Goal: Obtain resource: Obtain resource

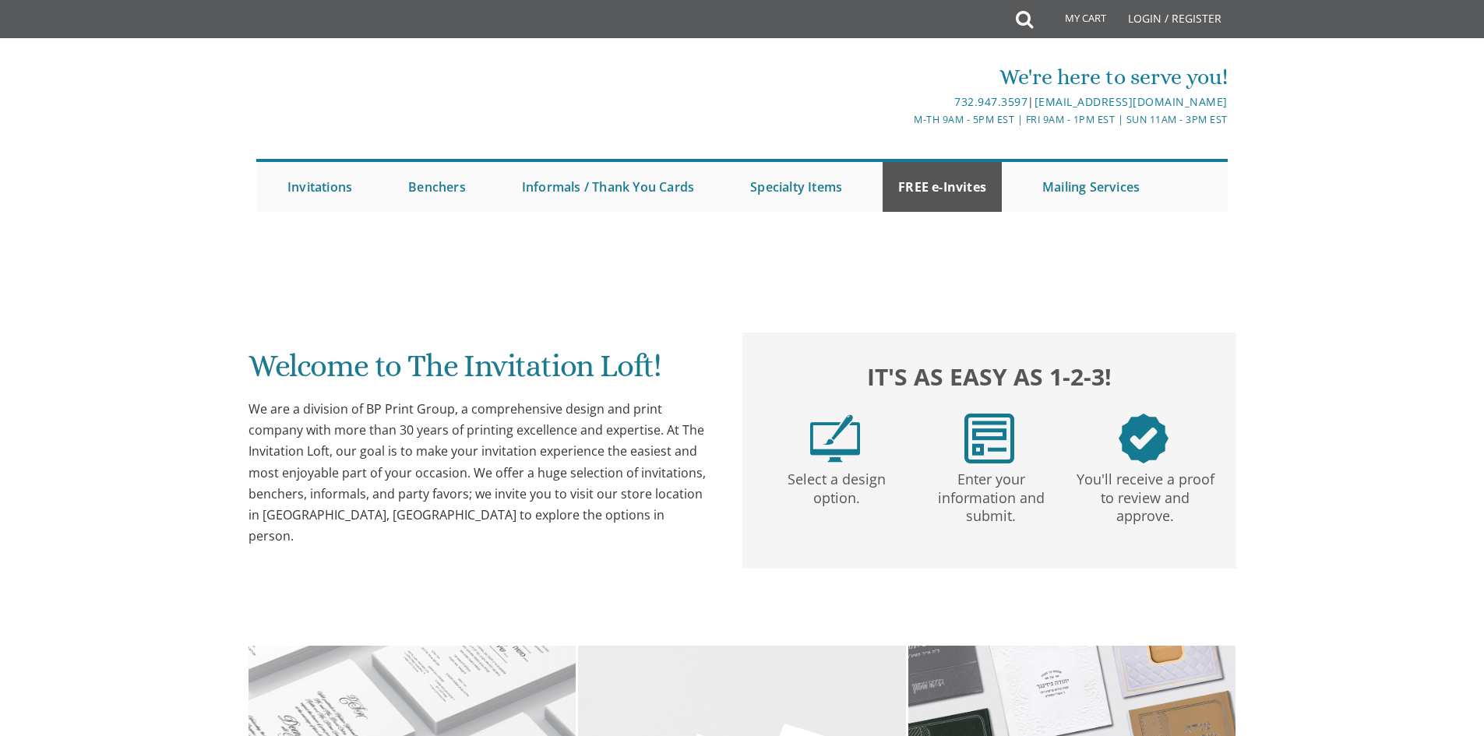
click at [958, 179] on link "FREE e-Invites" at bounding box center [942, 187] width 119 height 50
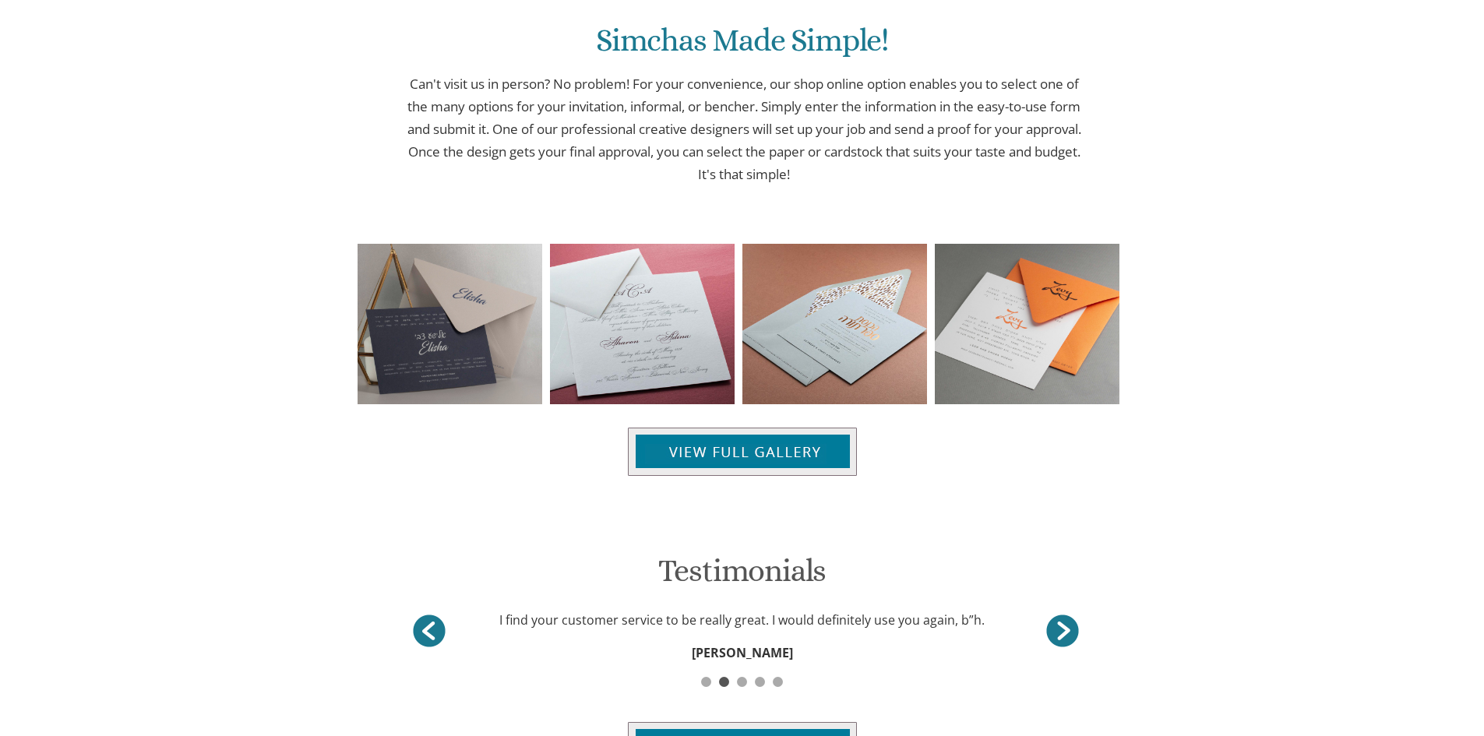
scroll to position [744, 0]
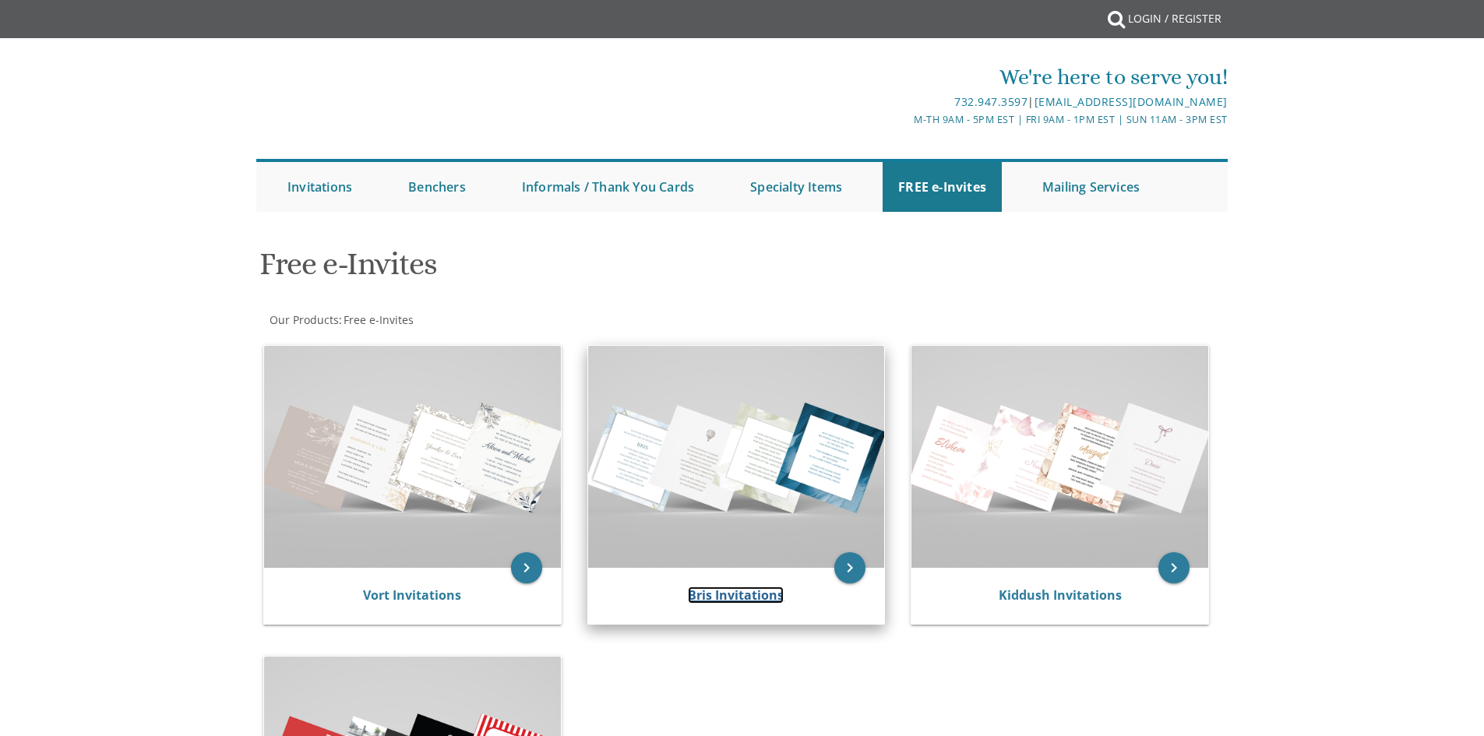
click at [750, 599] on link "Bris Invitations" at bounding box center [736, 595] width 96 height 17
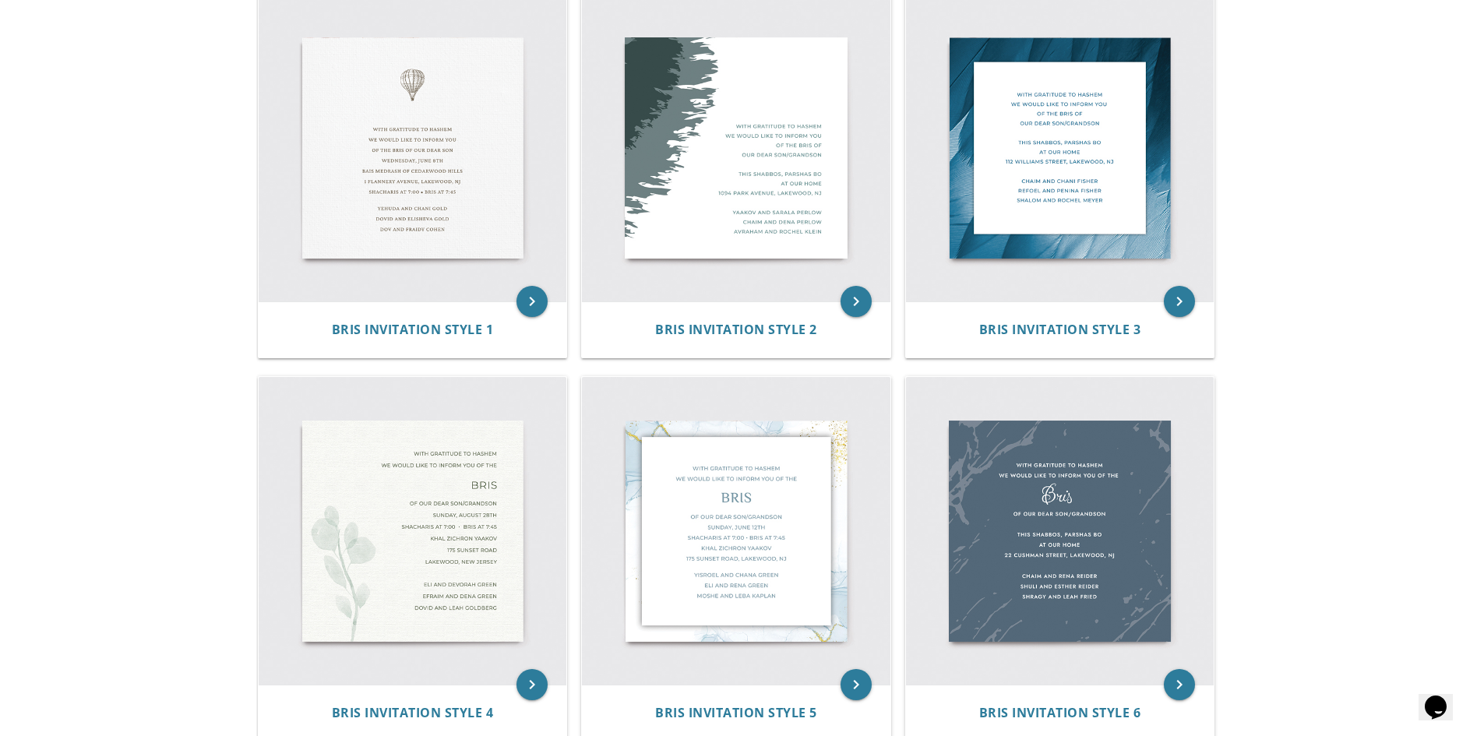
scroll to position [390, 0]
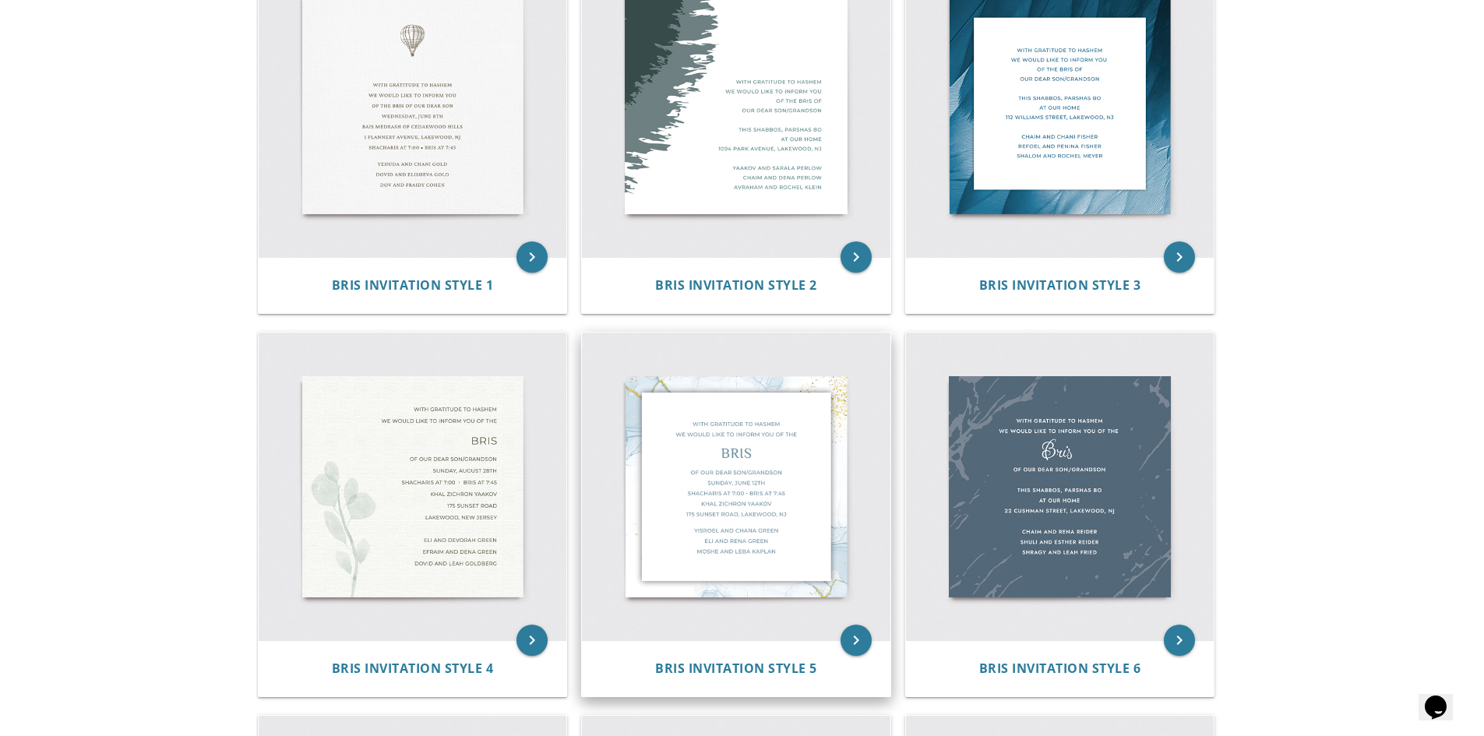
click at [739, 443] on img at bounding box center [736, 487] width 309 height 309
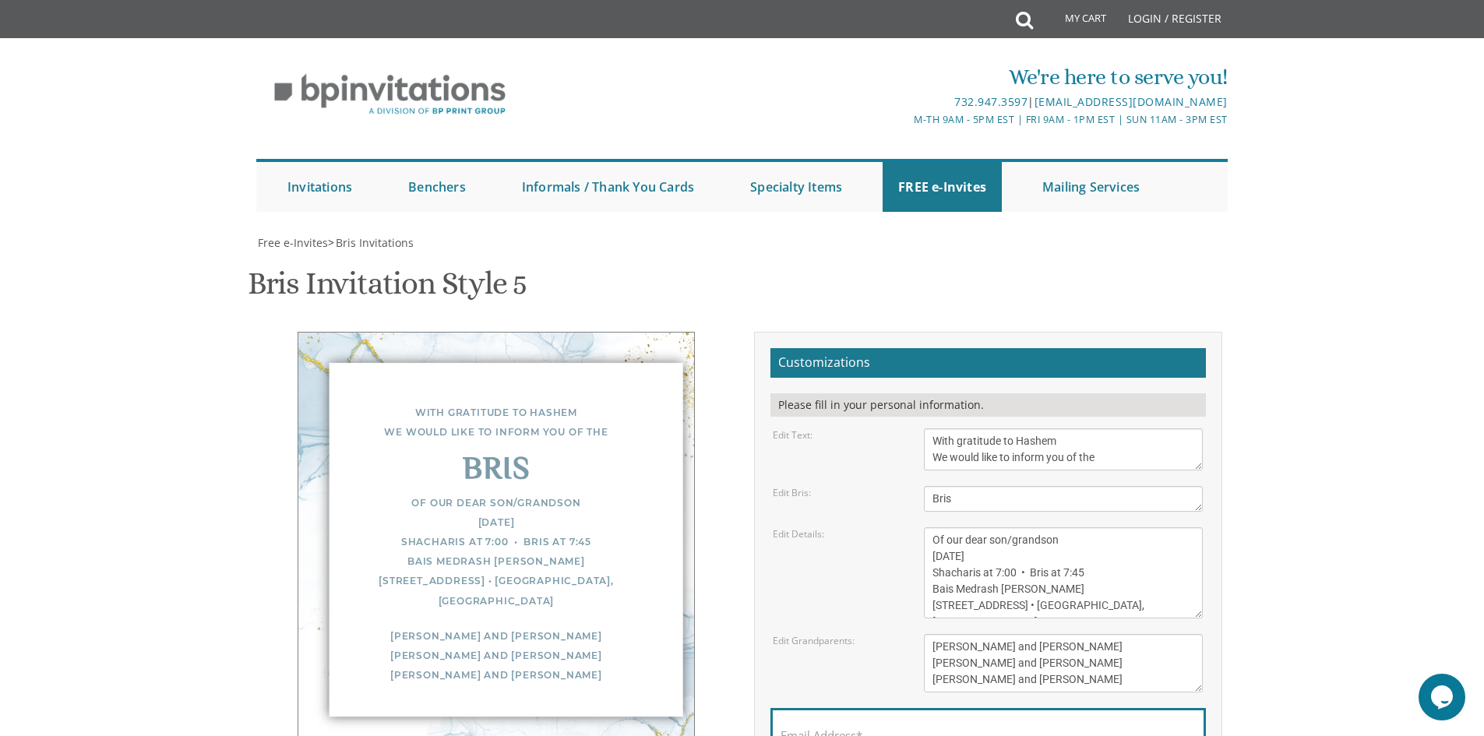
scroll to position [156, 0]
click at [1061, 527] on textarea "Of our dear son/grandson Sunday, December 1st Shacharis at 7:00 • Bris at 7:45 …" at bounding box center [1063, 572] width 279 height 91
drag, startPoint x: 1074, startPoint y: 384, endPoint x: 1016, endPoint y: 388, distance: 58.6
click at [1016, 527] on textarea "Of our dear son/grandson Sunday, December 1st Shacharis at 7:00 • Bris at 7:45 …" at bounding box center [1063, 572] width 279 height 91
type textarea "Of our dear son Sunday, December 1st Shacharis at 7:00 • Bris at 7:45 Bais Medr…"
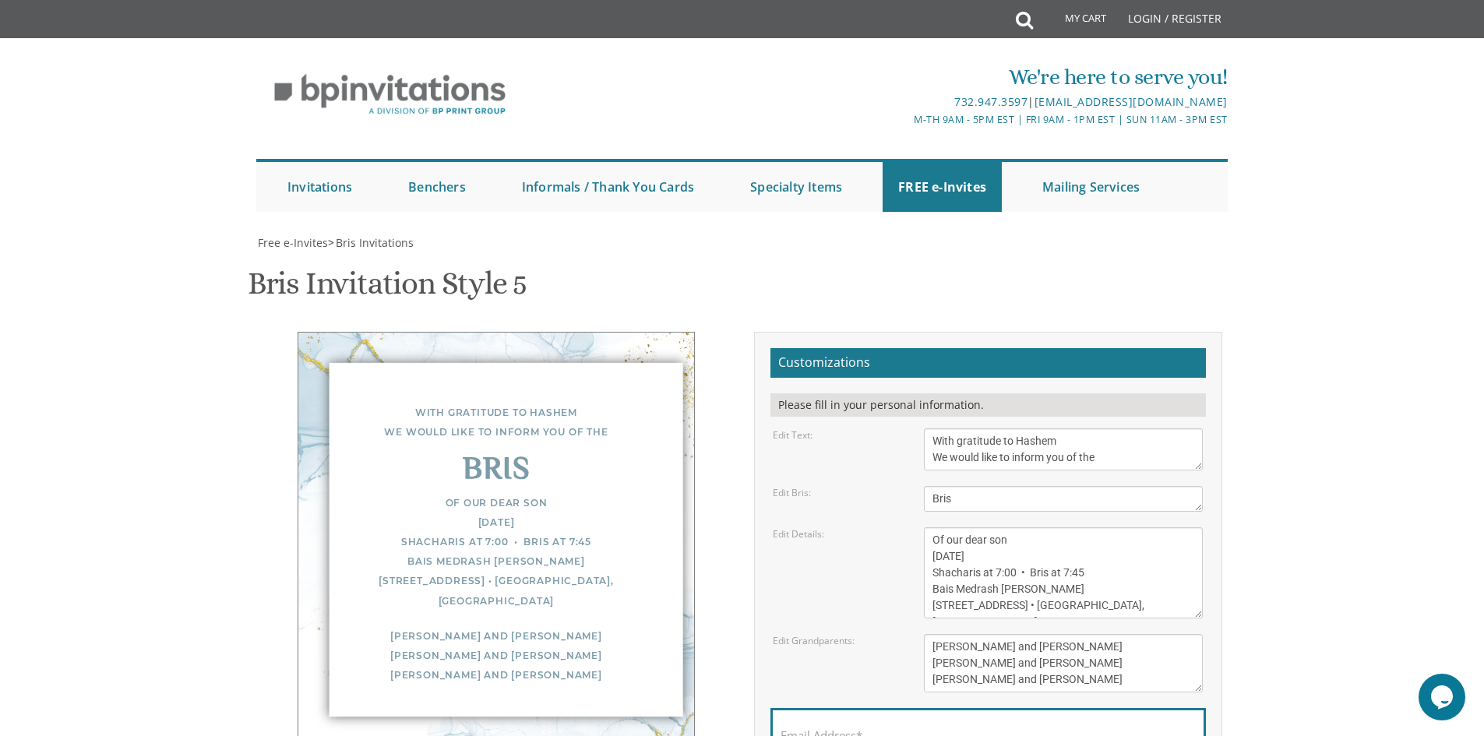
click at [1369, 359] on body "My Cart Total: View Cart Item(s) Submit My Cart Total: View Cart Item(s) Login …" at bounding box center [742, 635] width 1484 height 1271
drag, startPoint x: 1056, startPoint y: 520, endPoint x: 919, endPoint y: 481, distance: 142.5
click at [919, 634] on div "Yisroel and Chana Green Eli and Rena Green Moshe and Leba Kaplan" at bounding box center [1063, 663] width 302 height 58
type textarea "N"
type textarea "[PERSON_NAME] and [PERSON_NAME]"
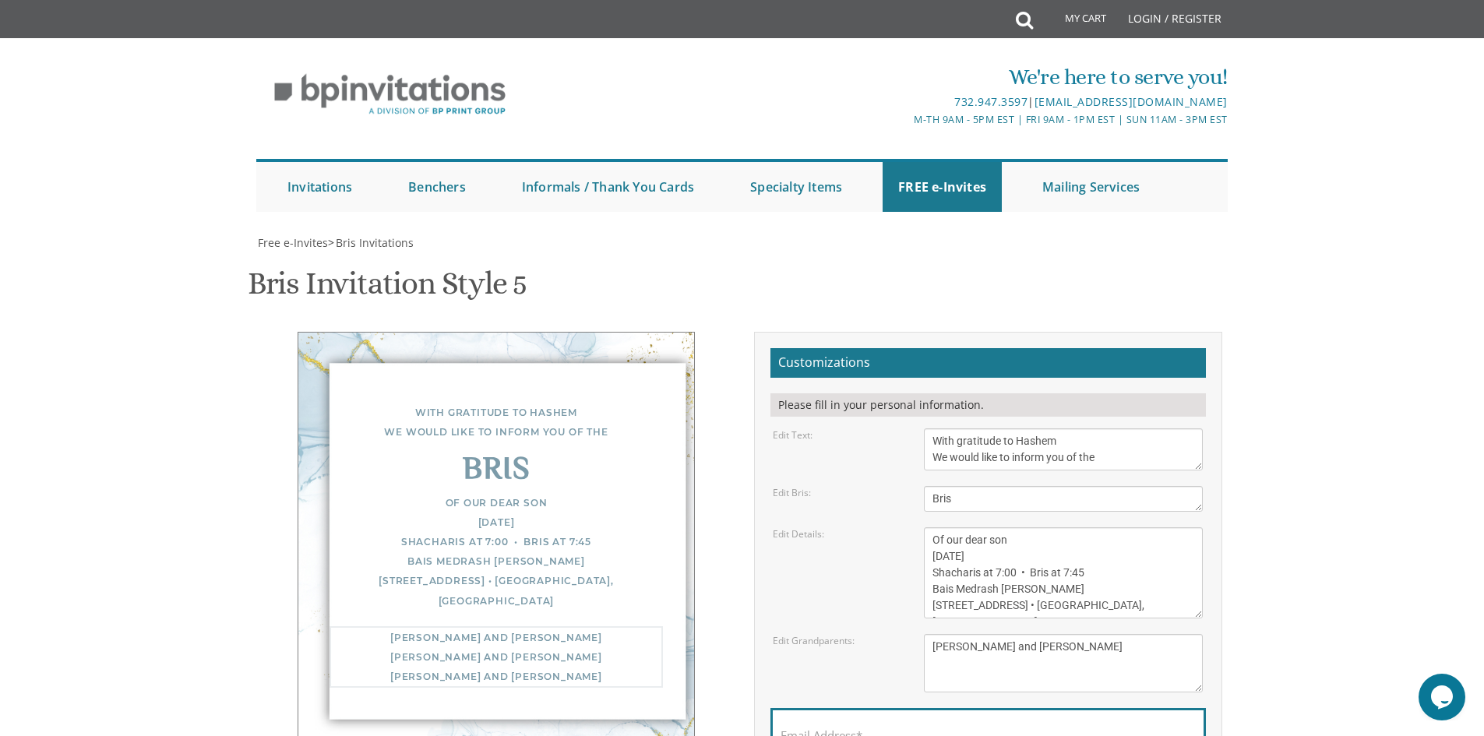
click at [1306, 460] on body "My Cart Total: View Cart Item(s) Submit My Cart Total: View Cart Item(s) Login …" at bounding box center [742, 635] width 1484 height 1271
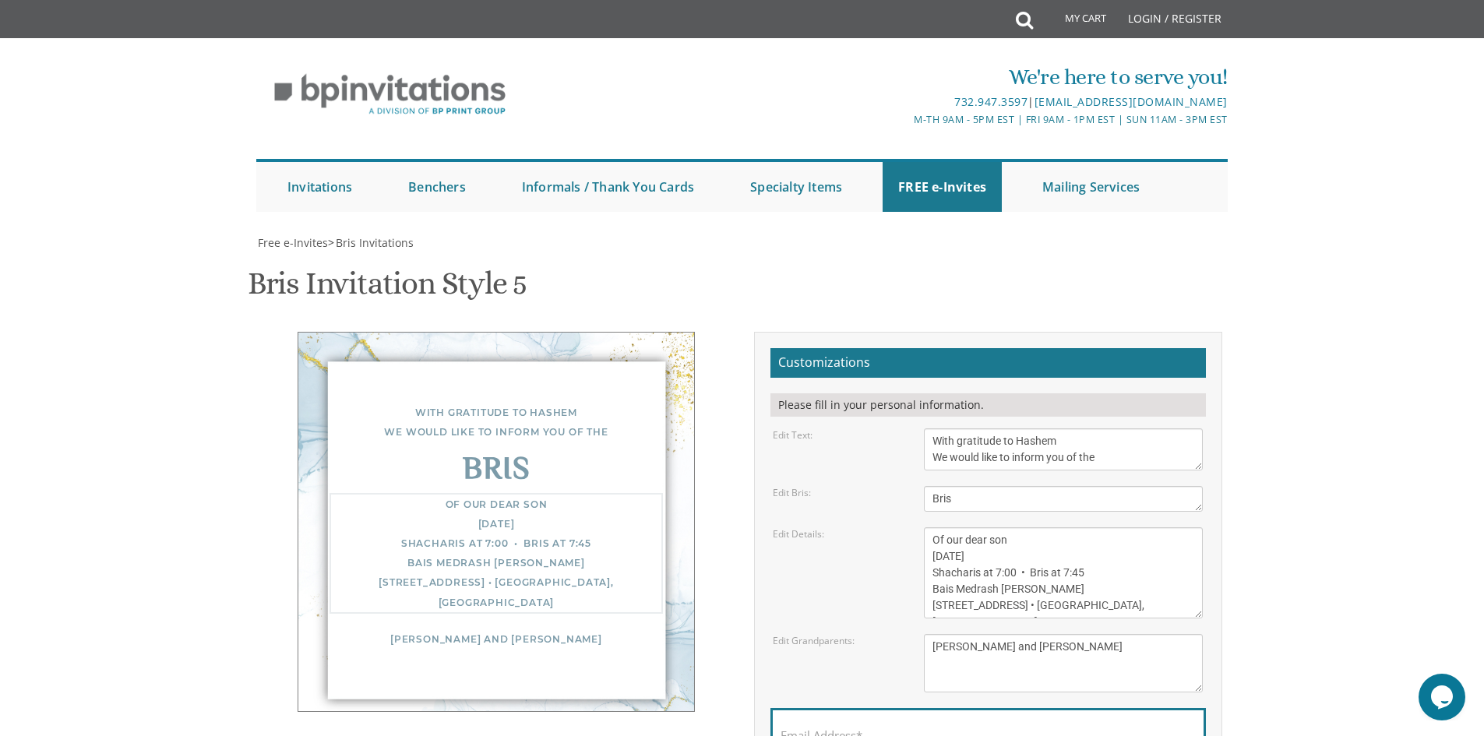
drag, startPoint x: 939, startPoint y: 381, endPoint x: 924, endPoint y: 380, distance: 14.8
click at [924, 527] on textarea "Of our dear son/grandson Sunday, December 1st Shacharis at 7:00 • Bris at 7:45 …" at bounding box center [1063, 572] width 279 height 91
click at [1067, 527] on textarea "Of our dear son/grandson Sunday, December 1st Shacharis at 7:00 • Bris at 7:45 …" at bounding box center [1063, 572] width 279 height 91
click at [949, 527] on textarea "Of our dear son/grandson Sunday, December 1st Shacharis at 7:00 • Bris at 7:45 …" at bounding box center [1063, 572] width 279 height 91
click at [947, 527] on textarea "Of our dear son/grandson Sunday, December 1st Shacharis at 7:00 • Bris at 7:45 …" at bounding box center [1063, 572] width 279 height 91
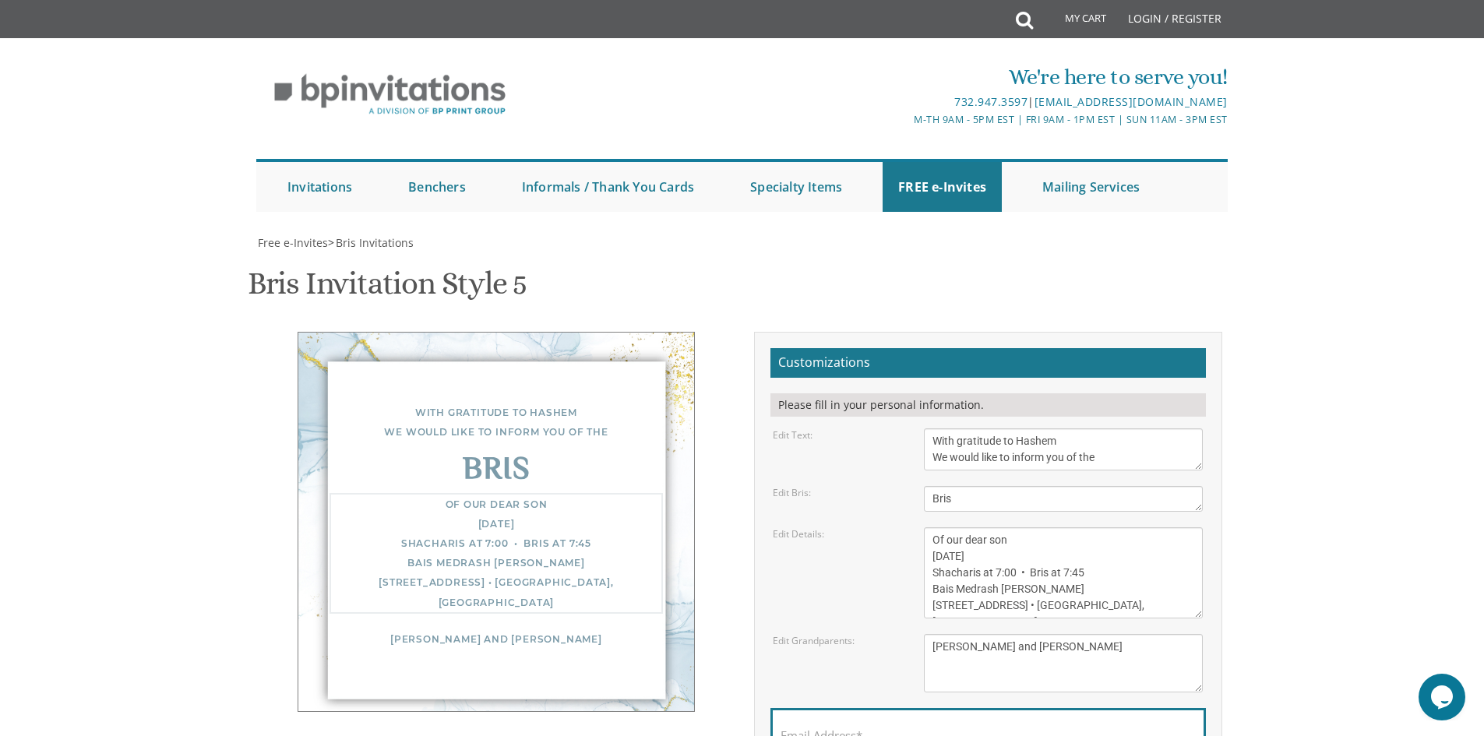
click at [1001, 527] on textarea "Of our dear son/grandson Sunday, December 1st Shacharis at 7:00 • Bris at 7:45 …" at bounding box center [1063, 572] width 279 height 91
click at [933, 527] on textarea "Of our dear son/grandson Sunday, December 1st Shacharis at 7:00 • Bris at 7:45 …" at bounding box center [1063, 572] width 279 height 91
click at [979, 527] on textarea "Of our dear son/grandson Sunday, December 1st Shacharis at 7:00 • Bris at 7:45 …" at bounding box center [1063, 572] width 279 height 91
drag, startPoint x: 1379, startPoint y: 366, endPoint x: 1367, endPoint y: 347, distance: 22.0
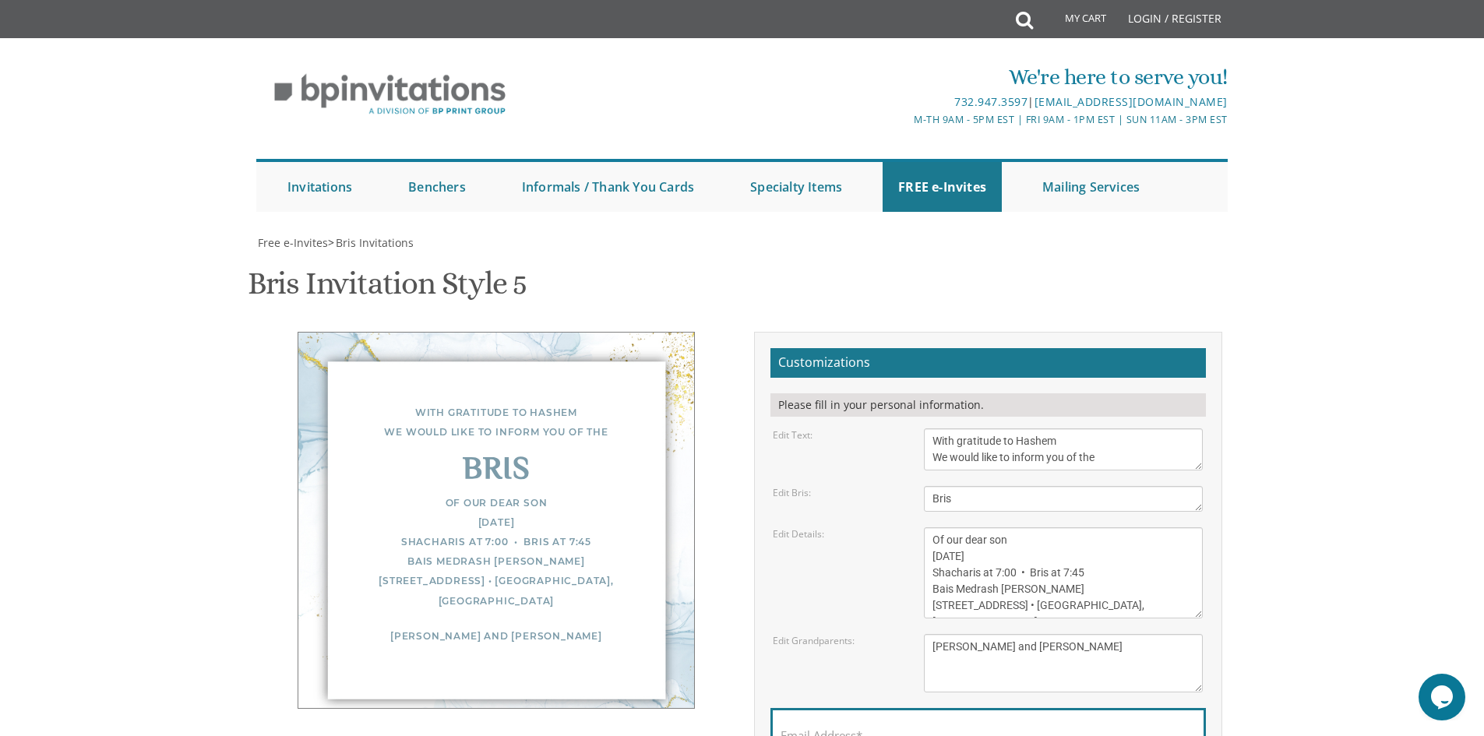
click at [1379, 366] on body "My Cart Total: View Cart Item(s) Submit My Cart Total: View Cart Item(s) Login …" at bounding box center [742, 635] width 1484 height 1271
click at [979, 527] on textarea "Of our dear son/grandson Sunday, December 1st Shacharis at 7:00 • Bris at 7:45 …" at bounding box center [1063, 572] width 279 height 91
click at [932, 527] on textarea "Of our dear son/grandson Sunday, December 1st Shacharis at 7:00 • Bris at 7:45 …" at bounding box center [1063, 572] width 279 height 91
drag, startPoint x: 932, startPoint y: 420, endPoint x: 1365, endPoint y: 337, distance: 441.0
click at [1365, 337] on body "My Cart Total: View Cart Item(s) Submit My Cart Total: View Cart Item(s) Login …" at bounding box center [742, 635] width 1484 height 1271
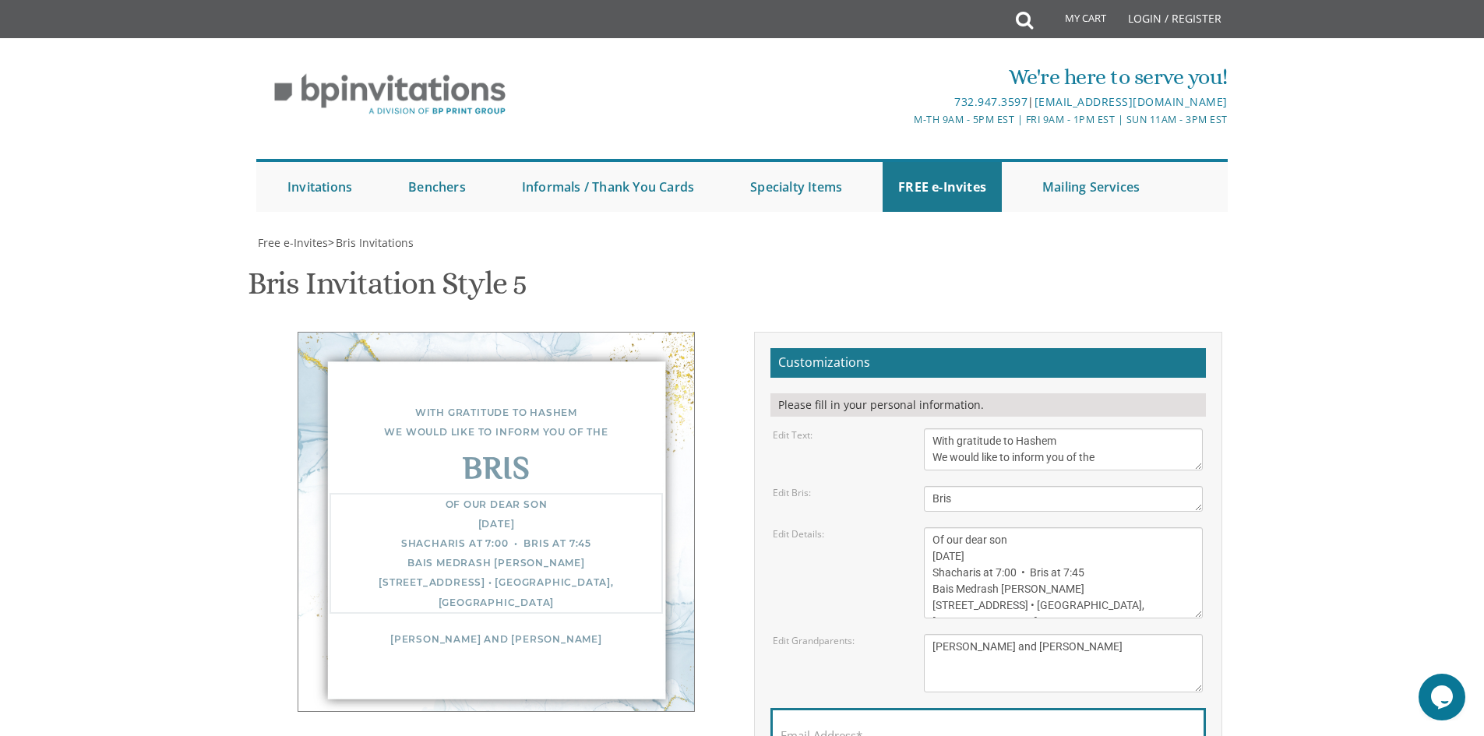
drag, startPoint x: 1085, startPoint y: 412, endPoint x: 943, endPoint y: 420, distance: 142.8
click at [933, 527] on textarea "Of our dear son/grandson Sunday, December 1st Shacharis at 7:00 • Bris at 7:45 …" at bounding box center [1063, 572] width 279 height 91
click at [957, 527] on textarea "Of our dear son/grandson Sunday, December 1st Shacharis at 7:00 • Bris at 7:45 …" at bounding box center [1063, 572] width 279 height 91
drag, startPoint x: 1013, startPoint y: 414, endPoint x: 933, endPoint y: 420, distance: 79.7
click at [933, 527] on textarea "Of our dear son/grandson Sunday, December 1st Shacharis at 7:00 • Bris at 7:45 …" at bounding box center [1063, 572] width 279 height 91
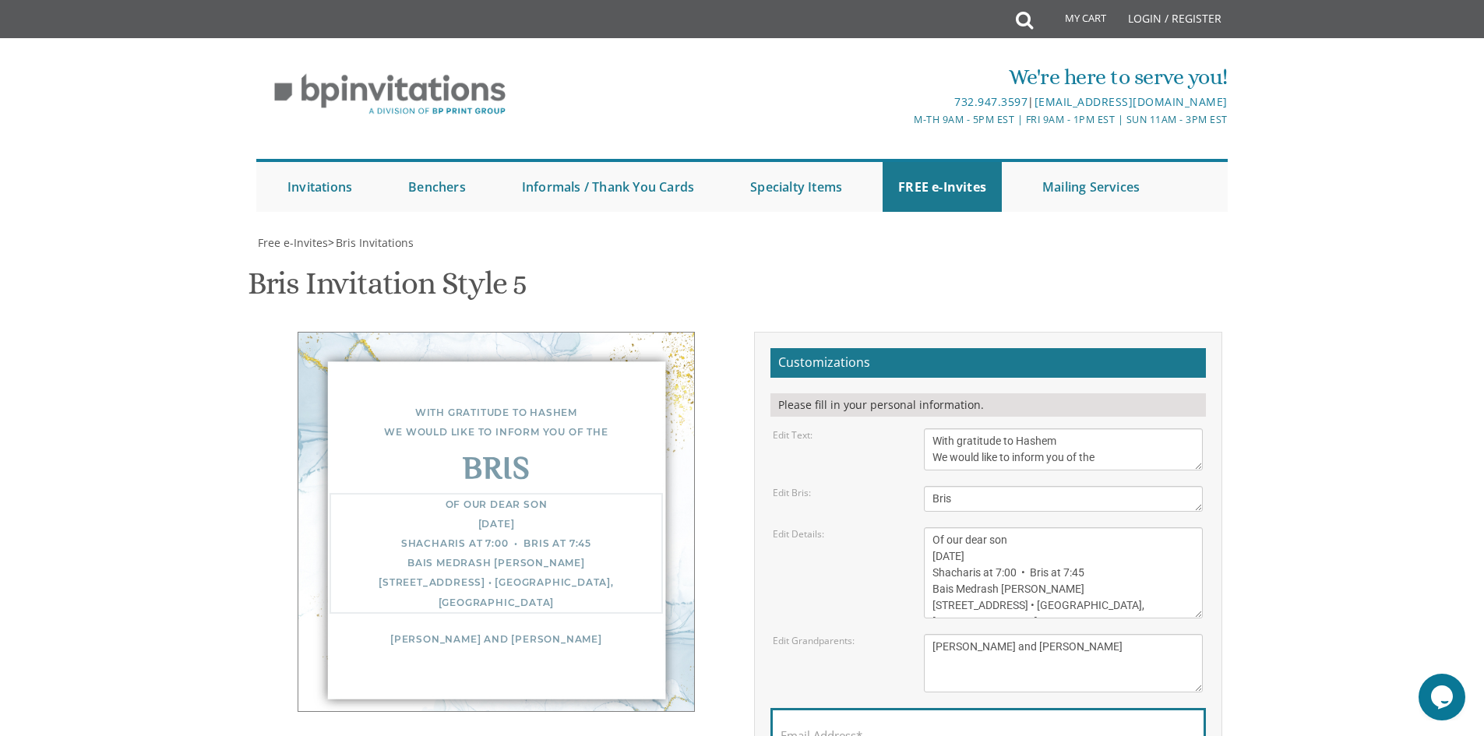
paste textarea "הוֹשַׁעְנָא רַבָּא"
click at [1042, 527] on textarea "Of our dear son/grandson Sunday, December 1st Shacharis at 7:00 • Bris at 7:45 …" at bounding box center [1063, 572] width 279 height 91
drag, startPoint x: 1053, startPoint y: 431, endPoint x: 933, endPoint y: 437, distance: 120.1
click at [933, 527] on textarea "Of our dear son/grandson Sunday, December 1st Shacharis at 7:00 • Bris at 7:45 …" at bounding box center [1063, 572] width 279 height 91
drag, startPoint x: 1123, startPoint y: 448, endPoint x: 926, endPoint y: 464, distance: 198.5
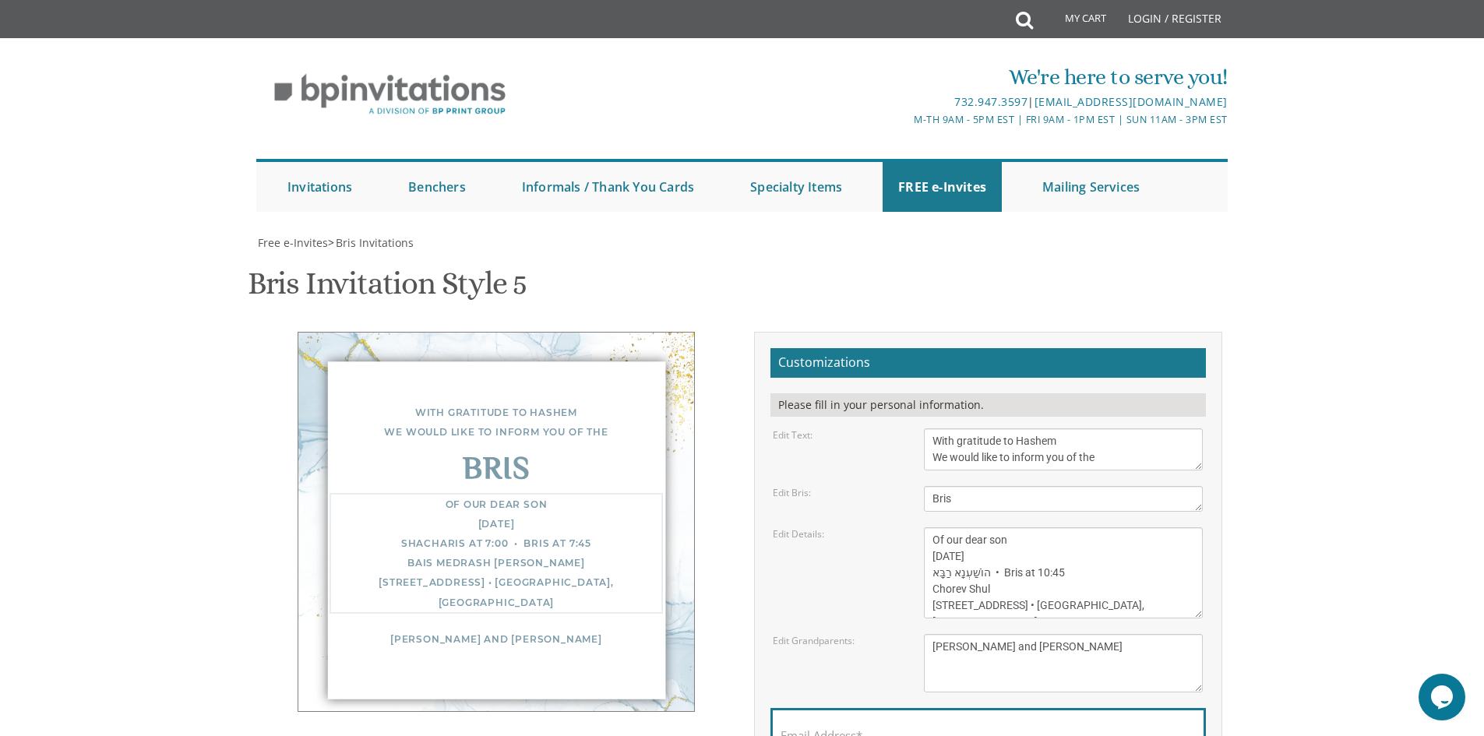
click at [926, 464] on form "Customizations Please fill in your personal information. Edit Text: With gratit…" at bounding box center [987, 589] width 435 height 482
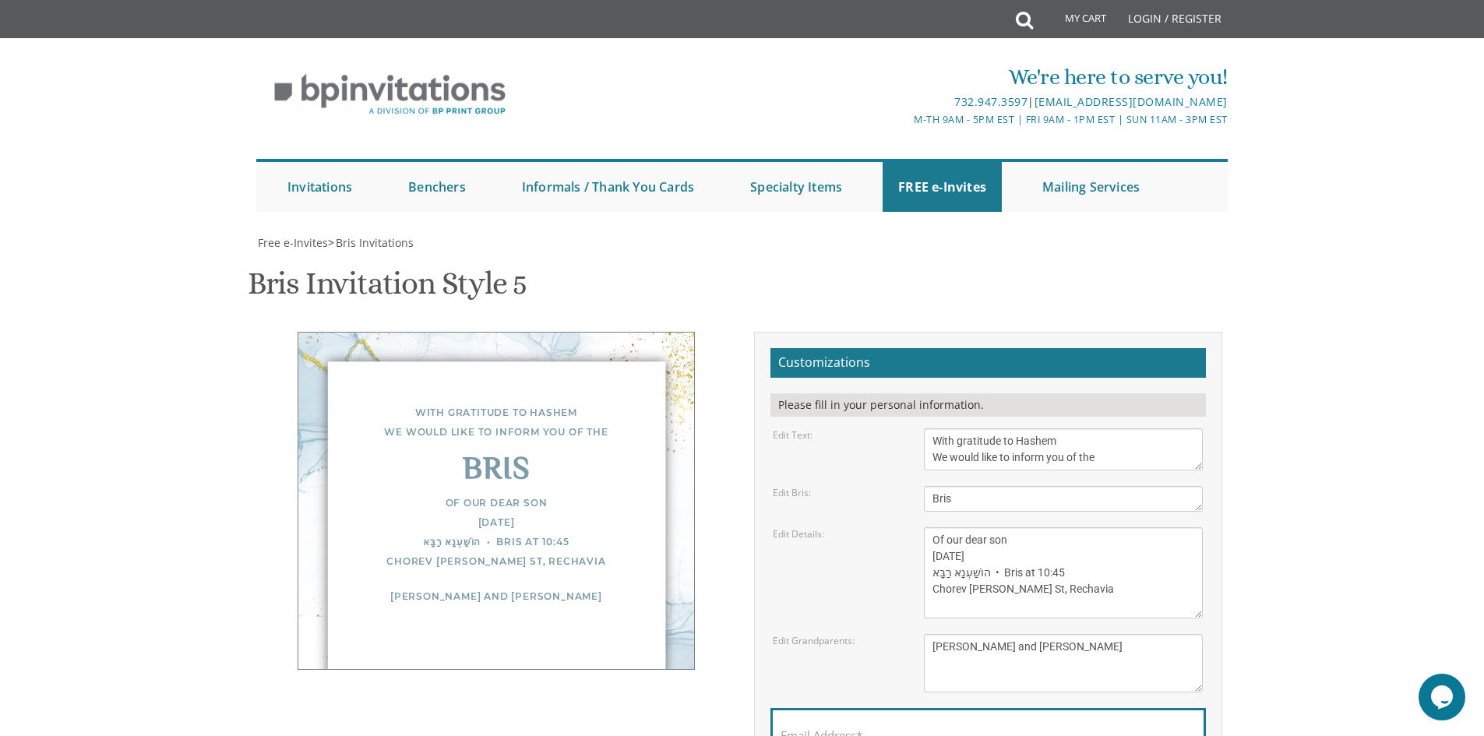
click at [1274, 453] on body "My Cart Total: View Cart Item(s) Submit My Cart Total: View Cart Item(s) Login …" at bounding box center [742, 635] width 1484 height 1271
click at [1074, 527] on textarea "Of our dear son/grandson Sunday, December 1st Shacharis at 7:00 • Bris at 7:45 …" at bounding box center [1063, 572] width 279 height 91
click at [1306, 439] on body "My Cart Total: View Cart Item(s) Submit My Cart Total: View Cart Item(s) Login …" at bounding box center [742, 635] width 1484 height 1271
drag, startPoint x: 1039, startPoint y: 413, endPoint x: 1007, endPoint y: 413, distance: 32.7
click at [1007, 527] on textarea "Of our dear son/grandson Sunday, December 1st Shacharis at 7:00 • Bris at 7:45 …" at bounding box center [1063, 572] width 279 height 91
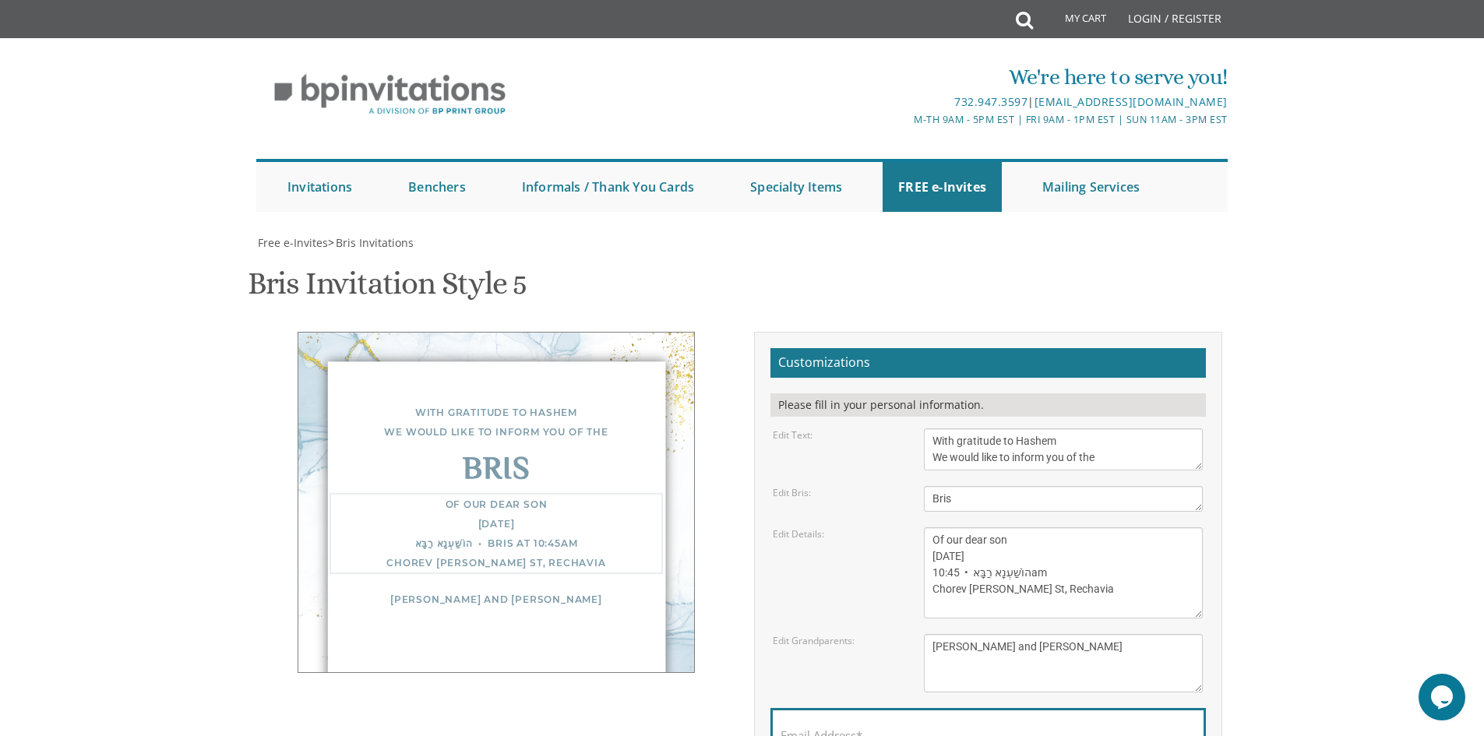
click at [1053, 527] on textarea "Of our dear son/grandson Sunday, December 1st Shacharis at 7:00 • Bris at 7:45 …" at bounding box center [1063, 572] width 279 height 91
drag, startPoint x: 1040, startPoint y: 401, endPoint x: 972, endPoint y: 397, distance: 67.9
click at [972, 527] on textarea "Of our dear son/grandson Sunday, December 1st Shacharis at 7:00 • Bris at 7:45 …" at bounding box center [1063, 572] width 279 height 91
paste textarea "הוֹשַׁעְנָא רַבָּא"
click at [993, 527] on textarea "Of our dear son/grandson Sunday, December 1st Shacharis at 7:00 • Bris at 7:45 …" at bounding box center [1063, 572] width 279 height 91
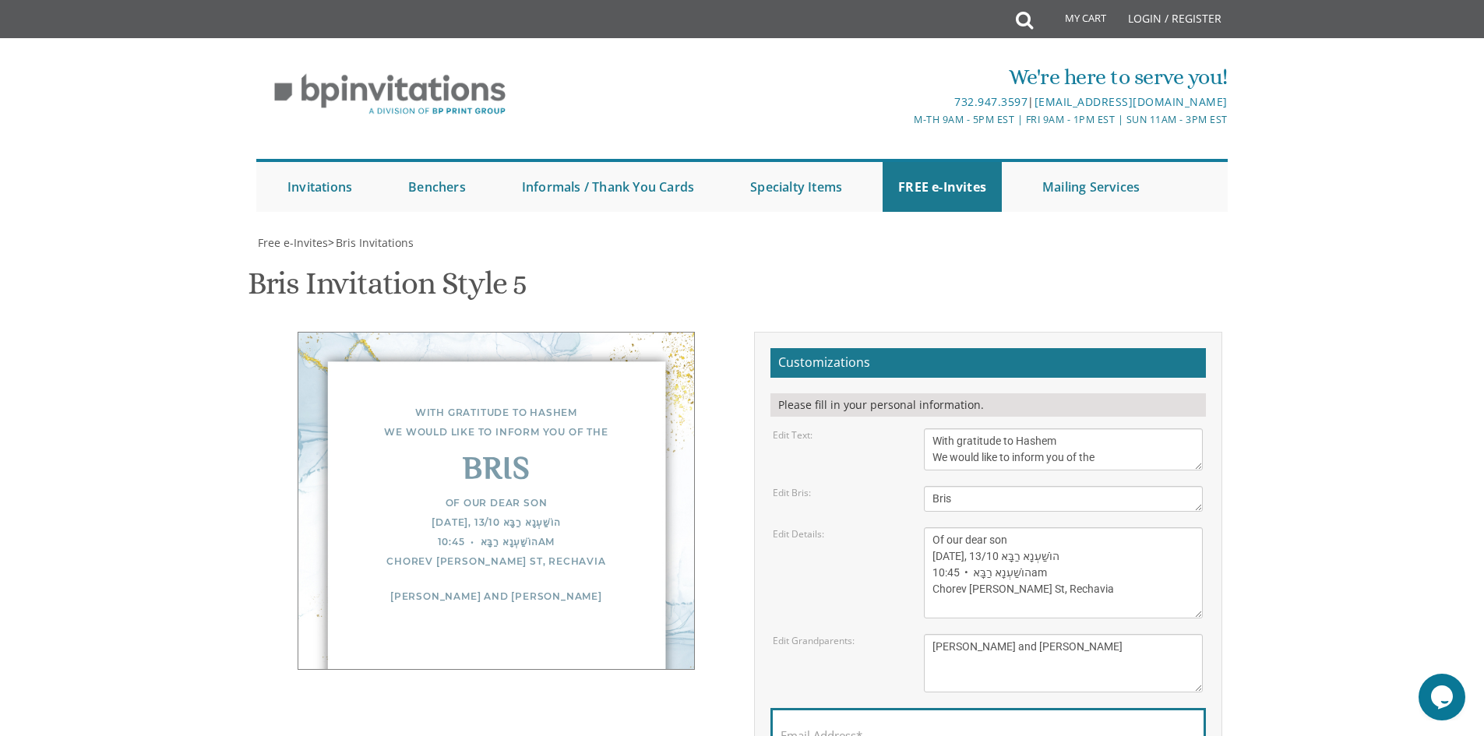
click at [1282, 439] on body "My Cart Total: View Cart Item(s) Submit My Cart Total: View Cart Item(s) Login …" at bounding box center [742, 635] width 1484 height 1271
drag, startPoint x: 1031, startPoint y: 419, endPoint x: 975, endPoint y: 418, distance: 56.1
click at [975, 527] on textarea "Of our dear son/grandson Sunday, December 1st Shacharis at 7:00 • Bris at 7:45 …" at bounding box center [1063, 572] width 279 height 91
drag, startPoint x: 950, startPoint y: 419, endPoint x: 926, endPoint y: 422, distance: 25.1
click at [926, 527] on textarea "Of our dear son/grandson Sunday, December 1st Shacharis at 7:00 • Bris at 7:45 …" at bounding box center [1063, 572] width 279 height 91
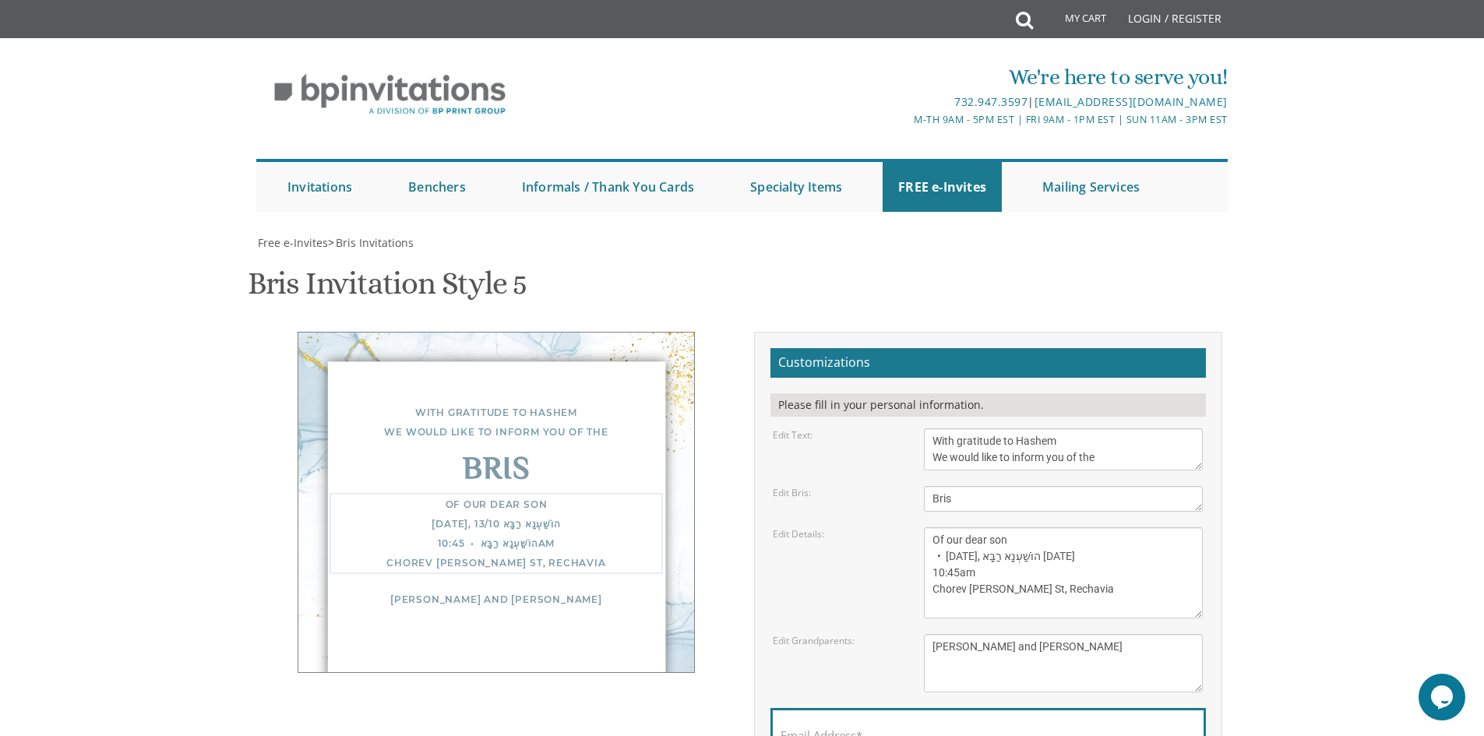
click at [994, 527] on textarea "Of our dear son/grandson Sunday, December 1st Shacharis at 7:00 • Bris at 7:45 …" at bounding box center [1063, 572] width 279 height 91
click at [1273, 458] on body "My Cart Total: View Cart Item(s) Submit My Cart Total: View Cart Item(s) Login …" at bounding box center [742, 635] width 1484 height 1271
click at [984, 634] on textarea "Yisroel and Chana Green Eli and Rena Green Moshe and Leba Kaplan" at bounding box center [1063, 663] width 279 height 58
click at [1113, 634] on textarea "Yisroel and Chana Green Eli and Rena Green Moshe and Leba Kaplan" at bounding box center [1063, 663] width 279 height 58
click at [1104, 527] on textarea "Of our dear son/grandson Sunday, December 1st Shacharis at 7:00 • Bris at 7:45 …" at bounding box center [1063, 572] width 279 height 91
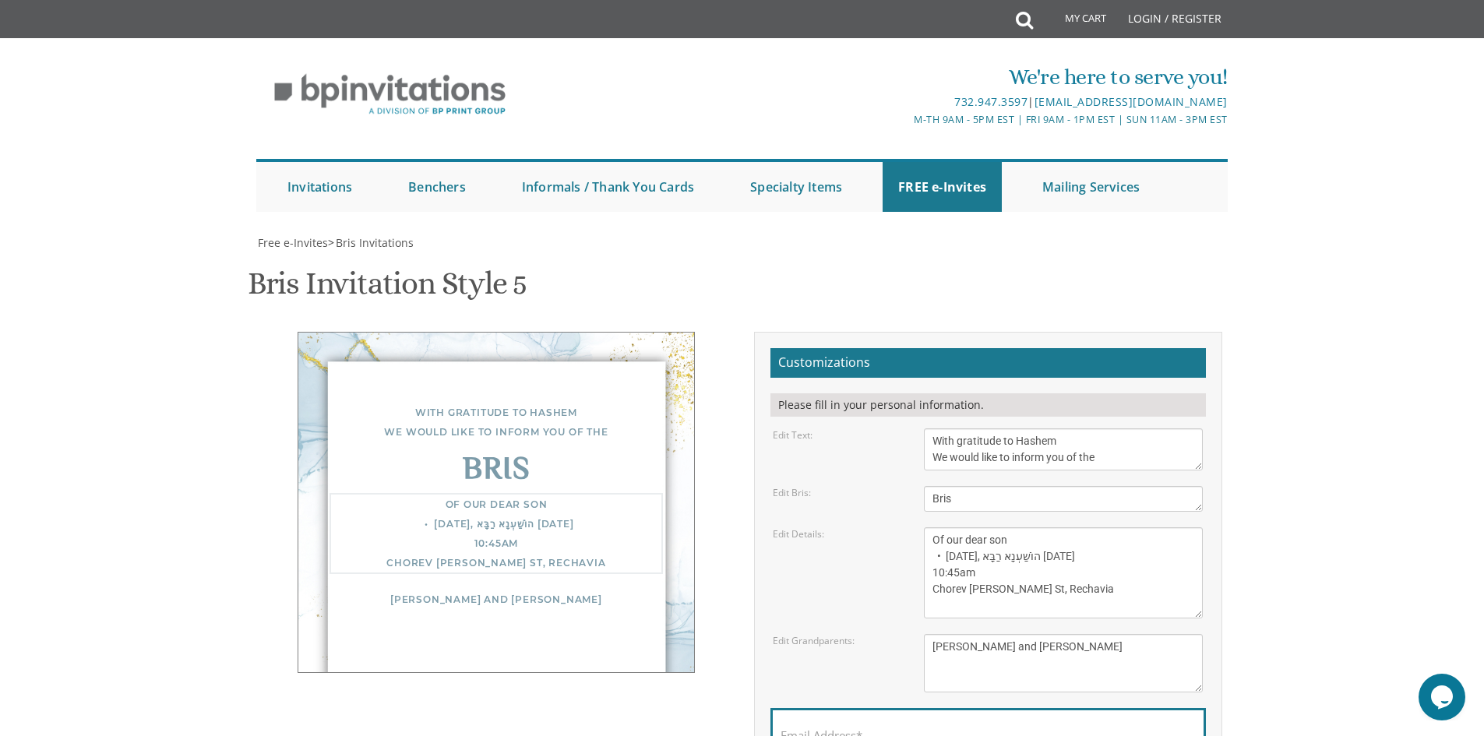
click at [1326, 457] on body "My Cart Total: View Cart Item(s) Submit My Cart Total: View Cart Item(s) Login …" at bounding box center [742, 635] width 1484 height 1271
click at [929, 527] on textarea "Of our dear son/grandson Sunday, December 1st Shacharis at 7:00 • Bris at 7:45 …" at bounding box center [1063, 572] width 279 height 91
click at [928, 527] on textarea "Of our dear son/grandson Sunday, December 1st Shacharis at 7:00 • Bris at 7:45 …" at bounding box center [1063, 572] width 279 height 91
type textarea "Of our dear son • Monday, הוֹשַׁעְנָא רַבָּא 13/10 10:45amChorev Shul Ibn Gviro…"
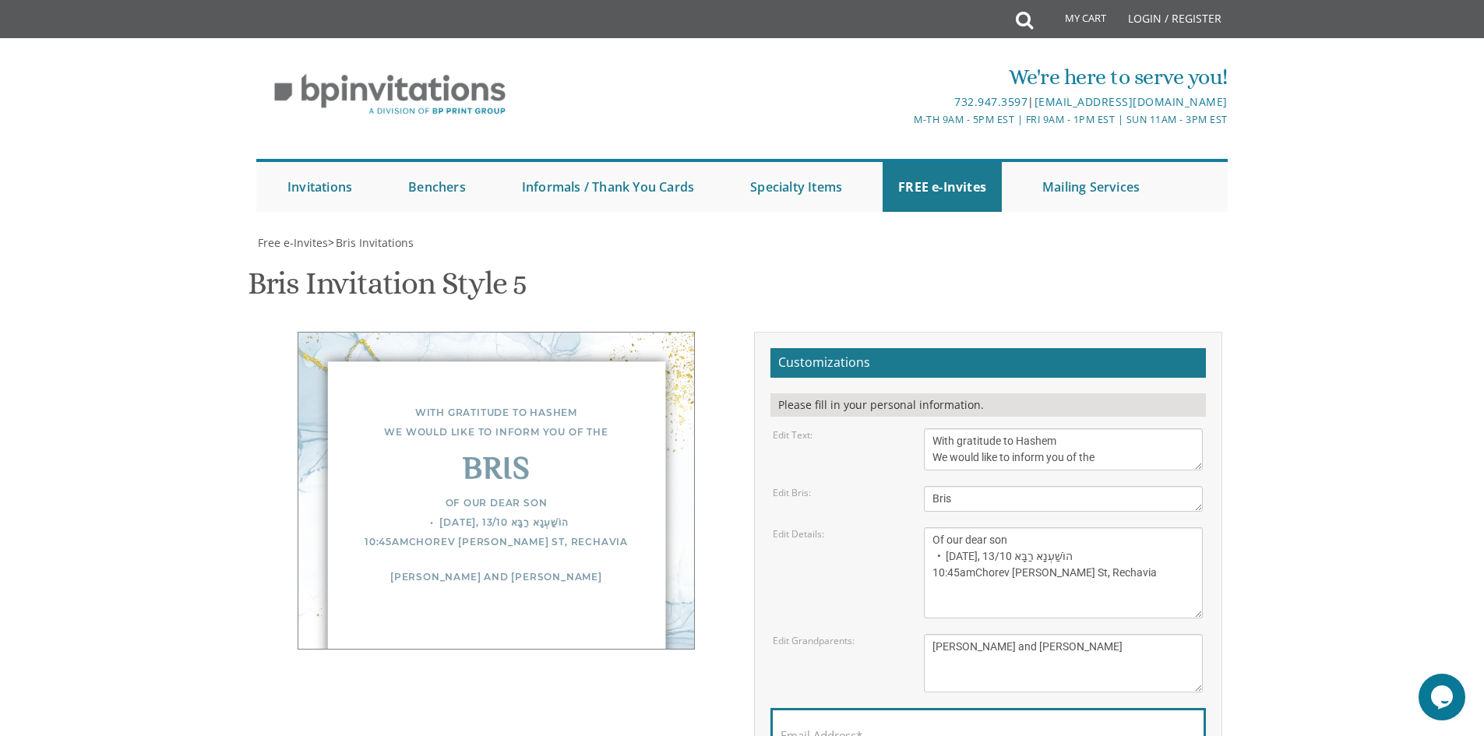
click at [1367, 465] on body "My Cart Total: View Cart Item(s) Submit My Cart Total: View Cart Item(s) Login …" at bounding box center [742, 635] width 1484 height 1271
click at [935, 527] on textarea "Of our dear son/grandson Sunday, December 1st Shacharis at 7:00 • Bris at 7:45 …" at bounding box center [1063, 572] width 279 height 91
click at [1081, 450] on textarea "With gratitude to Hashem We would like to inform you of the" at bounding box center [1063, 449] width 279 height 42
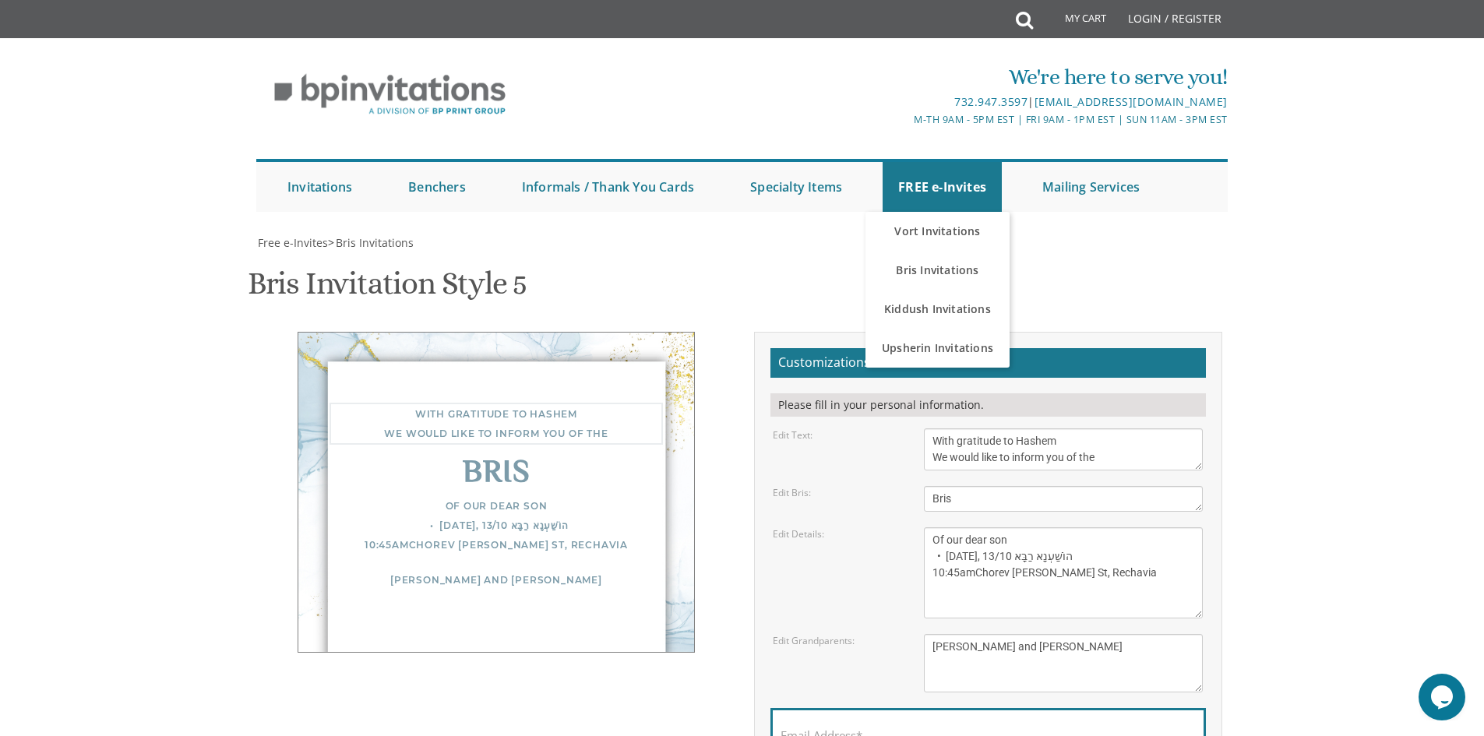
click at [1081, 450] on textarea "With gratitude to Hashem We would like to inform you of the" at bounding box center [1063, 449] width 279 height 42
drag, startPoint x: 1119, startPoint y: 454, endPoint x: 922, endPoint y: 437, distance: 197.1
click at [922, 437] on div "With gratitude to Hashem We would like to inform you of the" at bounding box center [1063, 449] width 302 height 42
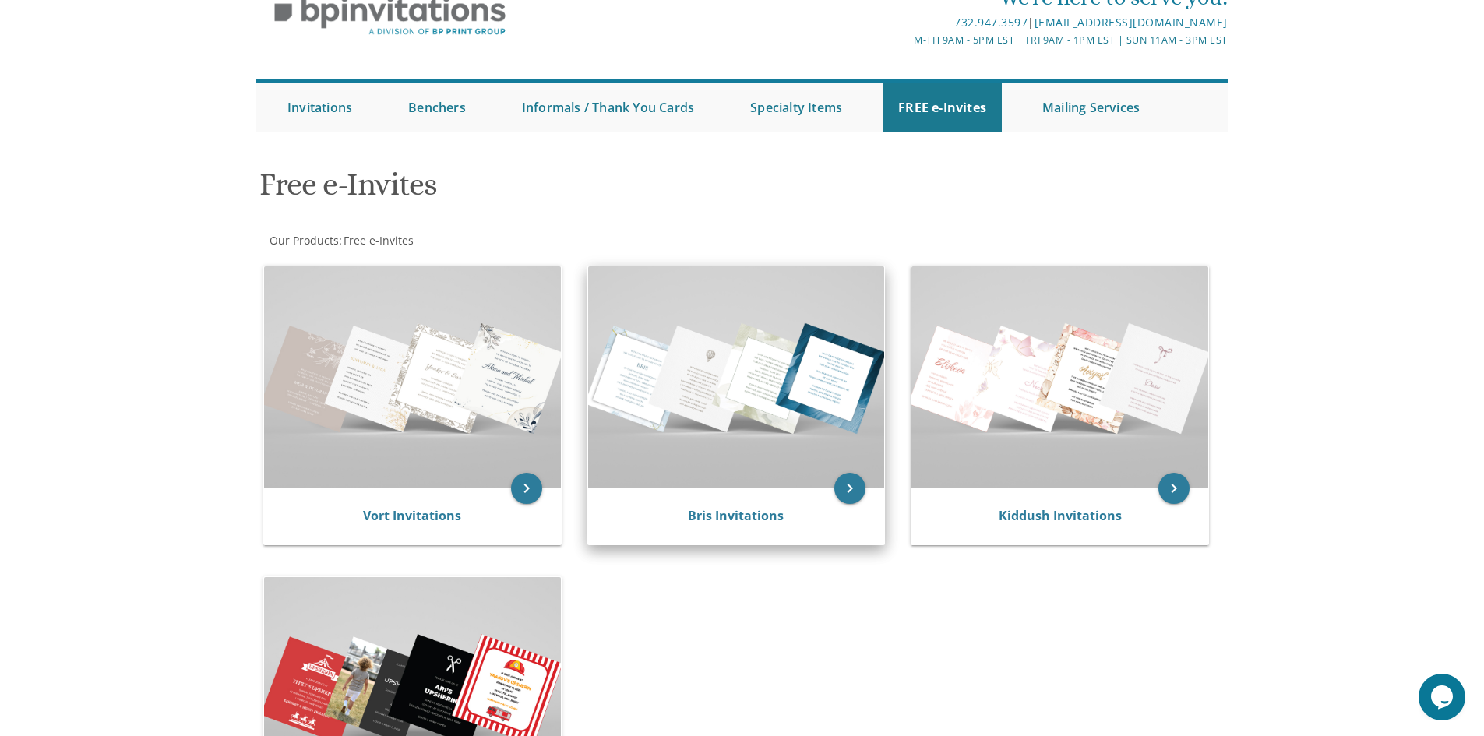
scroll to position [78, 0]
click at [762, 361] on img at bounding box center [736, 379] width 297 height 222
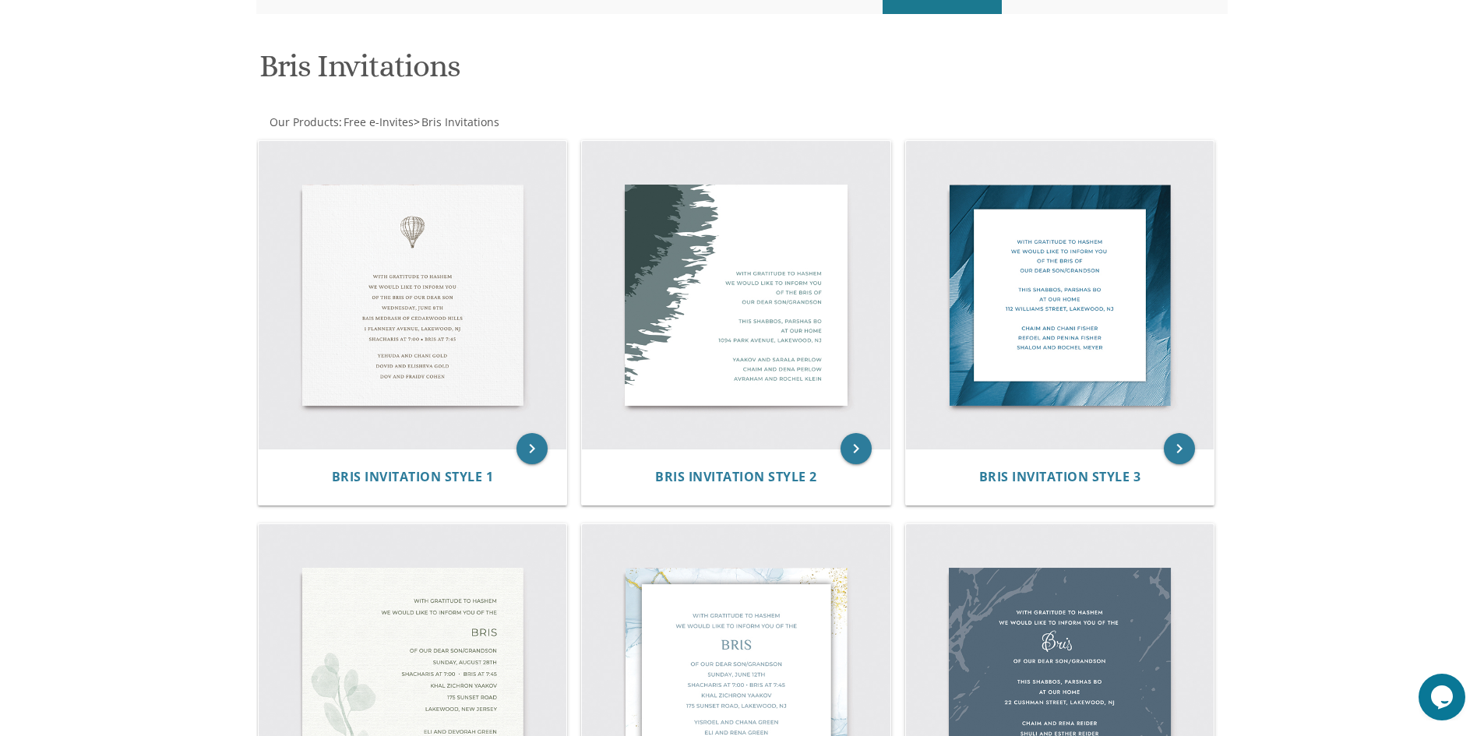
scroll to position [156, 0]
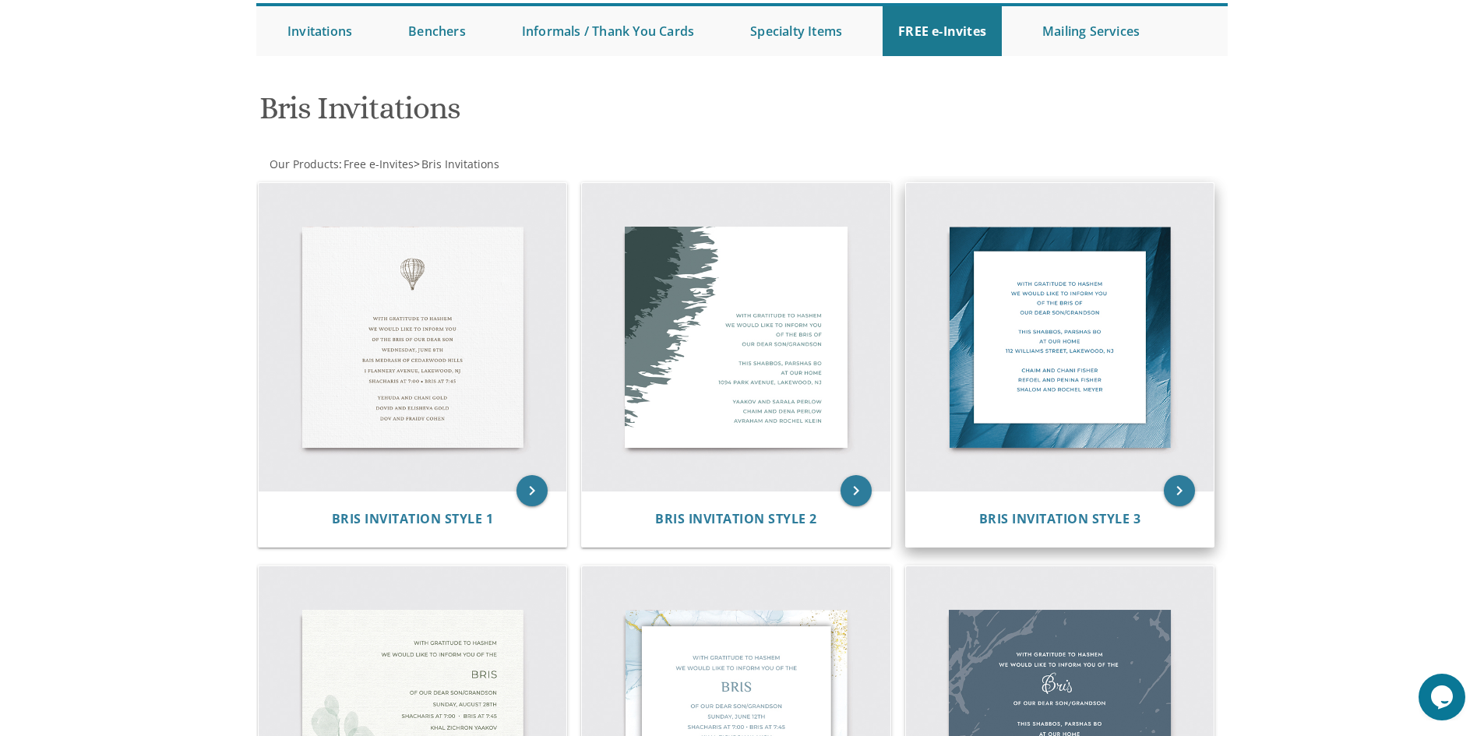
click at [1105, 389] on img at bounding box center [1060, 337] width 309 height 309
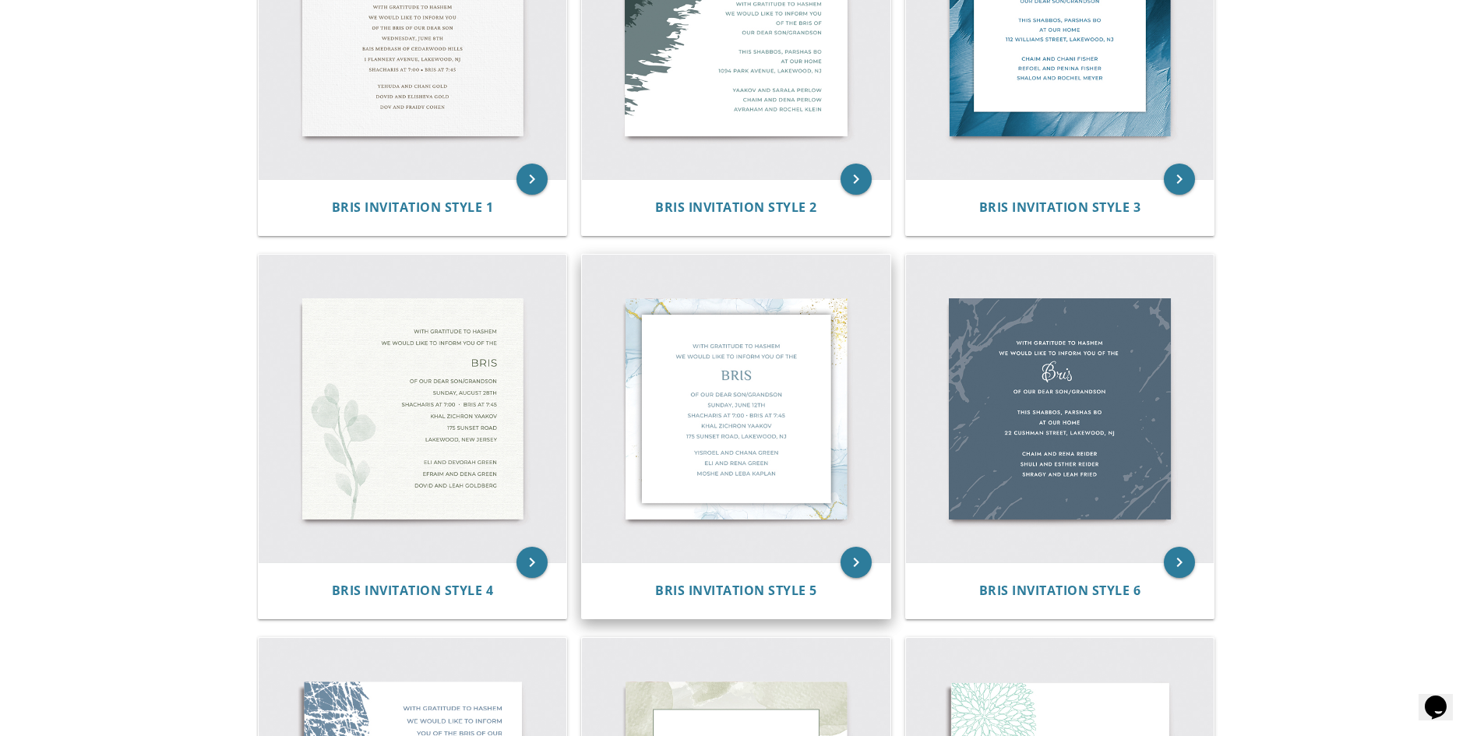
click at [743, 383] on img at bounding box center [736, 409] width 309 height 309
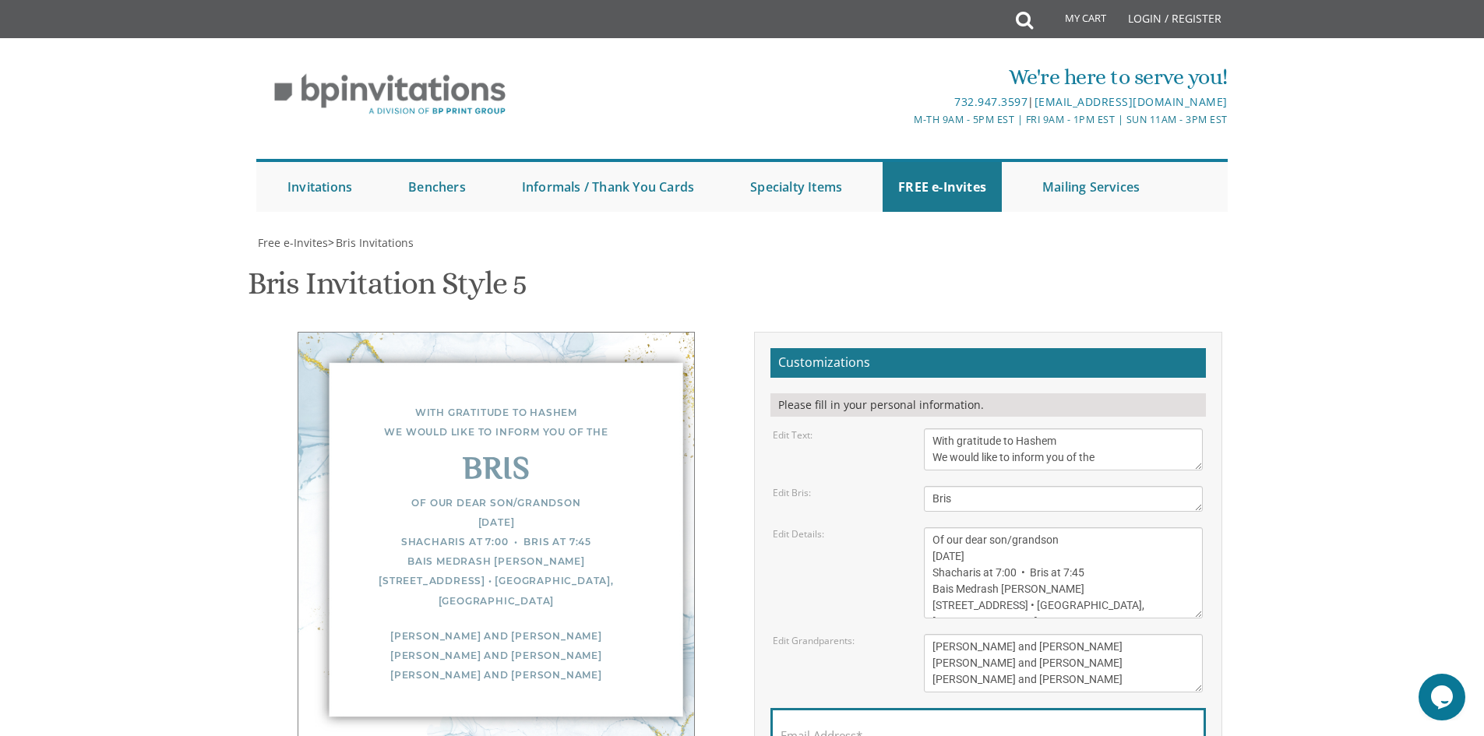
scroll to position [156, 0]
click at [933, 735] on input "Email Address*" at bounding box center [988, 744] width 415 height 19
type input "gailyhalpern@gmail.com"
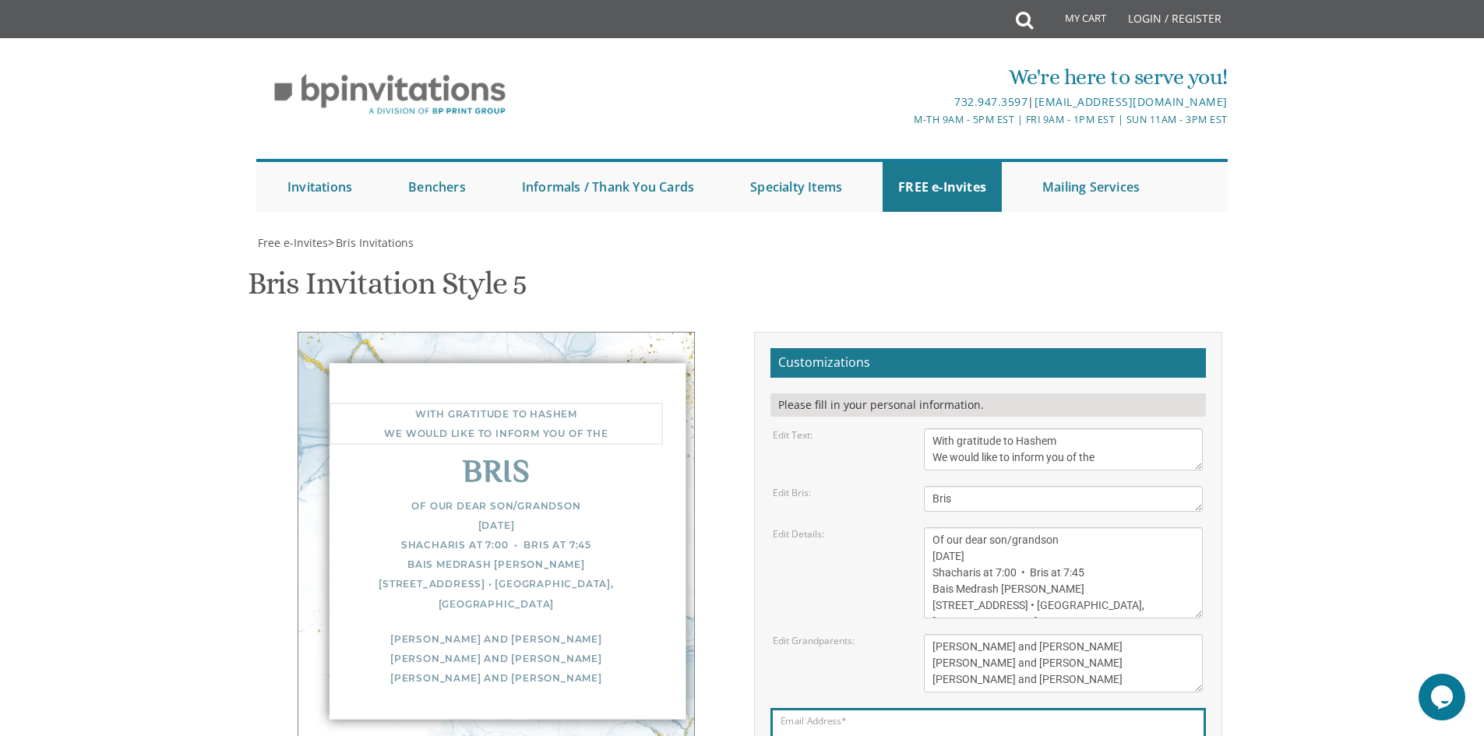
click at [993, 428] on textarea "With gratitude to Hashem We would like to inform you of the" at bounding box center [1063, 449] width 279 height 42
click at [994, 428] on textarea "With gratitude to Hashem We would like to inform you of the" at bounding box center [1063, 449] width 279 height 42
type textarea "We would like to inform you of the"
click at [1006, 428] on textarea "With gratitude to Hashem We would like to inform you of the" at bounding box center [1063, 449] width 279 height 42
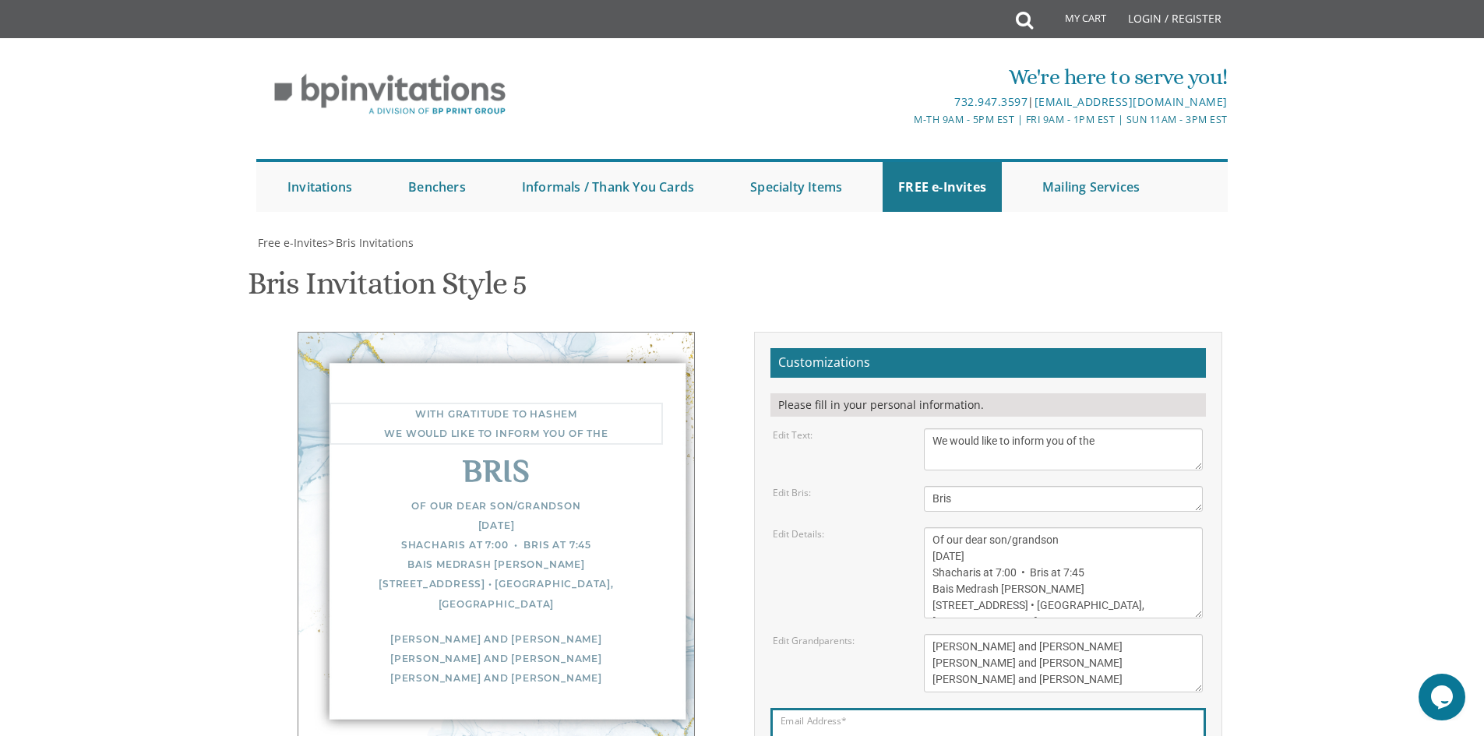
click at [1006, 428] on textarea "With gratitude to Hashem We would like to inform you of the" at bounding box center [1063, 449] width 279 height 42
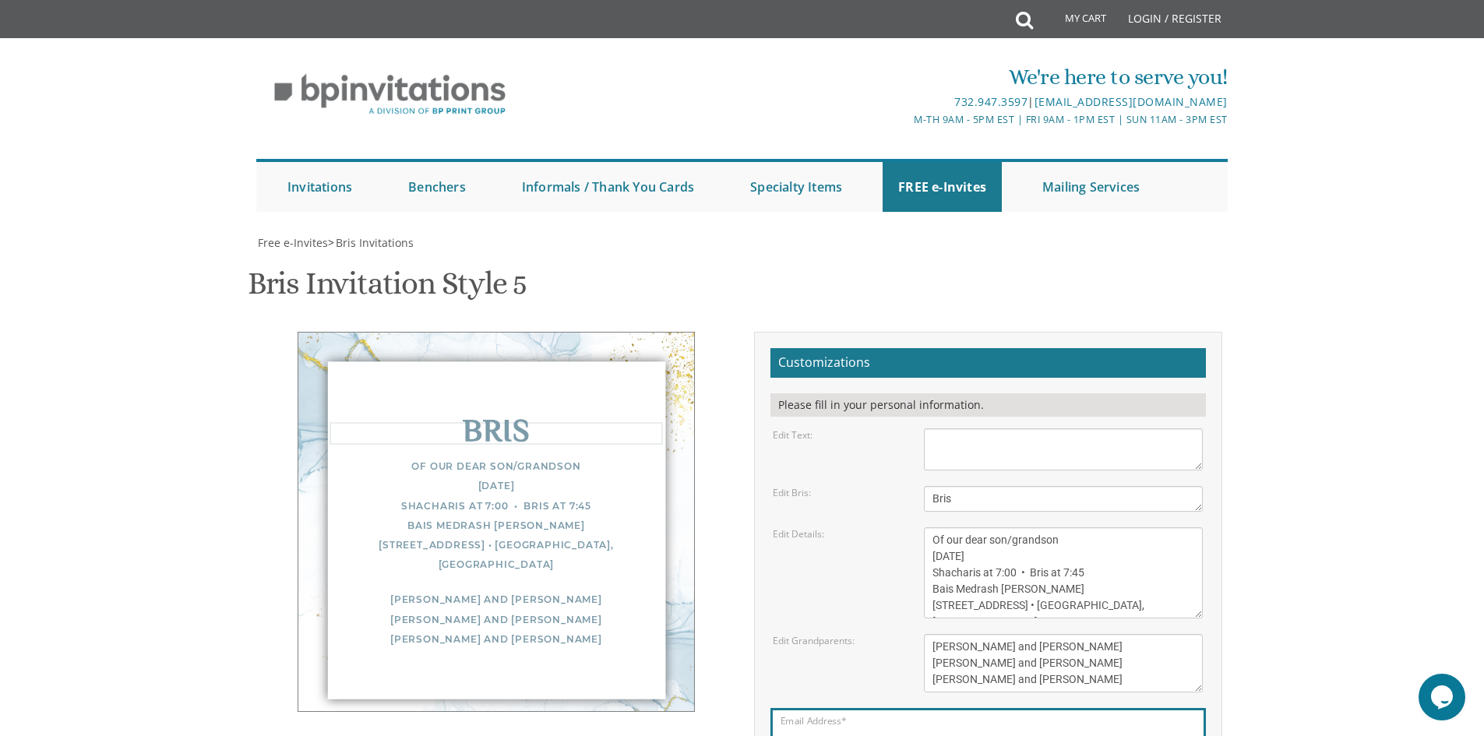
click at [955, 486] on textarea "Bris" at bounding box center [1063, 499] width 279 height 26
click at [972, 428] on textarea "With gratitude to Hashem We would like to inform you of the" at bounding box center [1063, 449] width 279 height 42
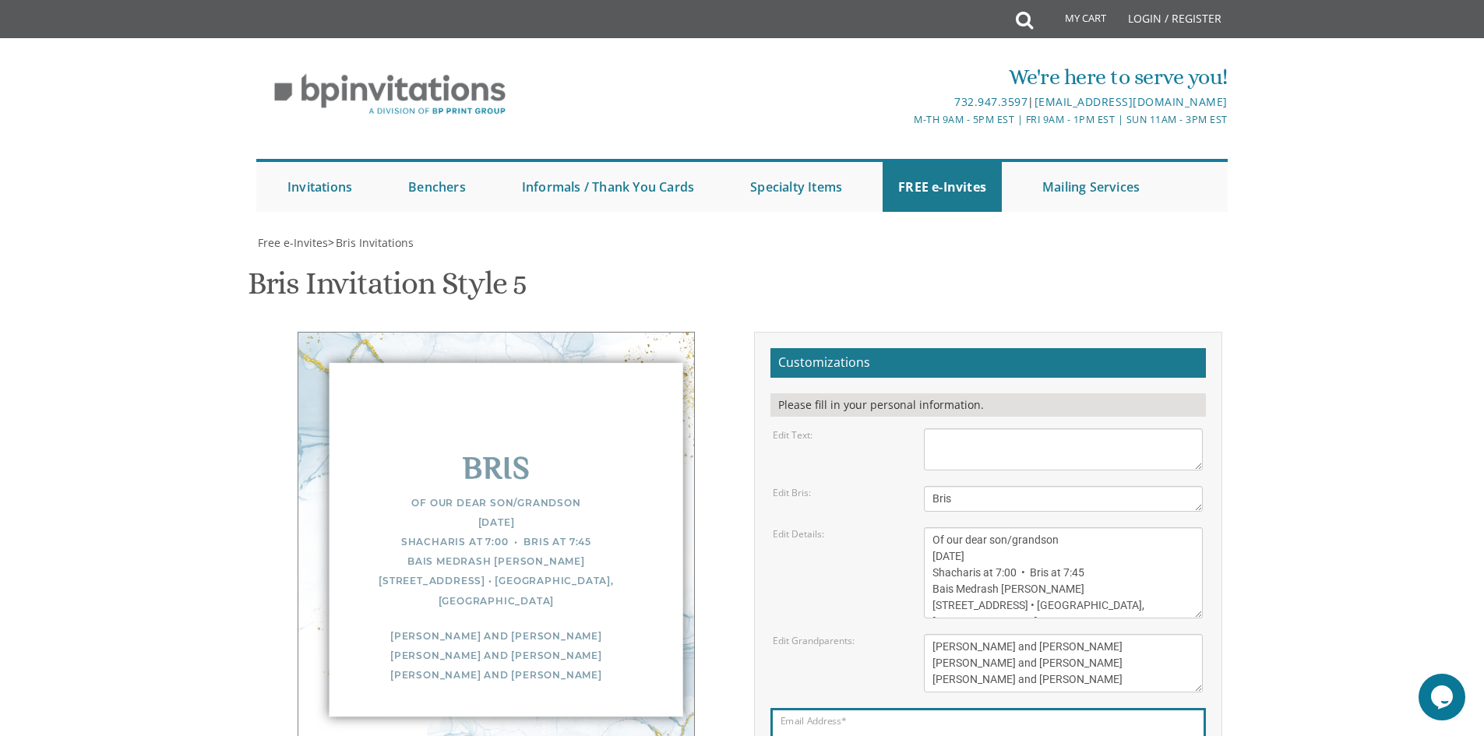
click at [1295, 273] on body "My Cart Total: View Cart Item(s) Submit My Cart Total: View Cart Item(s) Login …" at bounding box center [742, 635] width 1484 height 1271
click at [962, 486] on textarea "Bris" at bounding box center [1063, 499] width 279 height 26
drag, startPoint x: 1068, startPoint y: 305, endPoint x: 913, endPoint y: 298, distance: 155.2
click at [913, 527] on div "Of our dear son/grandson Sunday, December 1st Shacharis at 7:00 • Bris at 7:45 …" at bounding box center [1063, 572] width 302 height 91
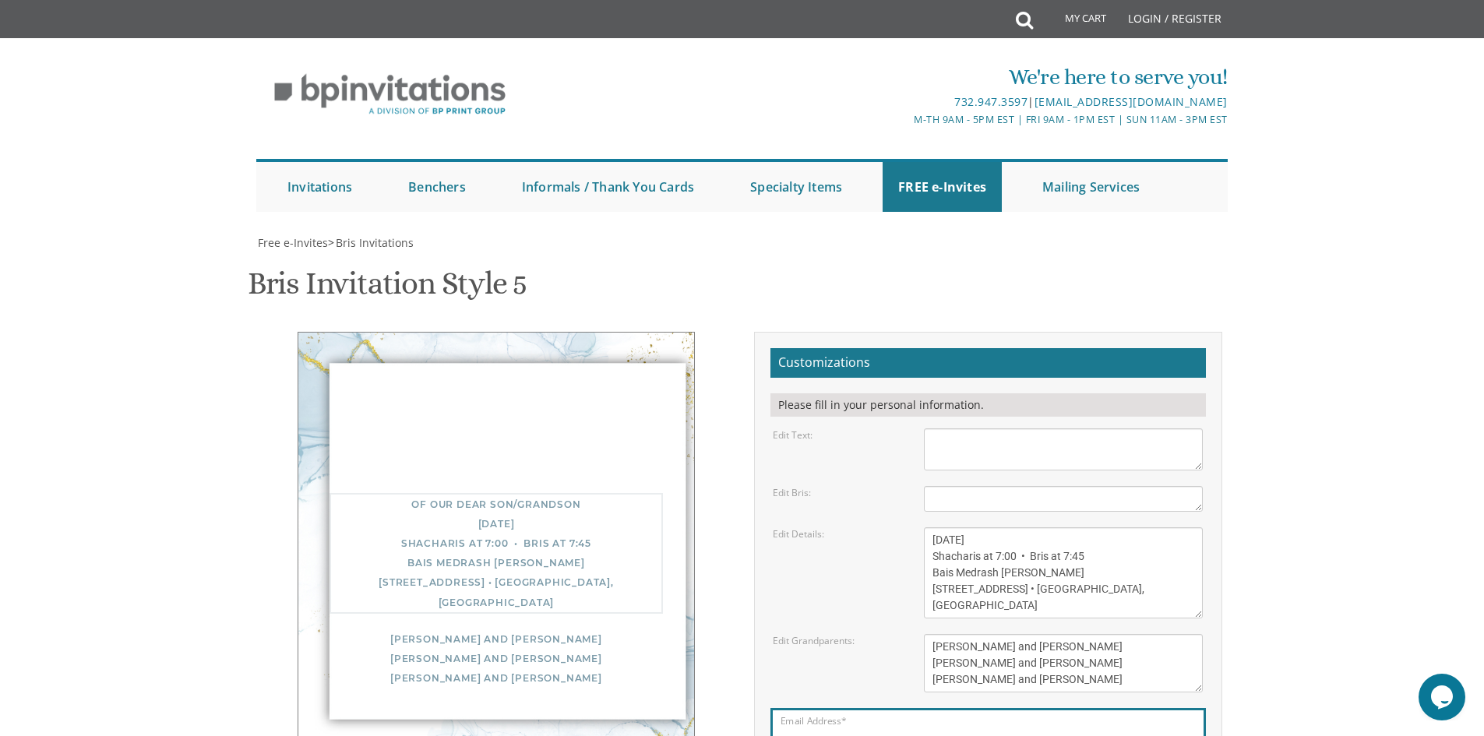
drag, startPoint x: 979, startPoint y: 319, endPoint x: 933, endPoint y: 322, distance: 46.0
click at [933, 527] on textarea "Of our dear son/grandson Sunday, December 1st Shacharis at 7:00 • Bris at 7:45 …" at bounding box center [1063, 572] width 279 height 91
drag, startPoint x: 1030, startPoint y: 325, endPoint x: 897, endPoint y: 325, distance: 132.4
click at [897, 527] on div "Edit Details: Of our dear son/grandson Sunday, December 1st Shacharis at 7:00 •…" at bounding box center [987, 572] width 453 height 91
drag, startPoint x: 1102, startPoint y: 345, endPoint x: 915, endPoint y: 332, distance: 187.4
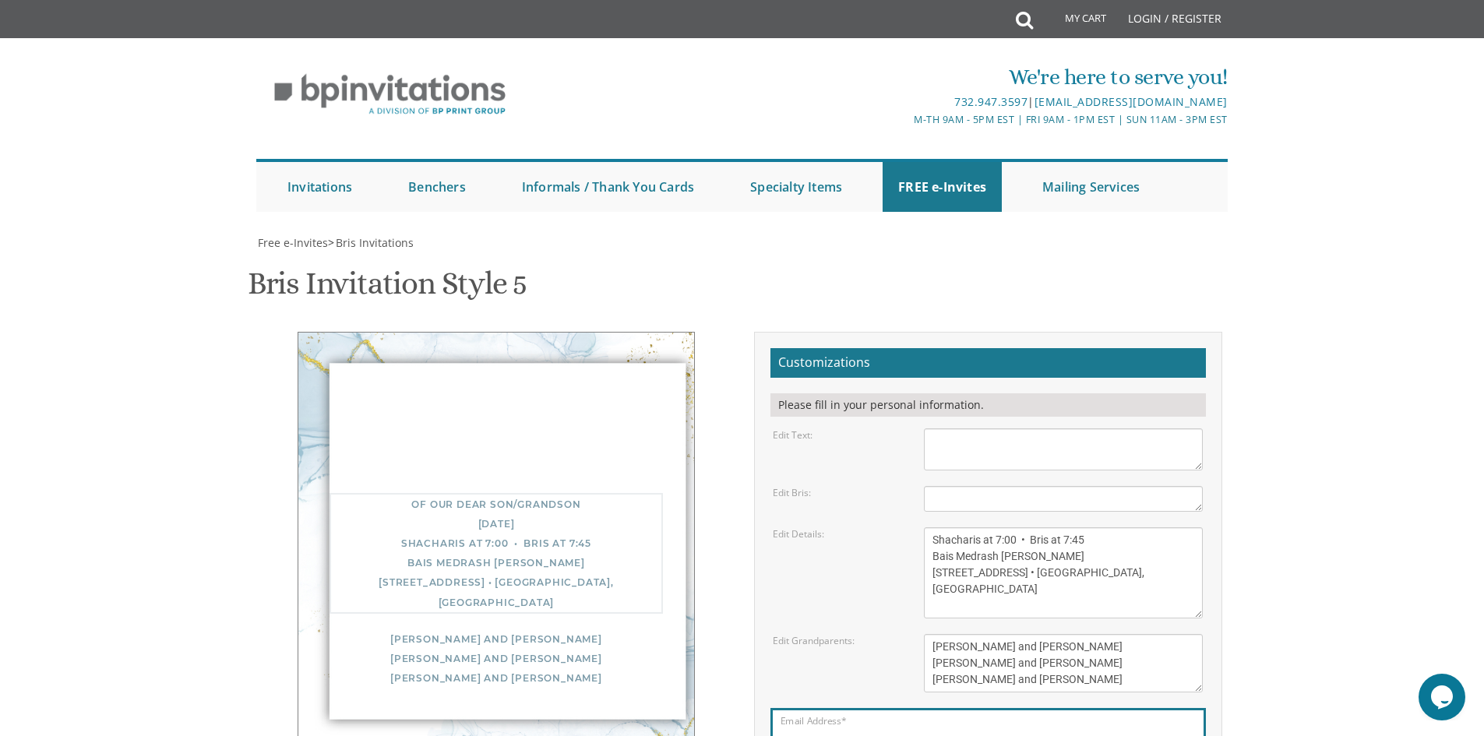
click at [915, 527] on div "Of our dear son/grandson Sunday, December 1st Shacharis at 7:00 • Bris at 7:45 …" at bounding box center [1063, 572] width 302 height 91
drag, startPoint x: 1050, startPoint y: 354, endPoint x: 910, endPoint y: 347, distance: 140.4
click at [910, 527] on div "Edit Details: Of our dear son/grandson Sunday, December 1st Shacharis at 7:00 •…" at bounding box center [987, 572] width 453 height 91
type textarea "969 East End Avenue • Lakewood, NJ"
drag, startPoint x: 1120, startPoint y: 371, endPoint x: 916, endPoint y: 368, distance: 203.3
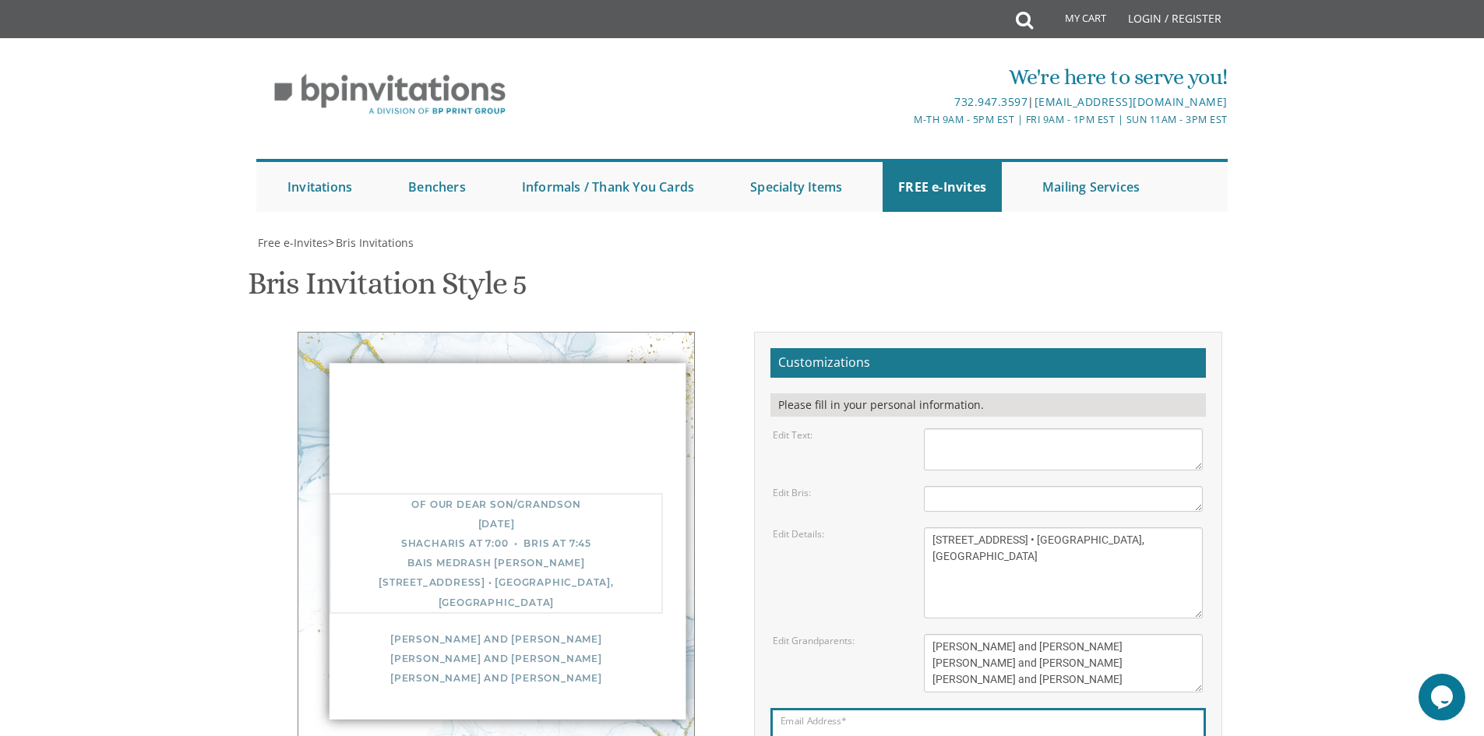
click at [916, 527] on div "Of our dear son/grandson Sunday, December 1st Shacharis at 7:00 • Bris at 7:45 …" at bounding box center [1063, 572] width 302 height 91
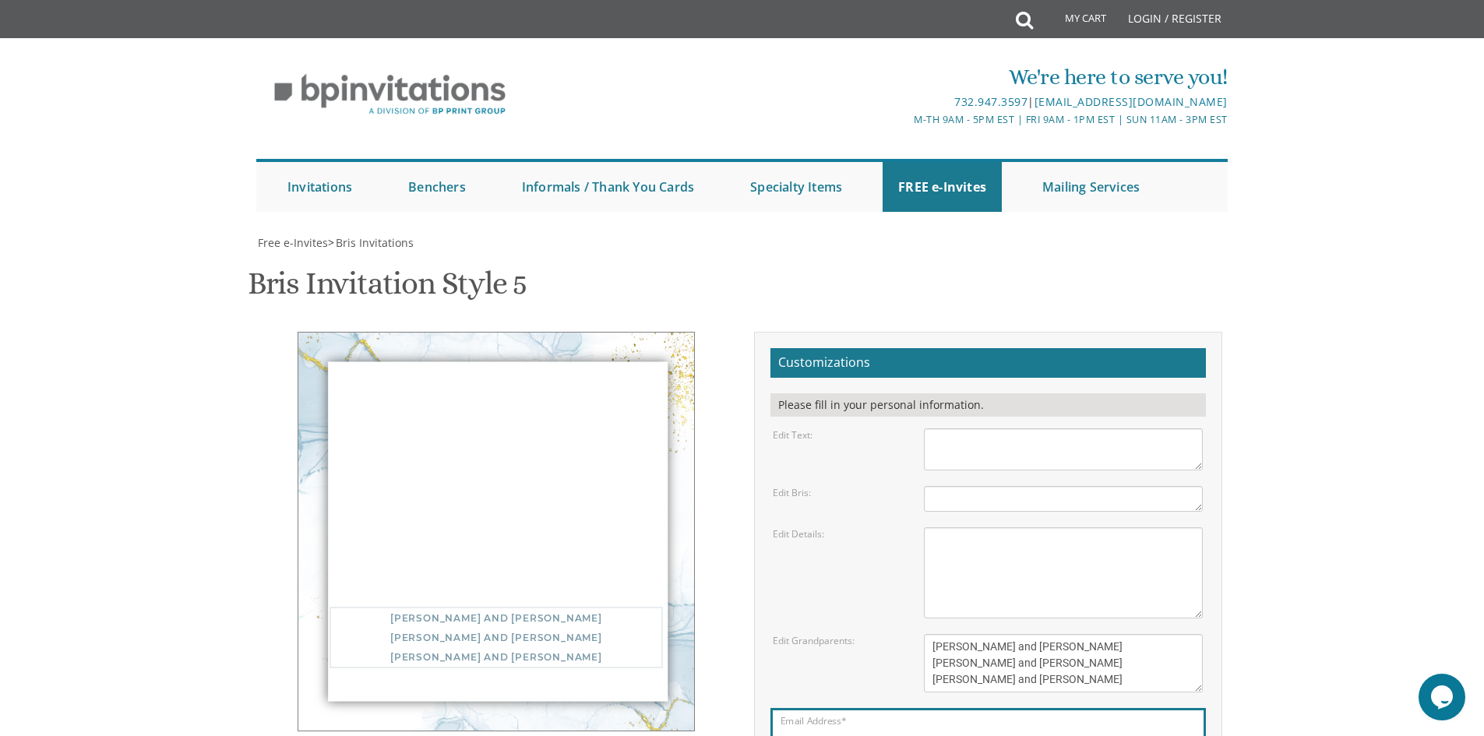
drag, startPoint x: 1059, startPoint y: 452, endPoint x: 906, endPoint y: 407, distance: 159.2
click at [906, 634] on div "Edit Grandparents: Yisroel and Chana Green Eli and Rena Green Moshe and Leba Ka…" at bounding box center [987, 663] width 453 height 58
click at [1324, 448] on body "My Cart Total: View Cart Item(s) Submit My Cart Total: View Cart Item(s) Login …" at bounding box center [742, 635] width 1484 height 1271
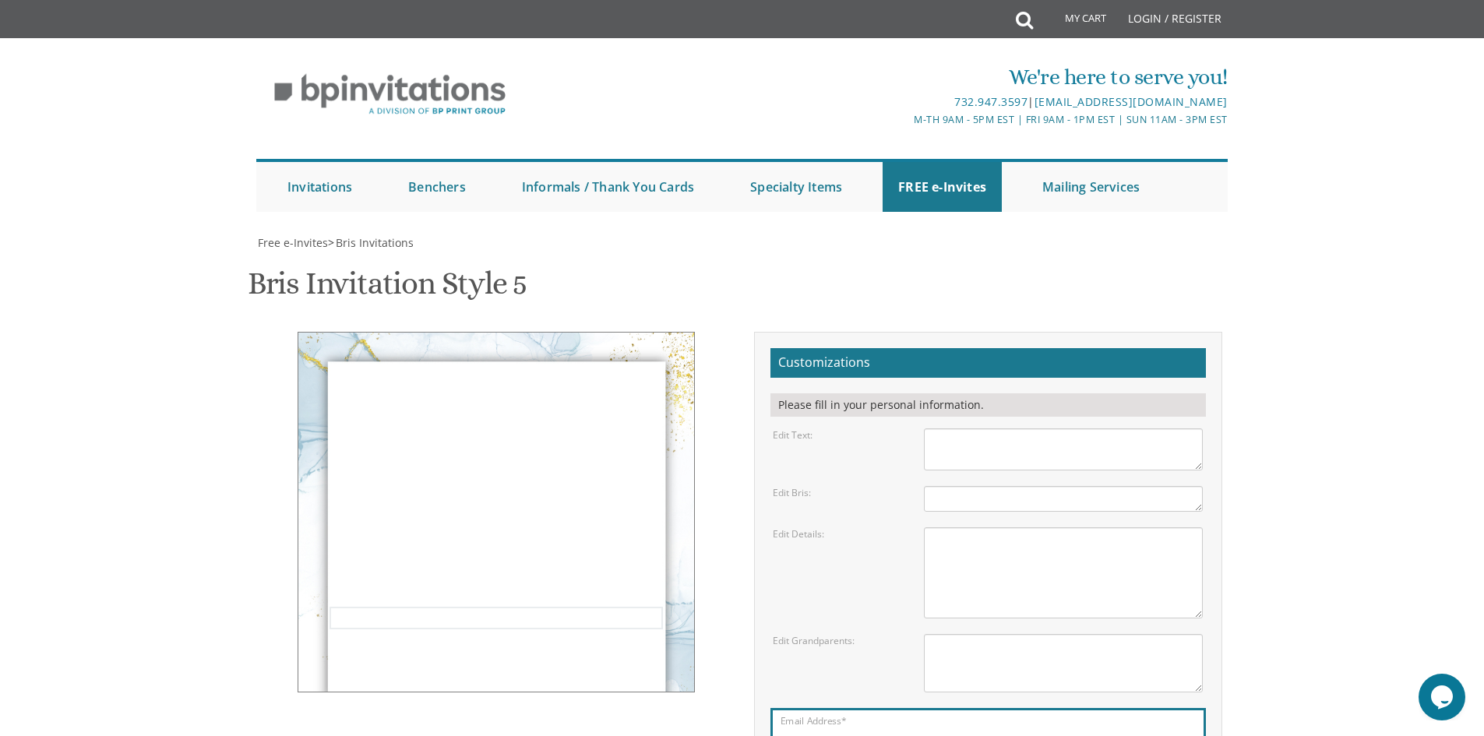
click at [1045, 634] on textarea "Yisroel and Chana Green Eli and Rena Green Moshe and Leba Kaplan" at bounding box center [1063, 663] width 279 height 58
click at [1335, 426] on body "My Cart Total: View Cart Item(s) Submit My Cart Total: View Cart Item(s) Login …" at bounding box center [742, 635] width 1484 height 1271
click at [1013, 428] on textarea "With gratitude to Hashem We would like to inform you of the" at bounding box center [1063, 449] width 279 height 42
drag, startPoint x: 1003, startPoint y: 224, endPoint x: 911, endPoint y: 200, distance: 95.8
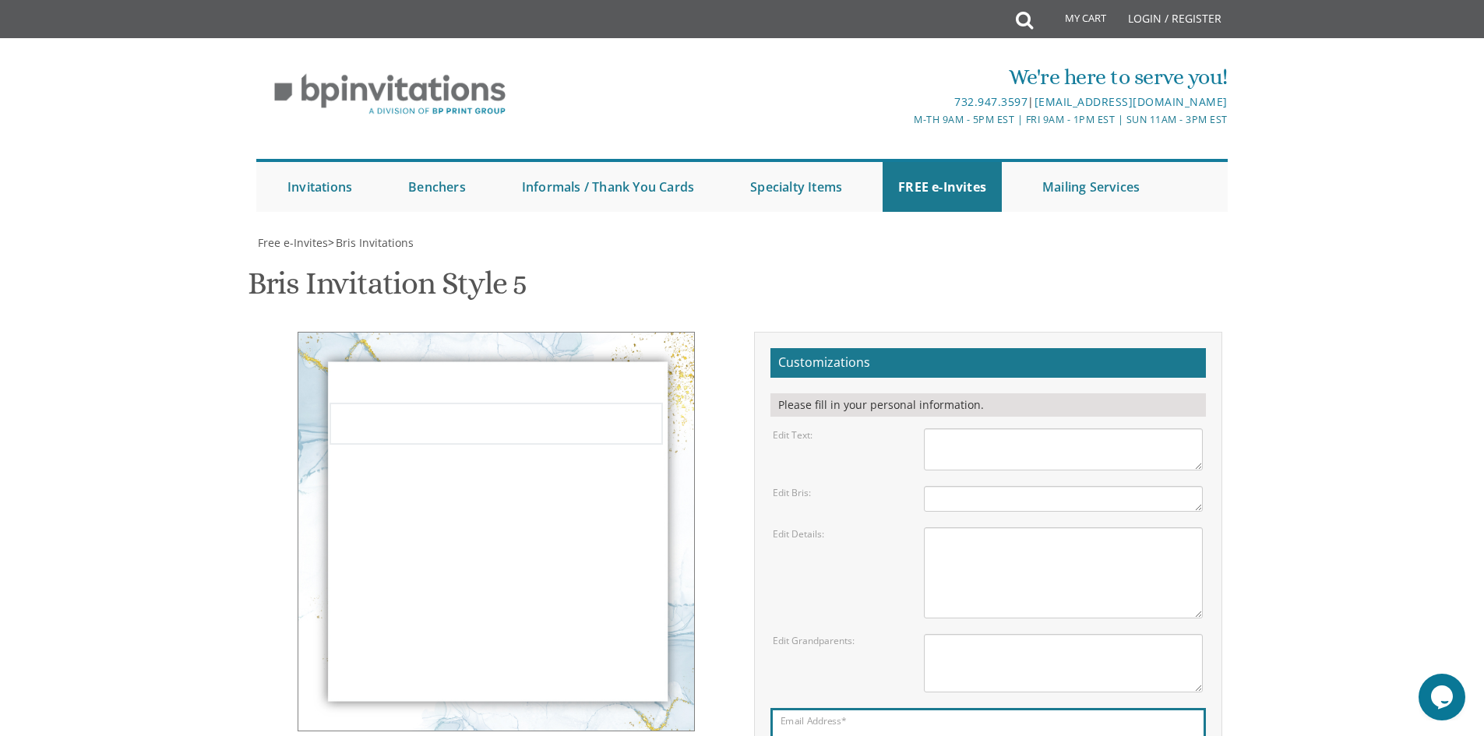
click at [911, 428] on div "Edit Text: With gratitude to Hashem We would like to inform you of the" at bounding box center [987, 449] width 453 height 42
paste textarea "With tremendous gratitude to Hashem We would like to inform you of the"
type textarea "With tremendous gratitude to Hashem We would like to inform you of the"
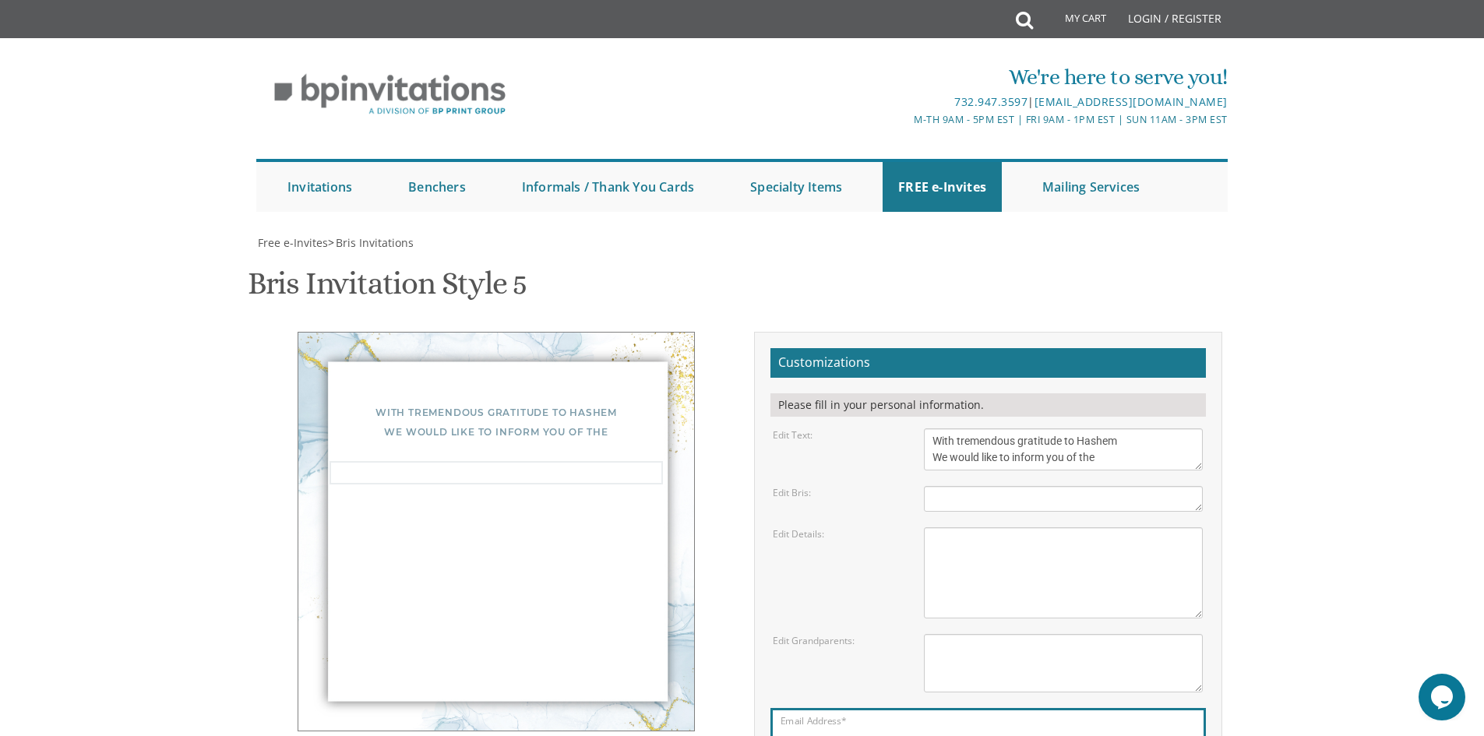
click at [1134, 486] on textarea "Bris" at bounding box center [1063, 499] width 279 height 26
type textarea "Bris"
click at [1378, 348] on body "My Cart Total: View Cart Item(s) Submit My Cart Total: View Cart Item(s) Login …" at bounding box center [742, 635] width 1484 height 1271
click at [1017, 527] on textarea "Of our dear son/grandson Sunday, December 1st Shacharis at 7:00 • Bris at 7:45 …" at bounding box center [1063, 572] width 279 height 91
click at [1005, 527] on textarea "Of our dear son/grandson Sunday, December 1st Shacharis at 7:00 • Bris at 7:45 …" at bounding box center [1063, 572] width 279 height 91
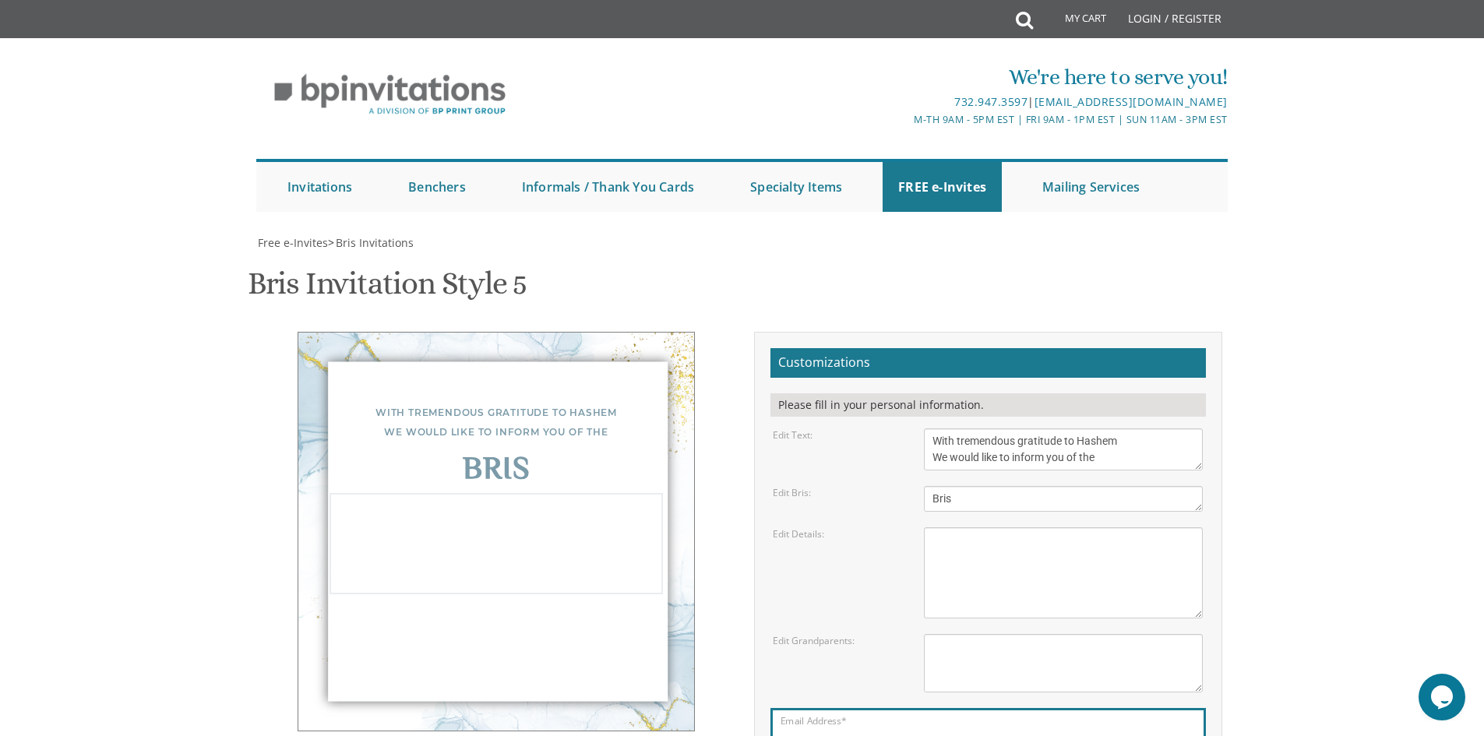
paste textarea "of our dear son Monday, October 13th 10:45 AM Chorev Shul ibn gvirol 20, Rechav…"
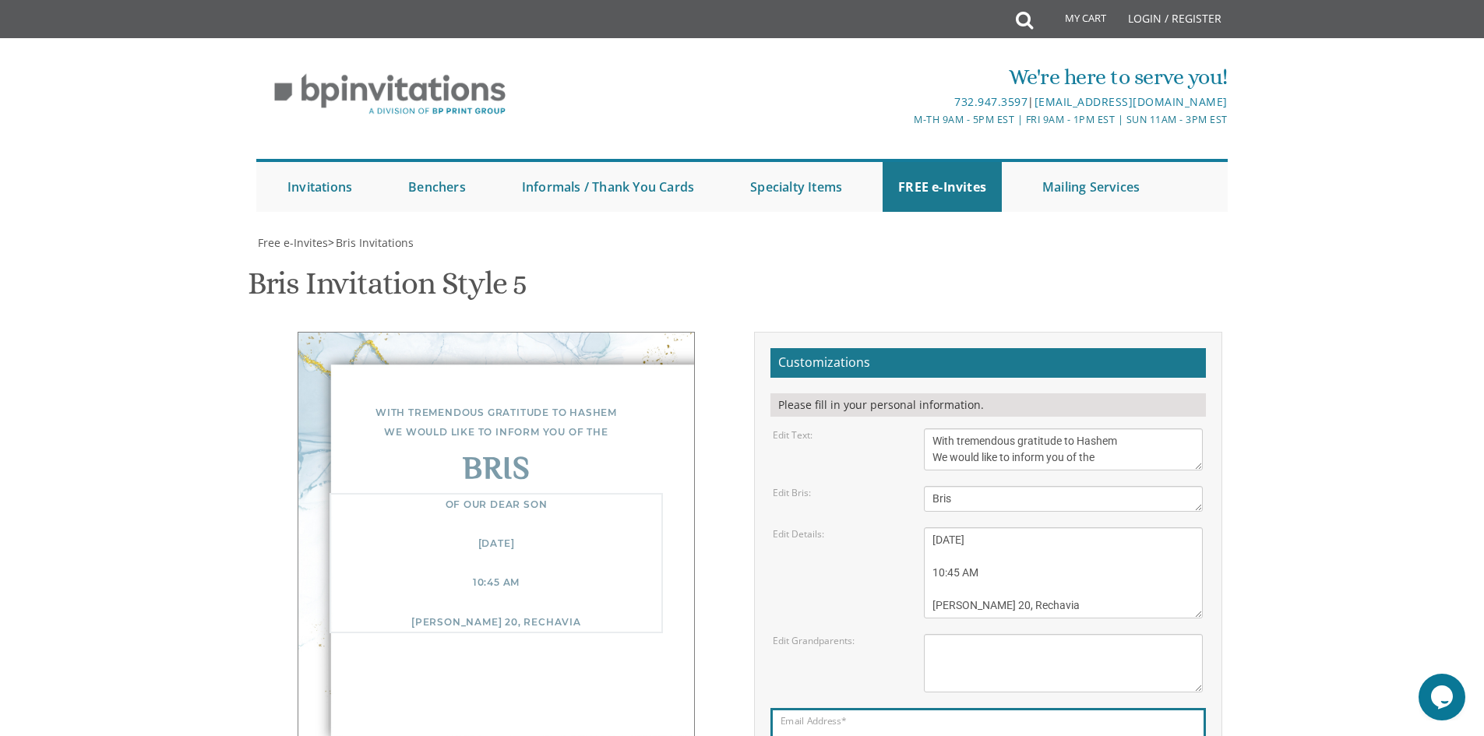
click at [969, 527] on textarea "Of our dear son/grandson Sunday, December 1st Shacharis at 7:00 • Bris at 7:45 …" at bounding box center [1063, 572] width 279 height 91
click at [984, 527] on textarea "Of our dear son/grandson Sunday, December 1st Shacharis at 7:00 • Bris at 7:45 …" at bounding box center [1063, 572] width 279 height 91
paste textarea "[DEMOGRAPHIC_DATA]"
click at [1017, 527] on textarea "Of our dear son/grandson Sunday, December 1st Shacharis at 7:00 • Bris at 7:45 …" at bounding box center [1063, 572] width 279 height 91
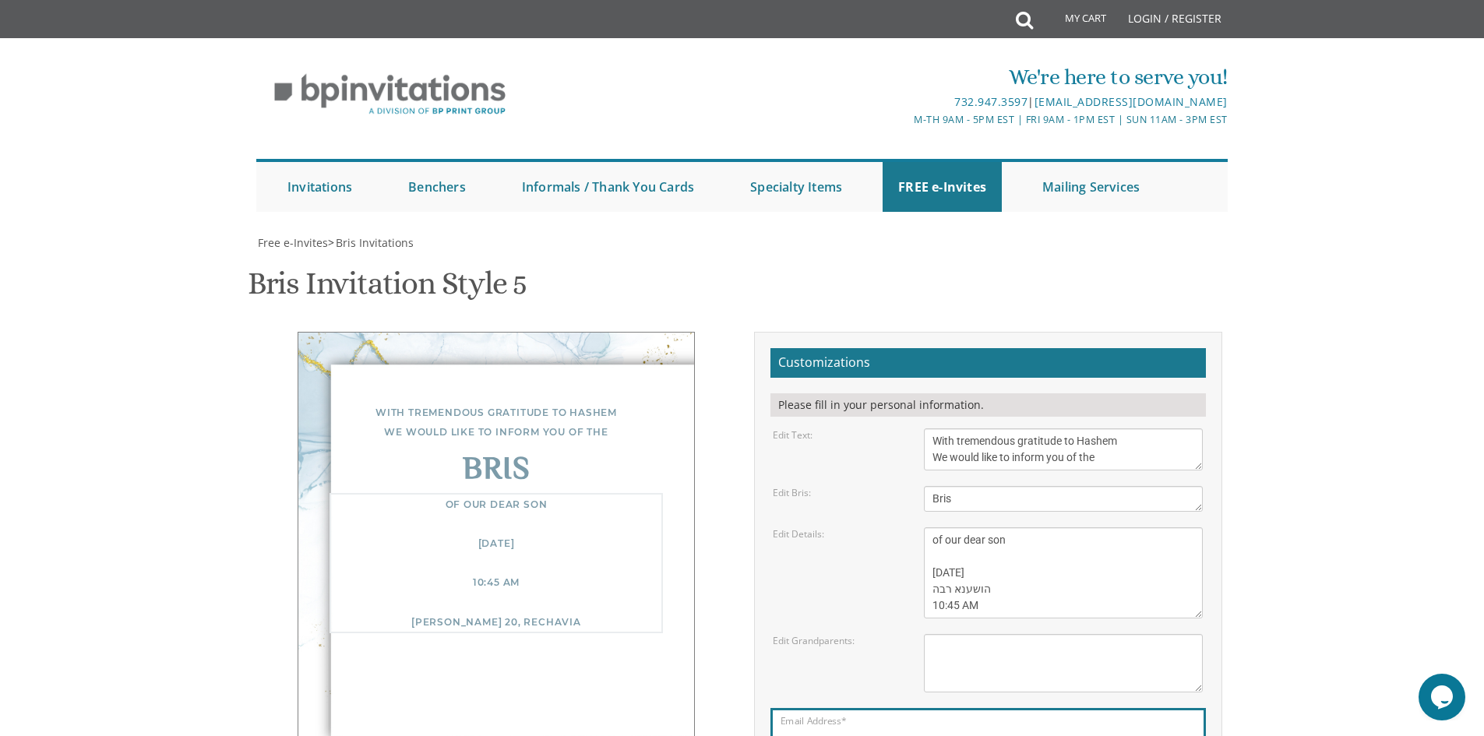
click at [1330, 491] on body "My Cart Total: View Cart Item(s) Submit My Cart Total: View Cart Item(s) Login …" at bounding box center [742, 635] width 1484 height 1271
click at [1070, 527] on textarea "Of our dear son/grandson Sunday, December 1st Shacharis at 7:00 • Bris at 7:45 …" at bounding box center [1063, 572] width 279 height 91
click at [1011, 527] on textarea "Of our dear son/grandson Sunday, December 1st Shacharis at 7:00 • Bris at 7:45 …" at bounding box center [1063, 572] width 279 height 91
click at [1106, 527] on textarea "Of our dear son/grandson Sunday, December 1st Shacharis at 7:00 • Bris at 7:45 …" at bounding box center [1063, 572] width 279 height 91
click at [1105, 527] on textarea "Of our dear son/grandson Sunday, December 1st Shacharis at 7:00 • Bris at 7:45 …" at bounding box center [1063, 572] width 279 height 91
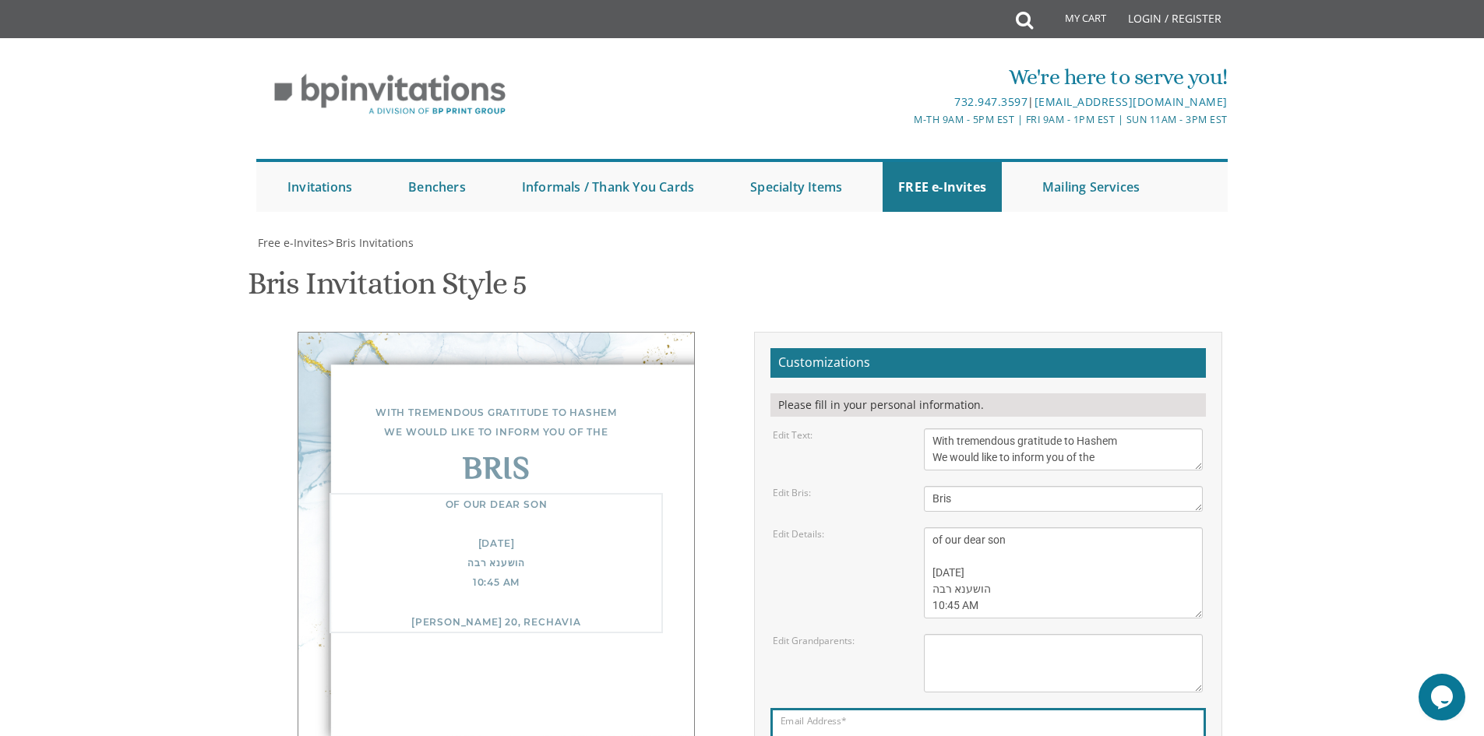
click at [1013, 527] on textarea "Of our dear son/grandson Sunday, December 1st Shacharis at 7:00 • Bris at 7:45 …" at bounding box center [1063, 572] width 279 height 91
click at [996, 527] on textarea "Of our dear son/grandson Sunday, December 1st Shacharis at 7:00 • Bris at 7:45 …" at bounding box center [1063, 572] width 279 height 91
click at [956, 527] on textarea "Of our dear son/grandson Sunday, December 1st Shacharis at 7:00 • Bris at 7:45 …" at bounding box center [1063, 572] width 279 height 91
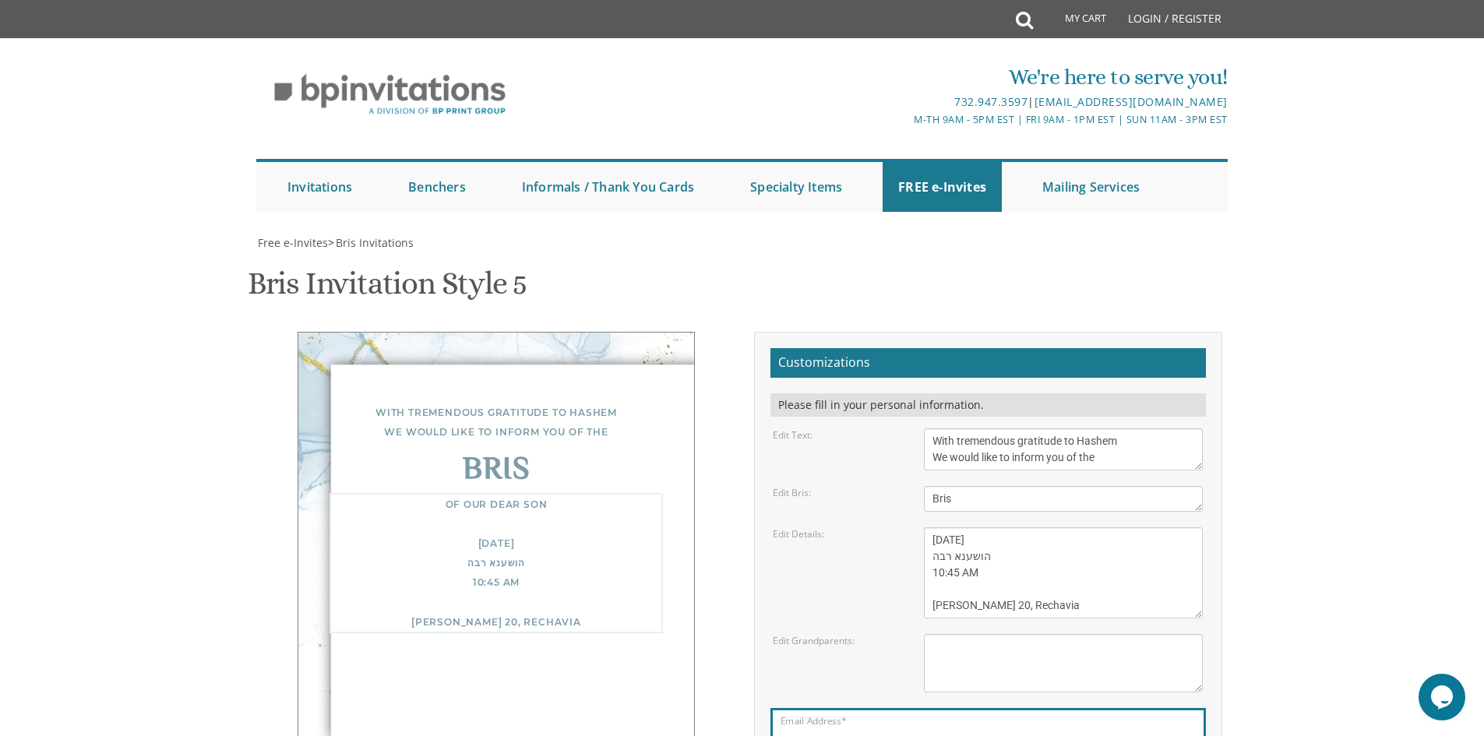
scroll to position [49, 0]
type textarea "of our dear son Monday, October 13th הושענא רבה 10:45 AM Chorev Shul ibn gvirol…"
click at [1093, 634] on textarea "Yisroel and Chana Green Eli and Rena Green Moshe and Leba Kaplan" at bounding box center [1063, 663] width 279 height 58
drag, startPoint x: 963, startPoint y: 404, endPoint x: 943, endPoint y: 409, distance: 20.2
click at [943, 634] on textarea "Yisroel and Chana Green Eli and Rena Green Moshe and Leba Kaplan" at bounding box center [1063, 663] width 279 height 58
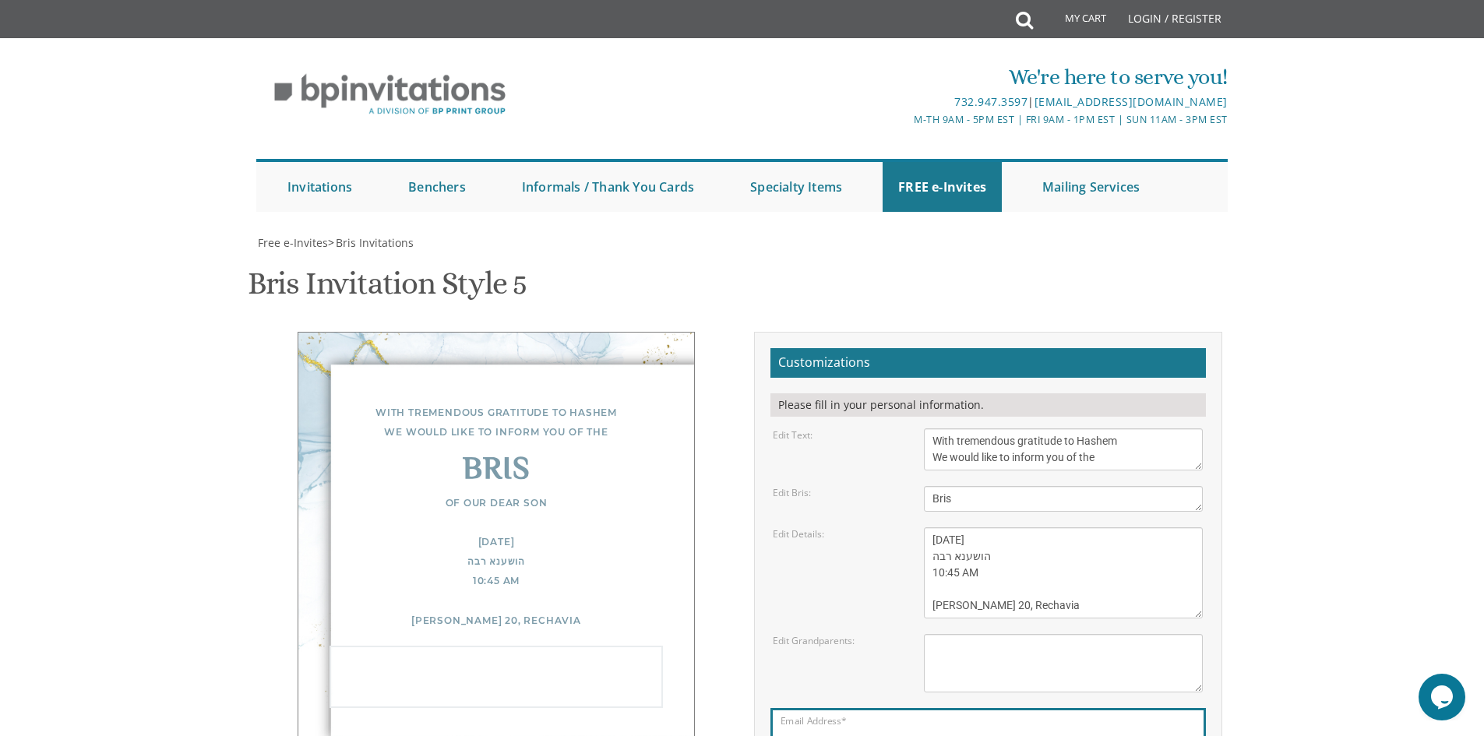
click at [943, 634] on textarea "Yisroel and Chana Green Eli and Rena Green Moshe and Leba Kaplan" at bounding box center [1063, 663] width 279 height 58
paste textarea "[PERSON_NAME] and [PERSON_NAME]"
type textarea "[PERSON_NAME] and [PERSON_NAME]"
click at [1278, 440] on body "My Cart Total: View Cart Item(s) Submit My Cart Total: View Cart Item(s) Login …" at bounding box center [742, 635] width 1484 height 1271
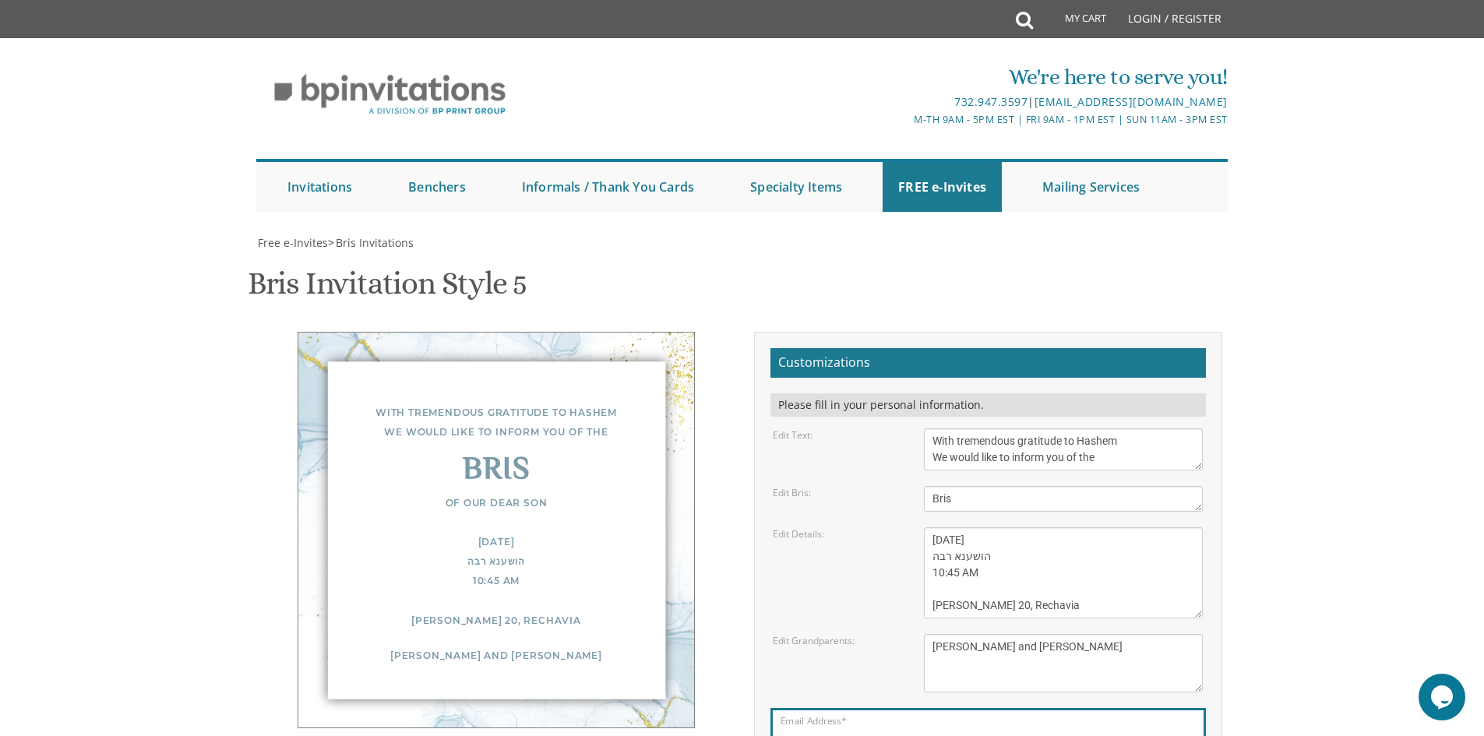
click at [1165, 428] on textarea "With gratitude to Hashem We would like to inform you of the" at bounding box center [1063, 449] width 279 height 42
click at [1155, 428] on textarea "With gratitude to Hashem We would like to inform you of the" at bounding box center [1063, 449] width 279 height 42
click at [1119, 486] on textarea "Bris" at bounding box center [1063, 499] width 279 height 26
drag, startPoint x: 934, startPoint y: 268, endPoint x: 900, endPoint y: 270, distance: 34.3
click at [900, 486] on div "Edit Bris: Bris" at bounding box center [987, 499] width 453 height 26
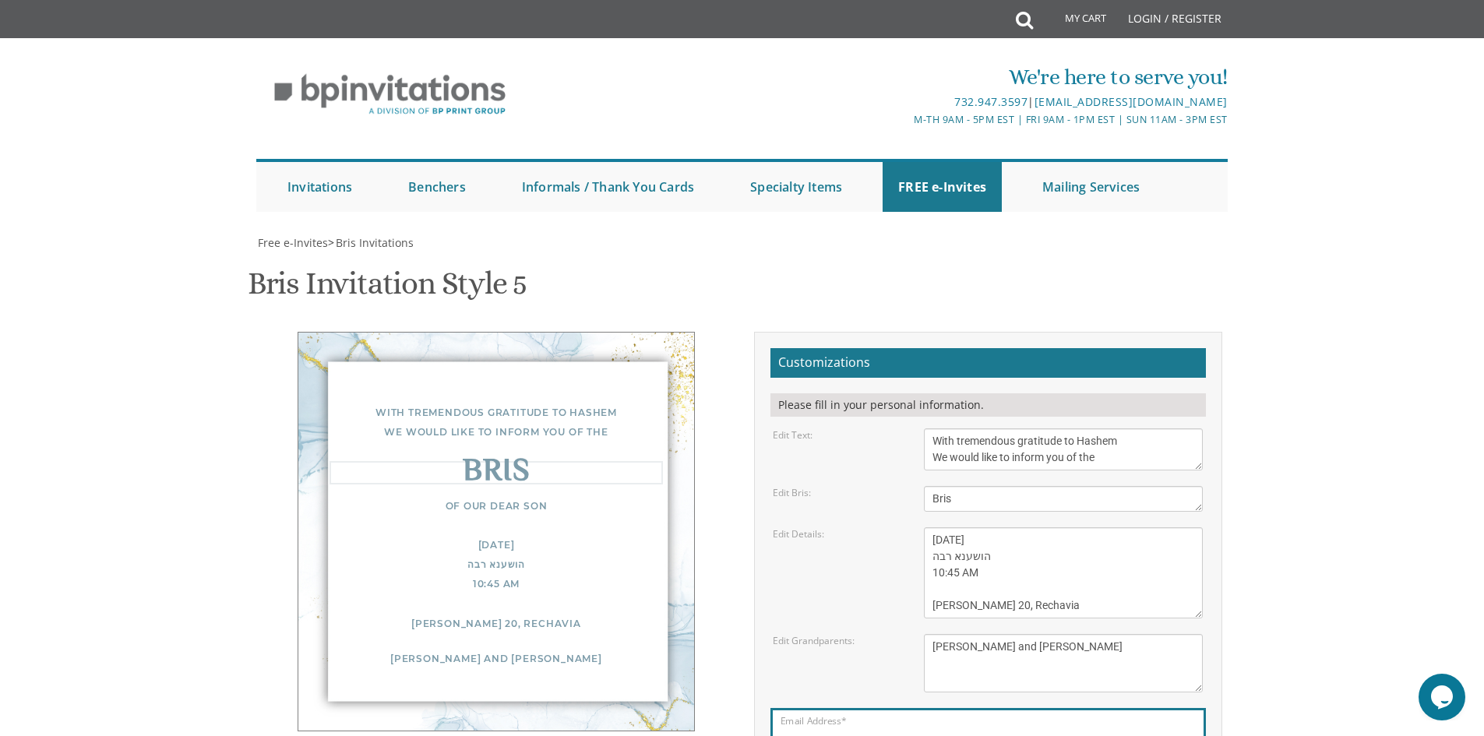
type textarea "Bris"
click at [1364, 358] on body "My Cart Total: View Cart Item(s) Submit My Cart Total: View Cart Item(s) Login …" at bounding box center [742, 635] width 1484 height 1271
click at [1031, 527] on textarea "Of our dear son/grandson Sunday, December 1st Shacharis at 7:00 • Bris at 7:45 …" at bounding box center [1063, 572] width 279 height 91
drag, startPoint x: 934, startPoint y: 307, endPoint x: 922, endPoint y: 305, distance: 12.6
click at [922, 527] on div "Of our dear son/grandson Sunday, December 1st Shacharis at 7:00 • Bris at 7:45 …" at bounding box center [1063, 572] width 302 height 91
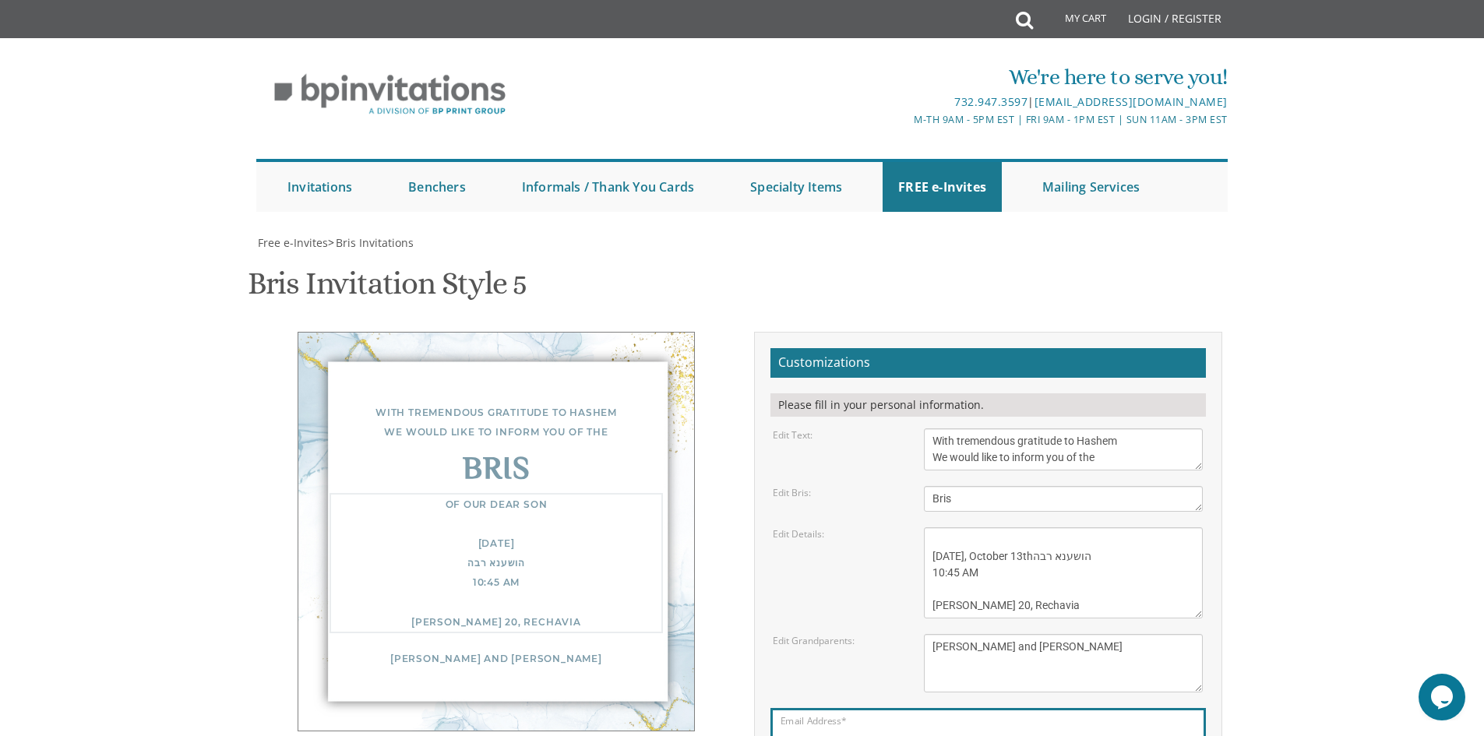
scroll to position [33, 0]
type textarea "of our dear son Monday, October 13th הושענא רבה 10:45 AM Chorev Shul ibn gvirol…"
click at [1064, 527] on textarea "Of our dear son/grandson Sunday, December 1st Shacharis at 7:00 • Bris at 7:45 …" at bounding box center [1063, 572] width 279 height 91
drag, startPoint x: 934, startPoint y: 305, endPoint x: 919, endPoint y: 309, distance: 15.9
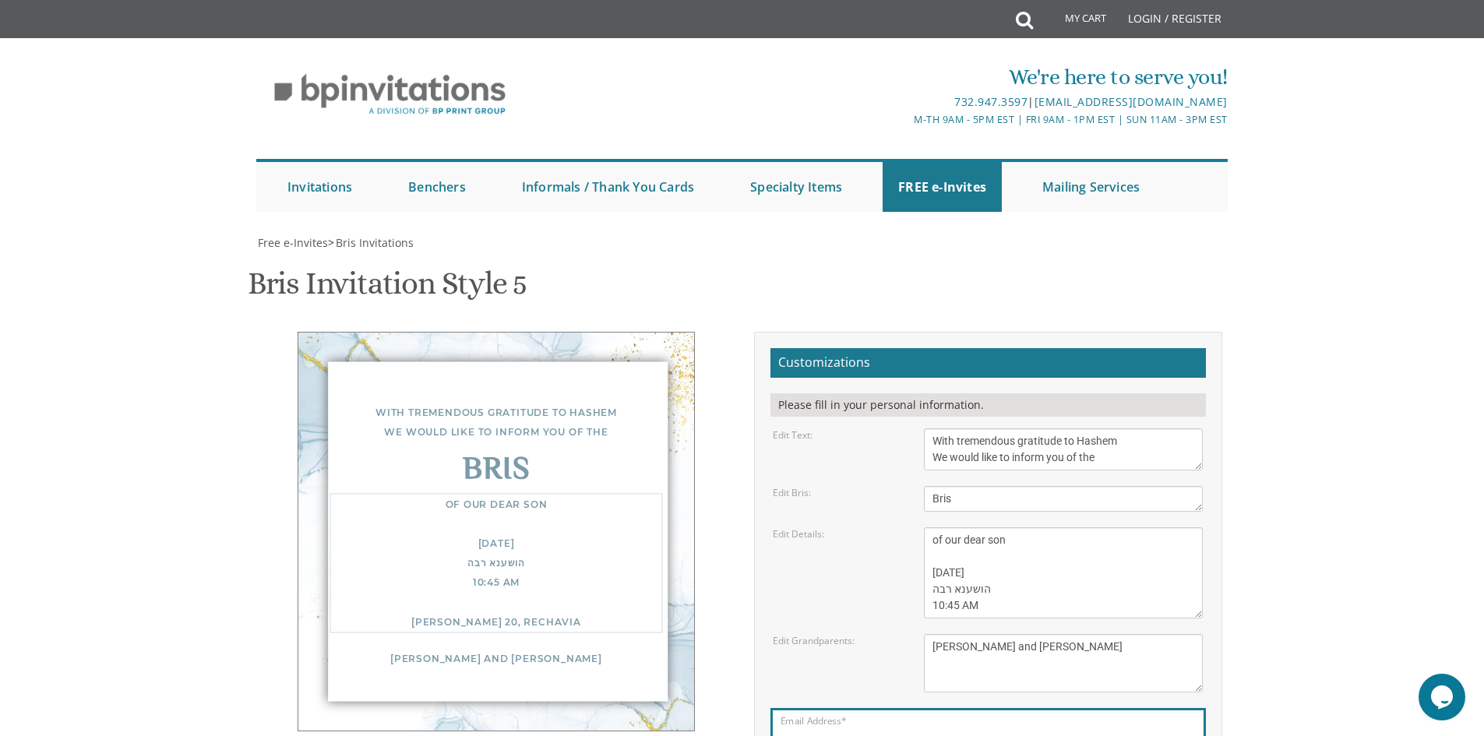
click at [919, 527] on div "Of our dear son/grandson Sunday, December 1st Shacharis at 7:00 • Bris at 7:45 …" at bounding box center [1063, 572] width 302 height 91
click at [974, 527] on textarea "Of our dear son/grandson Sunday, December 1st Shacharis at 7:00 • Bris at 7:45 …" at bounding box center [1063, 572] width 279 height 91
drag, startPoint x: 1045, startPoint y: 329, endPoint x: 995, endPoint y: 327, distance: 49.9
click at [902, 527] on div "Edit Details: Of our dear son/grandson Sunday, December 1st Shacharis at 7:00 •…" at bounding box center [987, 572] width 453 height 91
click at [1096, 527] on textarea "Of our dear son/grandson Sunday, December 1st Shacharis at 7:00 • Bris at 7:45 …" at bounding box center [1063, 572] width 279 height 91
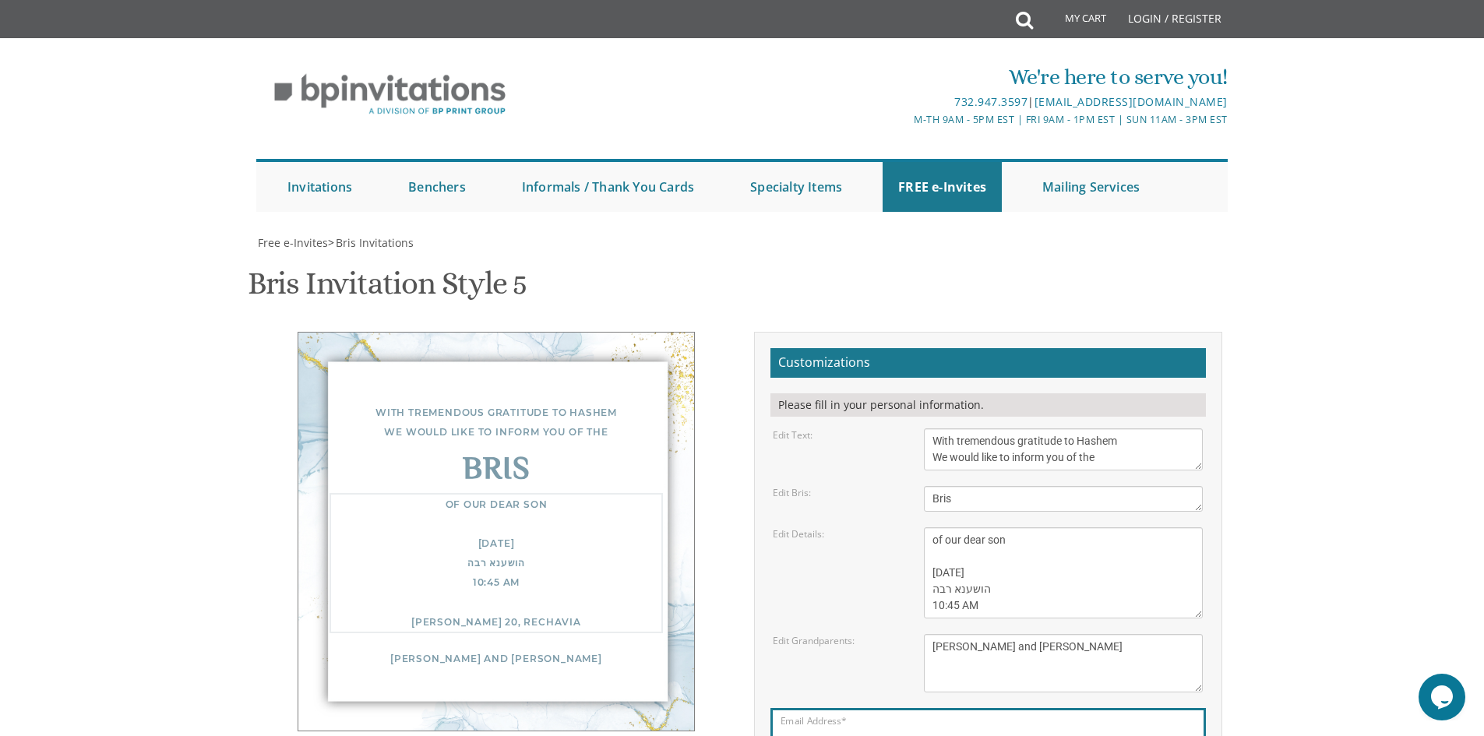
click at [1076, 527] on textarea "Of our dear son/grandson Sunday, December 1st Shacharis at 7:00 • Bris at 7:45 …" at bounding box center [1063, 572] width 279 height 91
click at [1080, 527] on textarea "Of our dear son/grandson Sunday, December 1st Shacharis at 7:00 • Bris at 7:45 …" at bounding box center [1063, 572] width 279 height 91
click at [1077, 527] on textarea "Of our dear son/grandson Sunday, December 1st Shacharis at 7:00 • Bris at 7:45 …" at bounding box center [1063, 572] width 279 height 91
click at [1081, 527] on textarea "Of our dear son/grandson Sunday, December 1st Shacharis at 7:00 • Bris at 7:45 …" at bounding box center [1063, 572] width 279 height 91
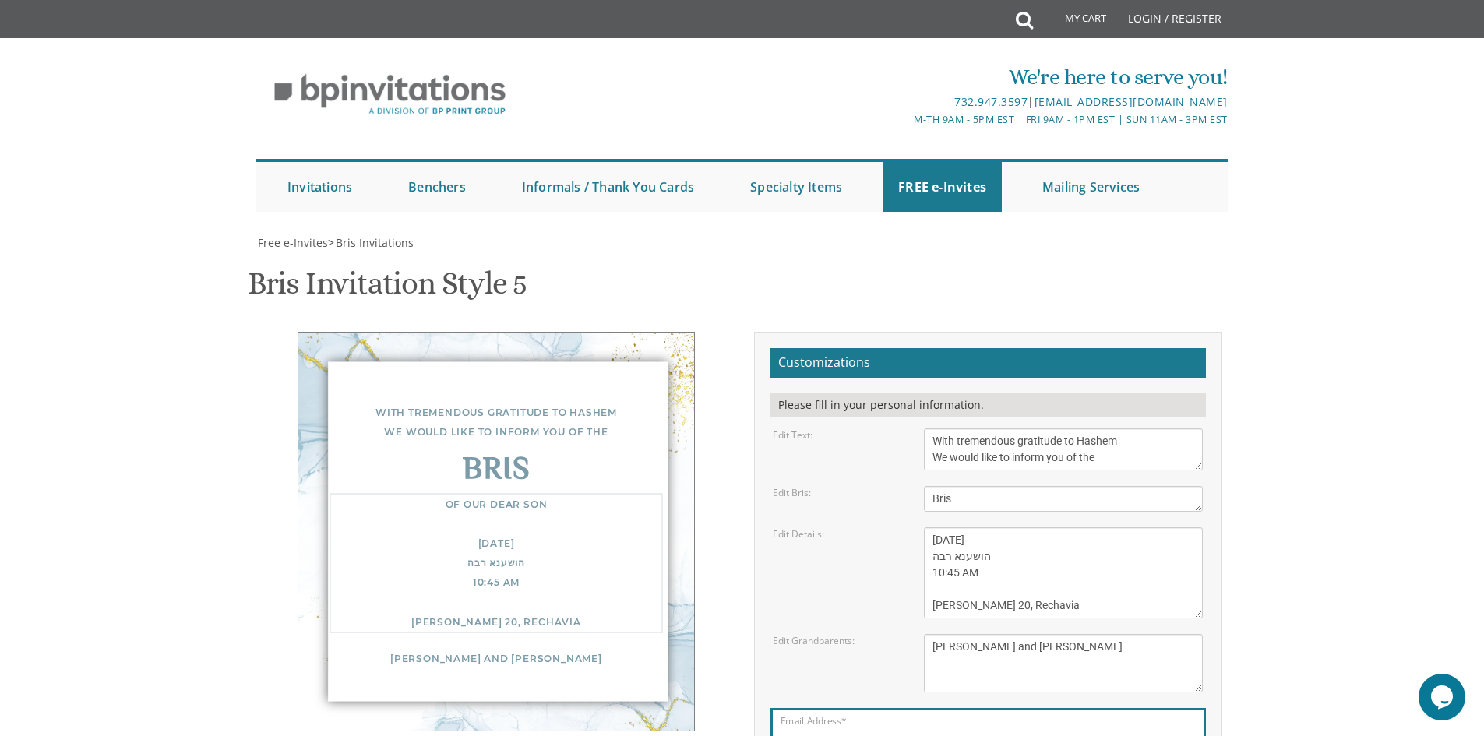
click at [1097, 527] on textarea "Of our dear son/grandson Sunday, December 1st Shacharis at 7:00 • Bris at 7:45 …" at bounding box center [1063, 572] width 279 height 91
click at [1076, 527] on textarea "Of our dear son/grandson Sunday, December 1st Shacharis at 7:00 • Bris at 7:45 …" at bounding box center [1063, 572] width 279 height 91
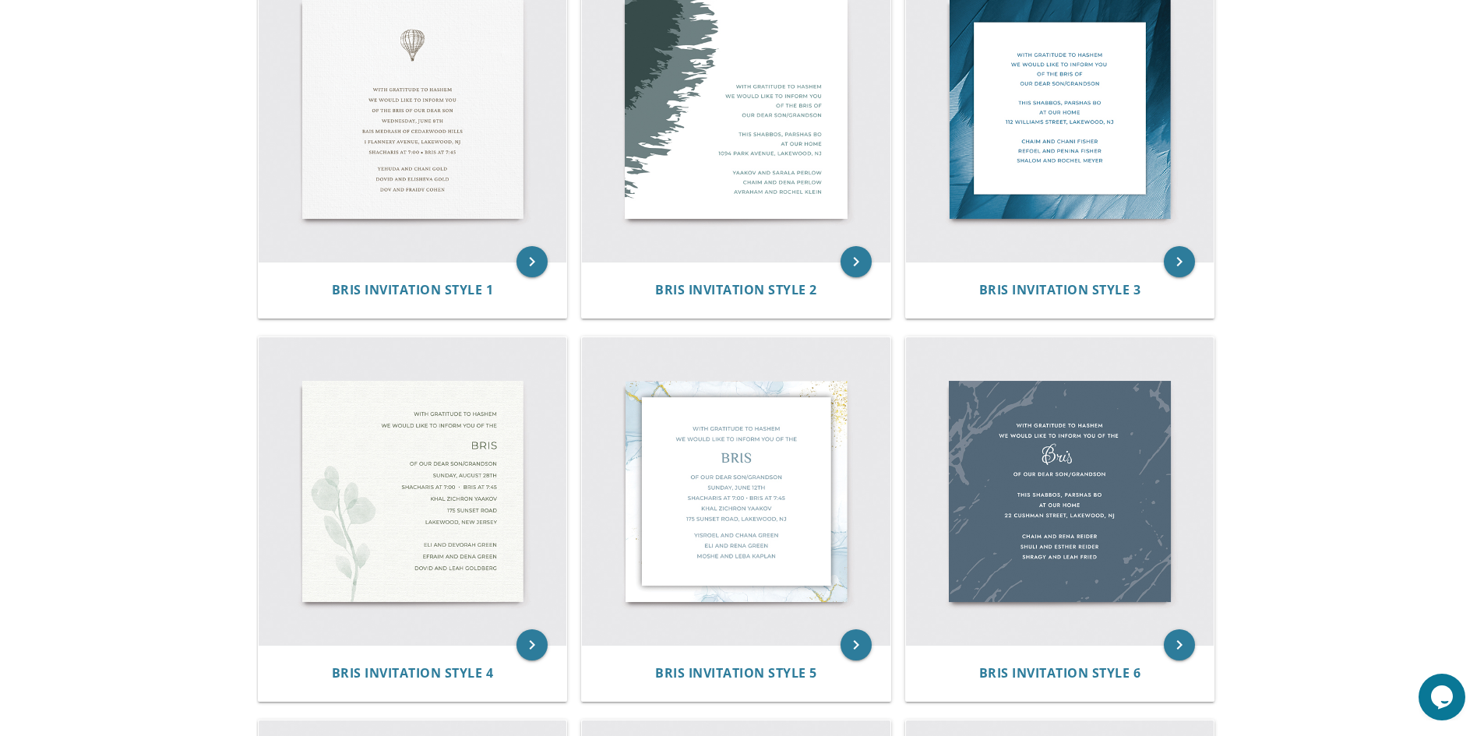
scroll to position [312, 0]
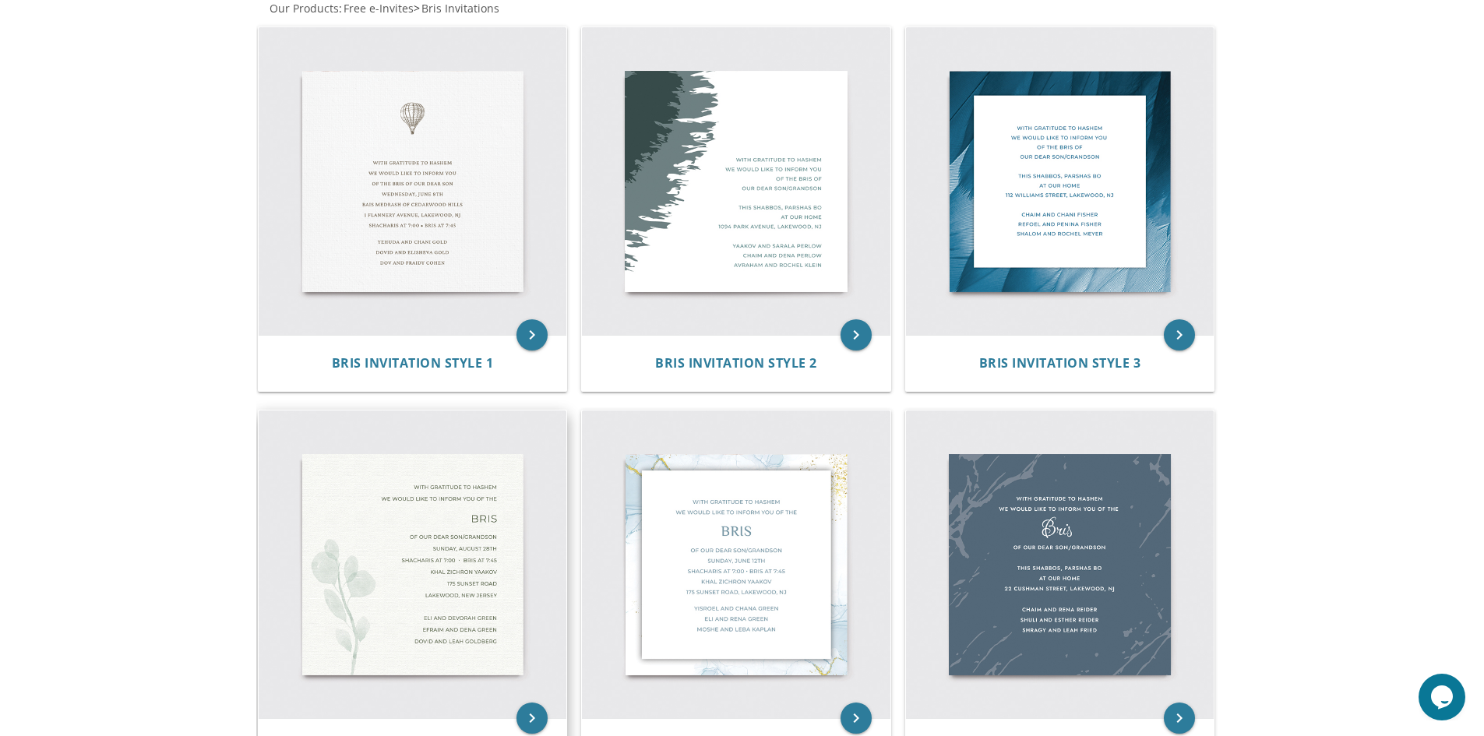
click at [422, 590] on img at bounding box center [413, 565] width 309 height 309
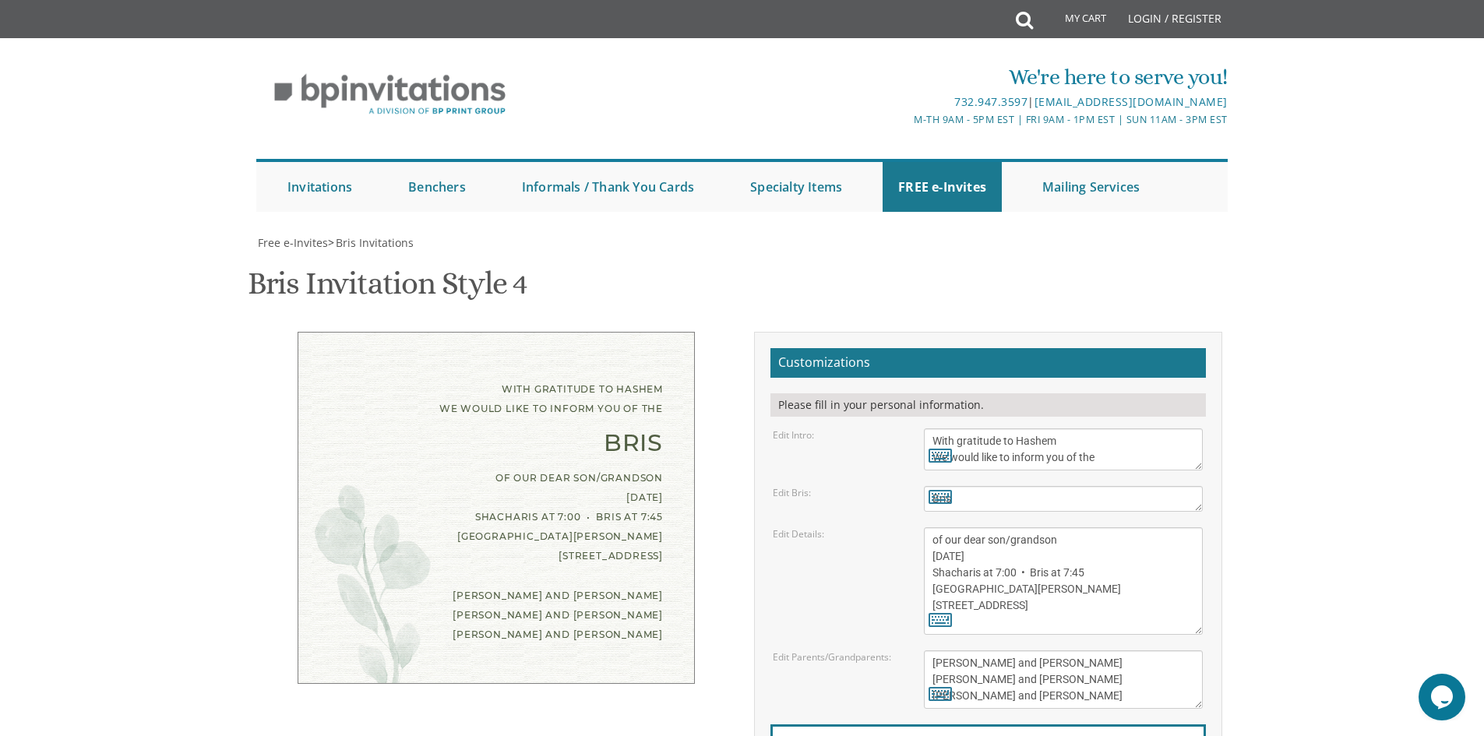
scroll to position [156, 0]
click at [957, 428] on textarea "With gratitude to Hashem We would like to inform you of the" at bounding box center [1063, 449] width 279 height 42
type textarea "With tremendous gratitude to Hashem We would like to inform you of the"
click at [1075, 527] on textarea "of our dear son/grandson [DATE] Shacharis at 7:00 • Bris at 7:45 [GEOGRAPHIC_DA…" at bounding box center [1063, 581] width 279 height 108
drag, startPoint x: 1083, startPoint y: 386, endPoint x: 1004, endPoint y: 386, distance: 78.7
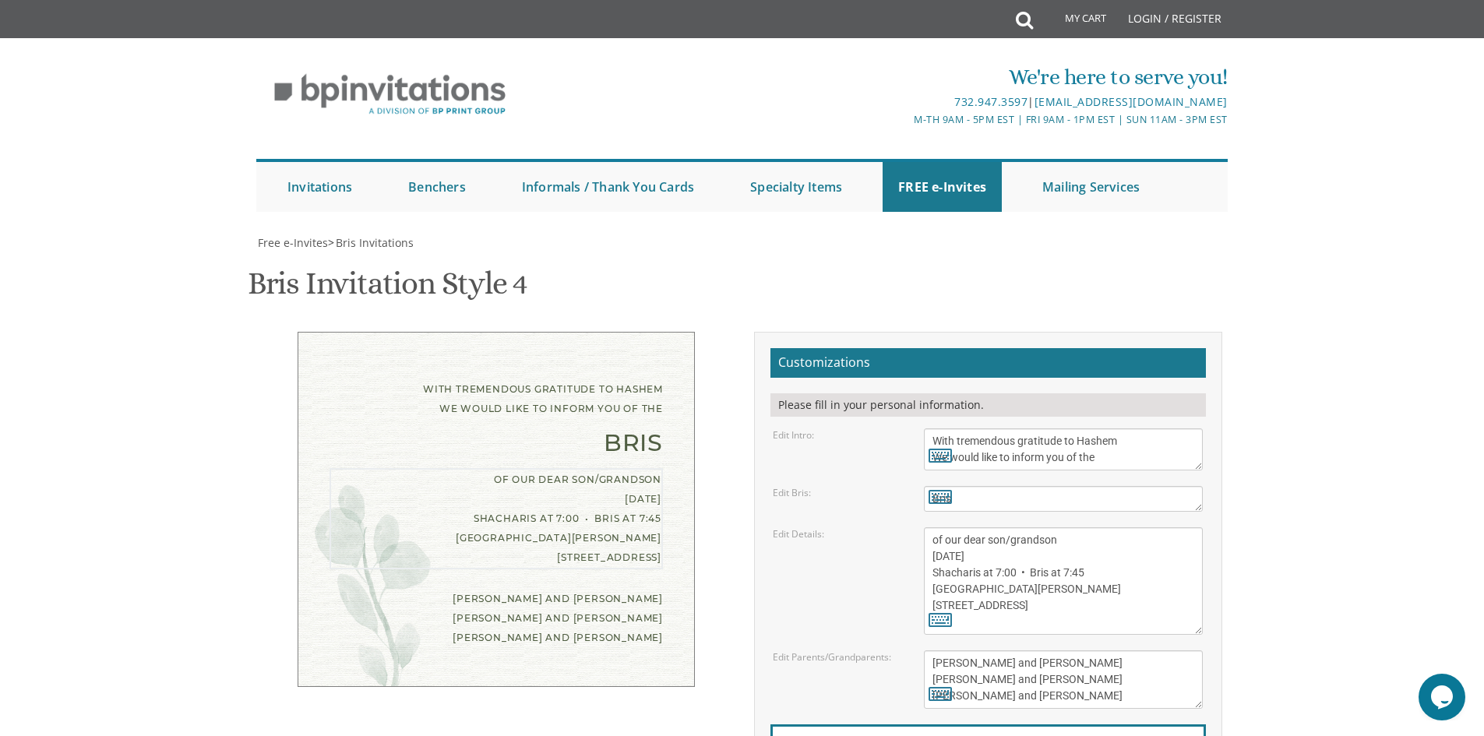
click at [1004, 527] on textarea "of our dear son/grandson [DATE] Shacharis at 7:00 • Bris at 7:45 [GEOGRAPHIC_DA…" at bounding box center [1063, 581] width 279 height 108
click at [1014, 527] on textarea "of our dear son/grandson [DATE] Shacharis at 7:00 • Bris at 7:45 [GEOGRAPHIC_DA…" at bounding box center [1063, 581] width 279 height 108
drag, startPoint x: 1029, startPoint y: 416, endPoint x: 893, endPoint y: 423, distance: 136.5
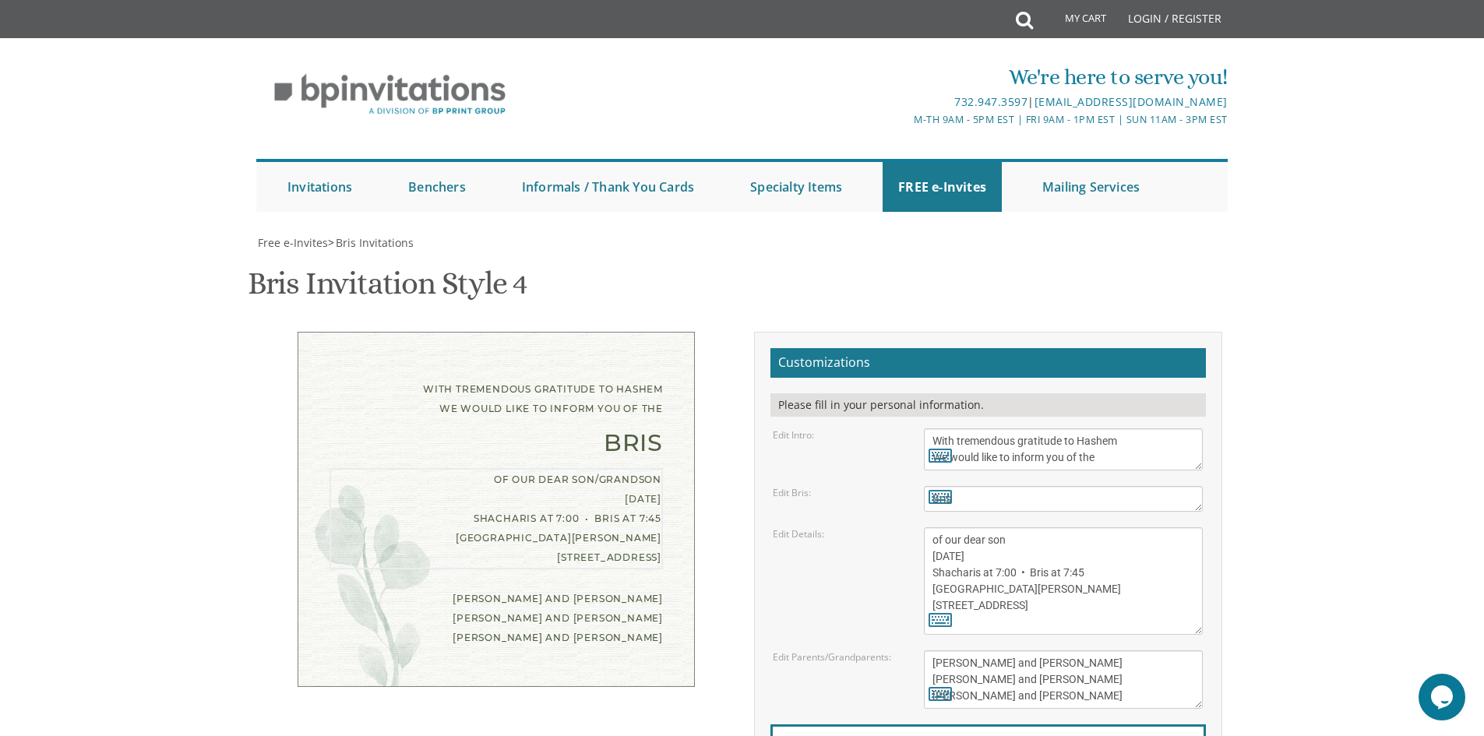
click at [893, 527] on div "Edit Details: of our dear son/grandson [DATE] Shacharis at 7:00 • Bris at 7:45 …" at bounding box center [987, 581] width 453 height 108
click at [973, 527] on textarea "of our dear son/grandson [DATE] Shacharis at 7:00 • Bris at 7:45 [GEOGRAPHIC_DA…" at bounding box center [1063, 581] width 279 height 108
click at [967, 527] on textarea "of our dear son/grandson [DATE] Shacharis at 7:00 • Bris at 7:45 [GEOGRAPHIC_DA…" at bounding box center [1063, 581] width 279 height 108
click at [1010, 527] on textarea "of our dear son/grandson [DATE] Shacharis at 7:00 • Bris at 7:45 [GEOGRAPHIC_DA…" at bounding box center [1063, 581] width 279 height 108
click at [1003, 527] on textarea "of our dear son/grandson [DATE] Shacharis at 7:00 • Bris at 7:45 [GEOGRAPHIC_DA…" at bounding box center [1063, 581] width 279 height 108
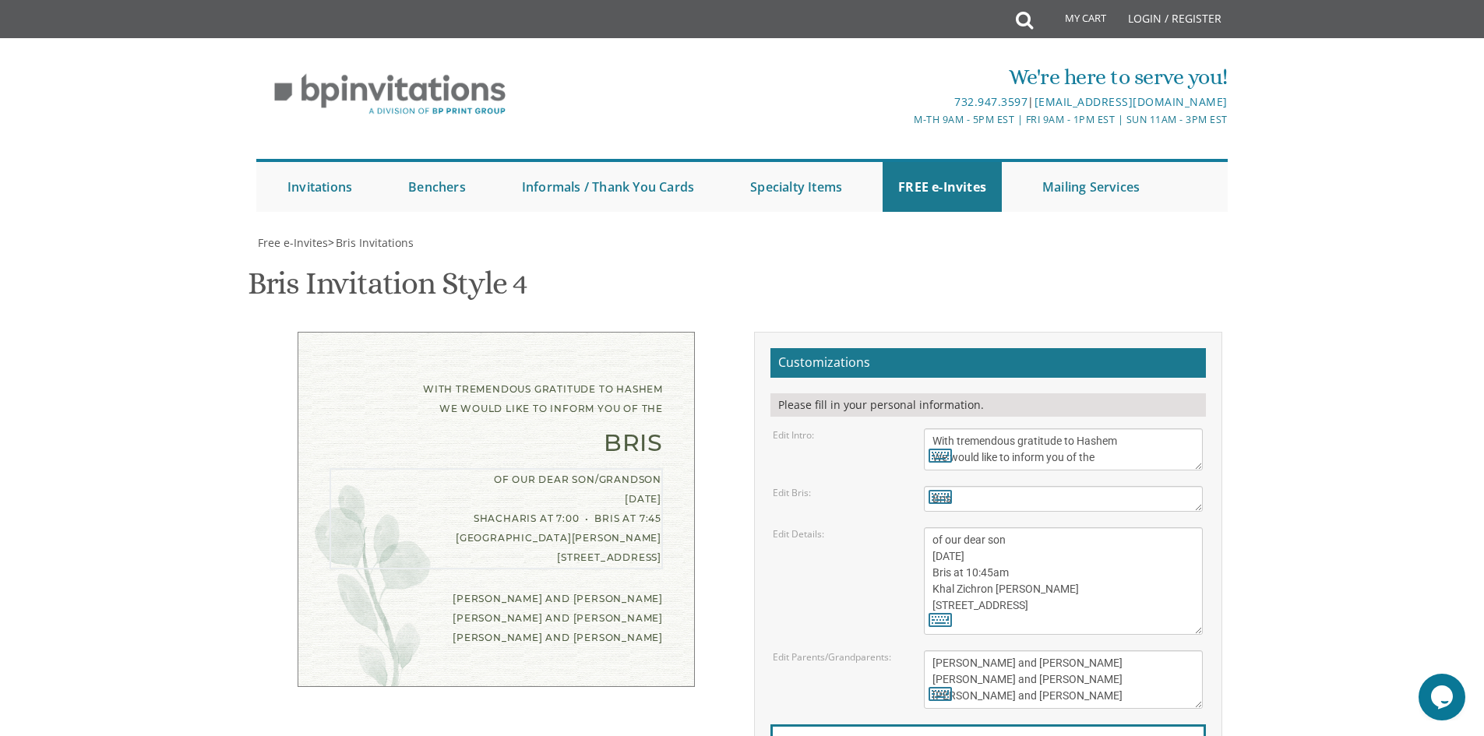
click at [1003, 527] on textarea "of our dear son/grandson [DATE] Shacharis at 7:00 • Bris at 7:45 [GEOGRAPHIC_DA…" at bounding box center [1063, 581] width 279 height 108
drag, startPoint x: 1051, startPoint y: 467, endPoint x: 1048, endPoint y: 450, distance: 17.4
click at [1048, 527] on textarea "of our dear son/grandson [DATE] Shacharis at 7:00 • Bris at 7:45 [GEOGRAPHIC_DA…" at bounding box center [1063, 581] width 279 height 108
click at [1098, 527] on textarea "of our dear son/grandson [DATE] Shacharis at 7:00 • Bris at 7:45 [GEOGRAPHIC_DA…" at bounding box center [1063, 581] width 279 height 108
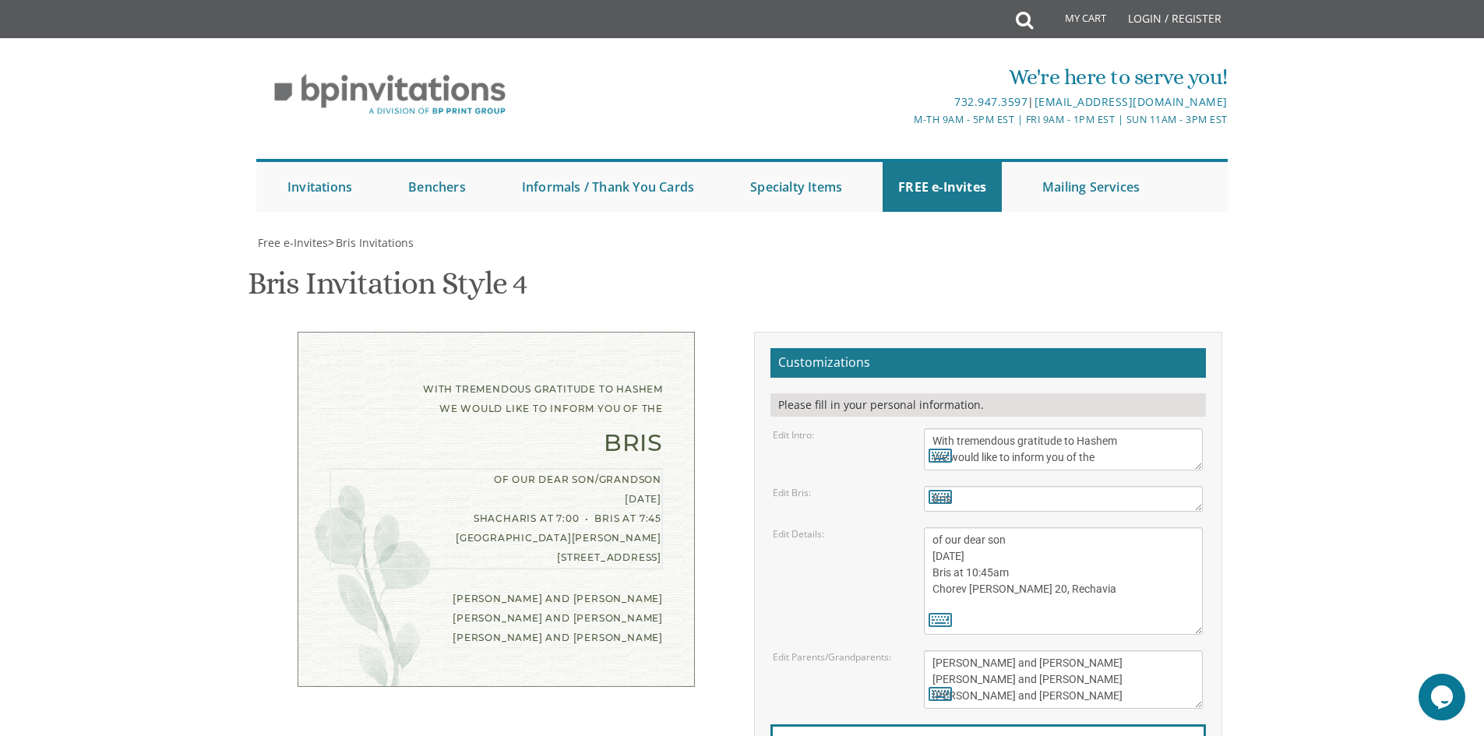
type textarea "of our dear son [DATE] Bris at 10:45am Chorev [PERSON_NAME] 20, Rechavia"
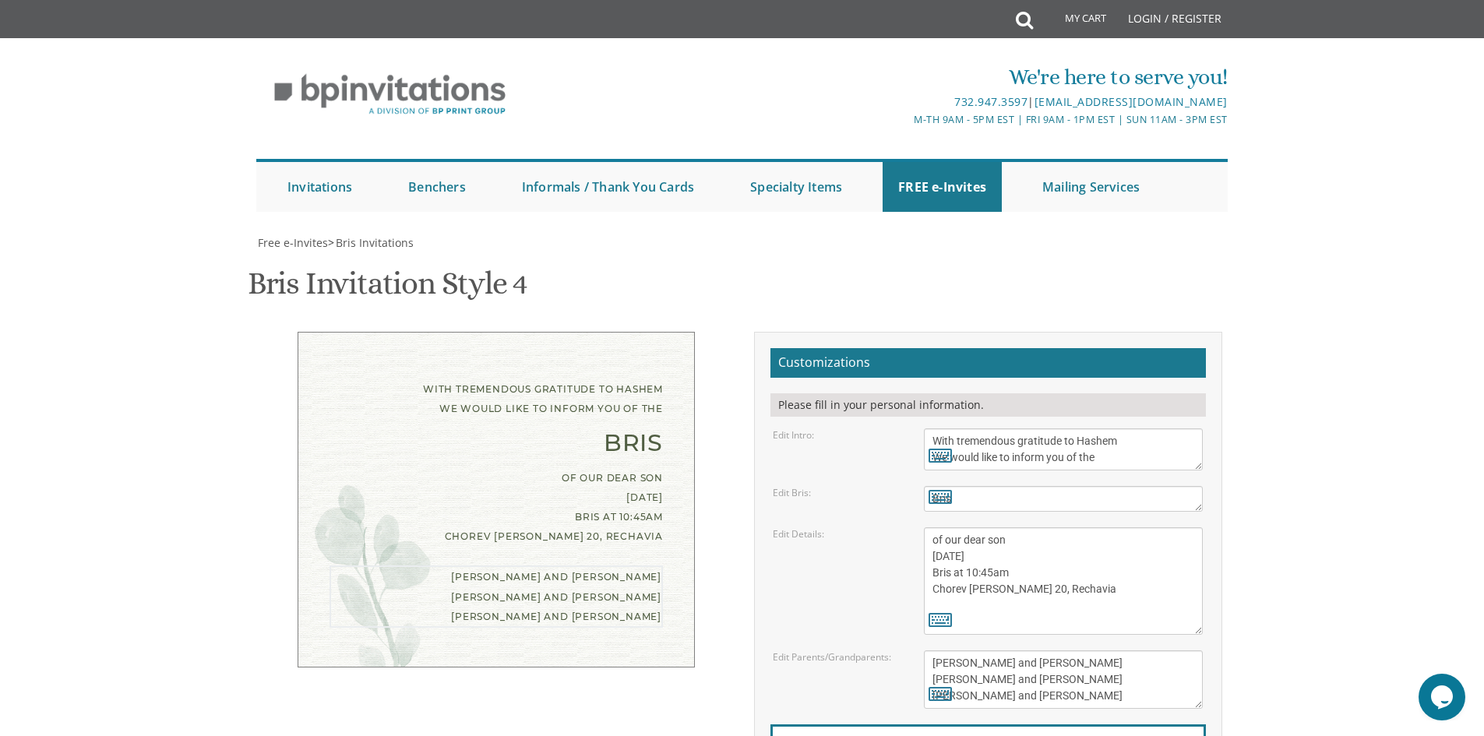
click at [1078, 651] on textarea "[PERSON_NAME] and [PERSON_NAME] [PERSON_NAME] and [PERSON_NAME] [PERSON_NAME] a…" at bounding box center [1063, 680] width 279 height 58
drag, startPoint x: 1064, startPoint y: 513, endPoint x: 895, endPoint y: 505, distance: 169.2
click at [895, 651] on div "Edit Parents/Grandparents: [PERSON_NAME] and [PERSON_NAME] [PERSON_NAME] and [P…" at bounding box center [987, 680] width 453 height 58
click at [1017, 651] on textarea "[PERSON_NAME] and [PERSON_NAME] [PERSON_NAME] and [PERSON_NAME] [PERSON_NAME] a…" at bounding box center [1063, 680] width 279 height 58
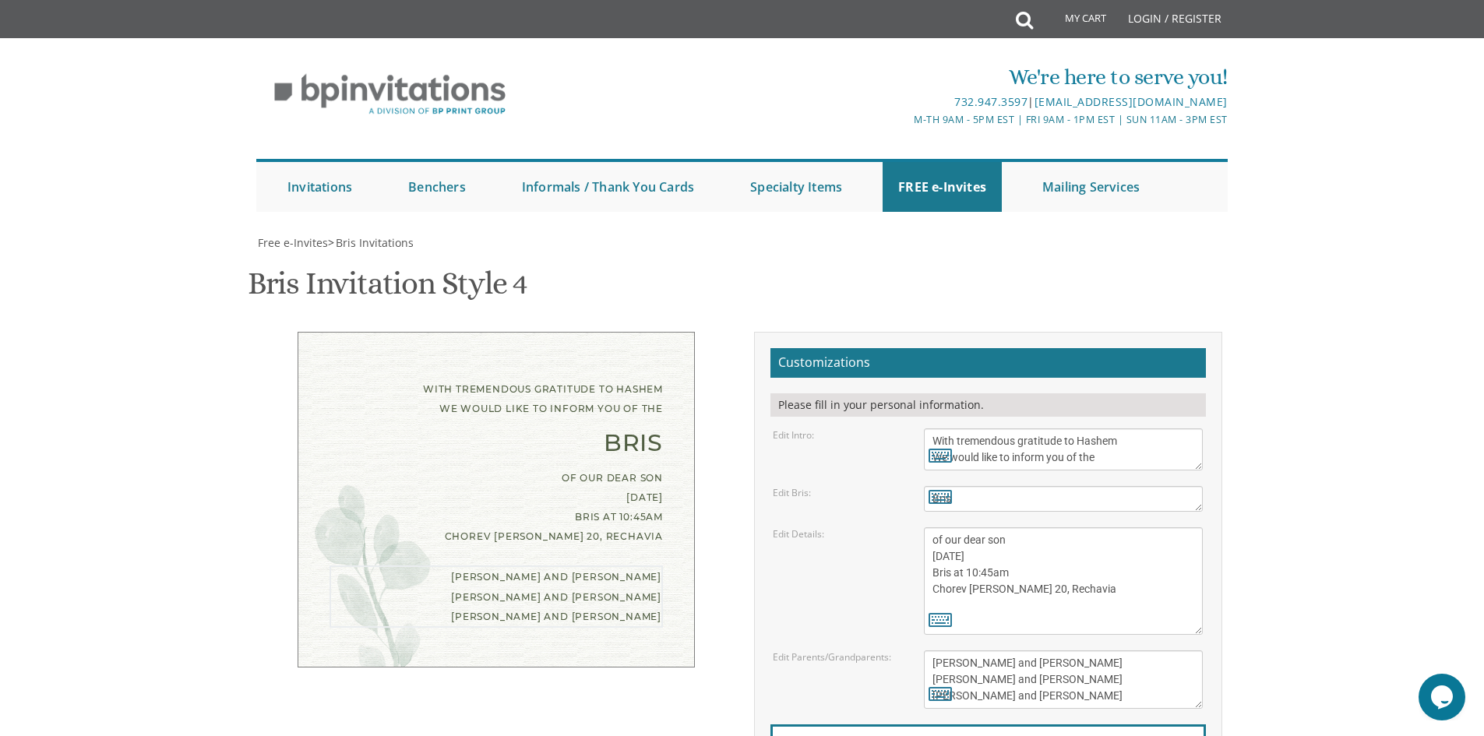
click at [1017, 651] on textarea "[PERSON_NAME] and [PERSON_NAME] [PERSON_NAME] and [PERSON_NAME] [PERSON_NAME] a…" at bounding box center [1063, 680] width 279 height 58
click at [1020, 651] on textarea "[PERSON_NAME] and [PERSON_NAME] [PERSON_NAME] and [PERSON_NAME] [PERSON_NAME] a…" at bounding box center [1063, 680] width 279 height 58
click at [956, 651] on textarea "[PERSON_NAME] and [PERSON_NAME] [PERSON_NAME] and [PERSON_NAME] [PERSON_NAME] a…" at bounding box center [1063, 680] width 279 height 58
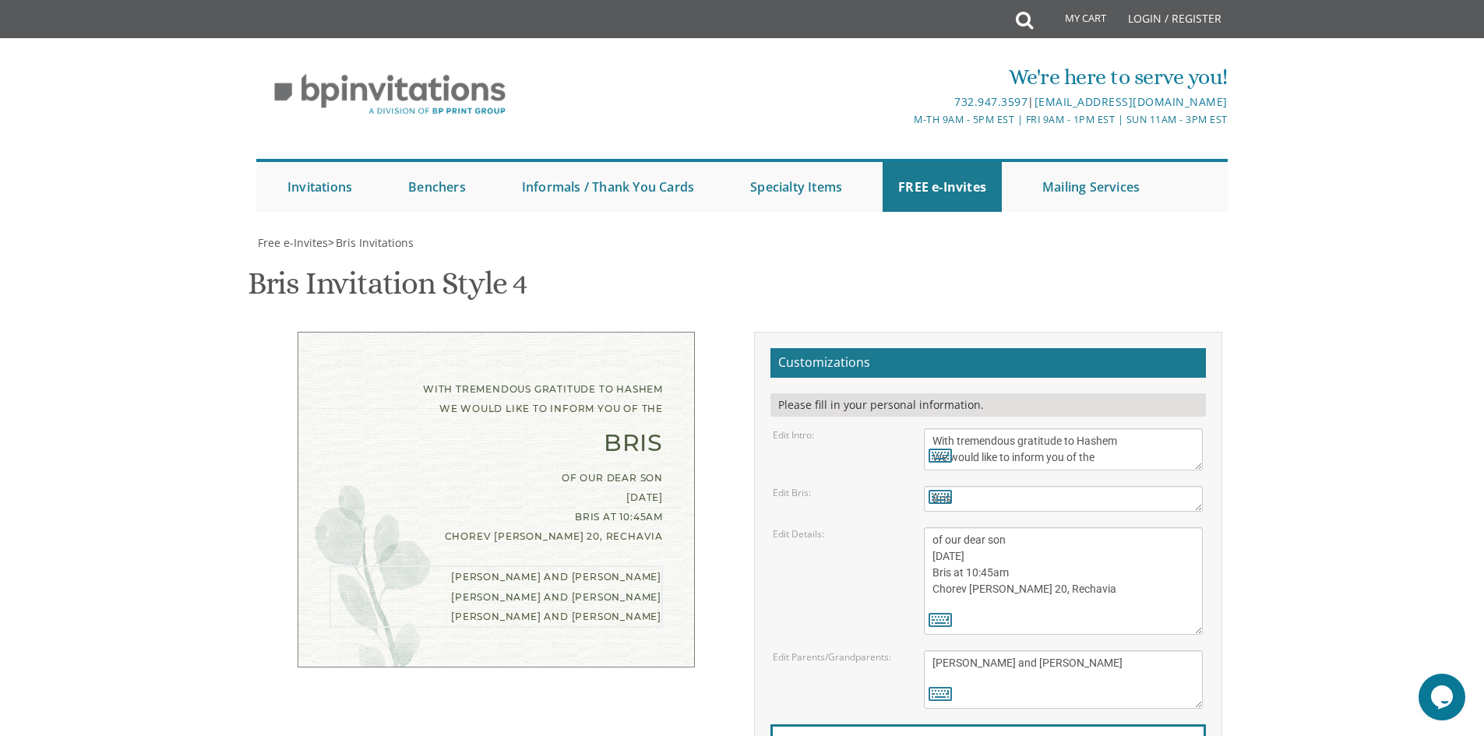
type textarea "[PERSON_NAME] and [PERSON_NAME]"
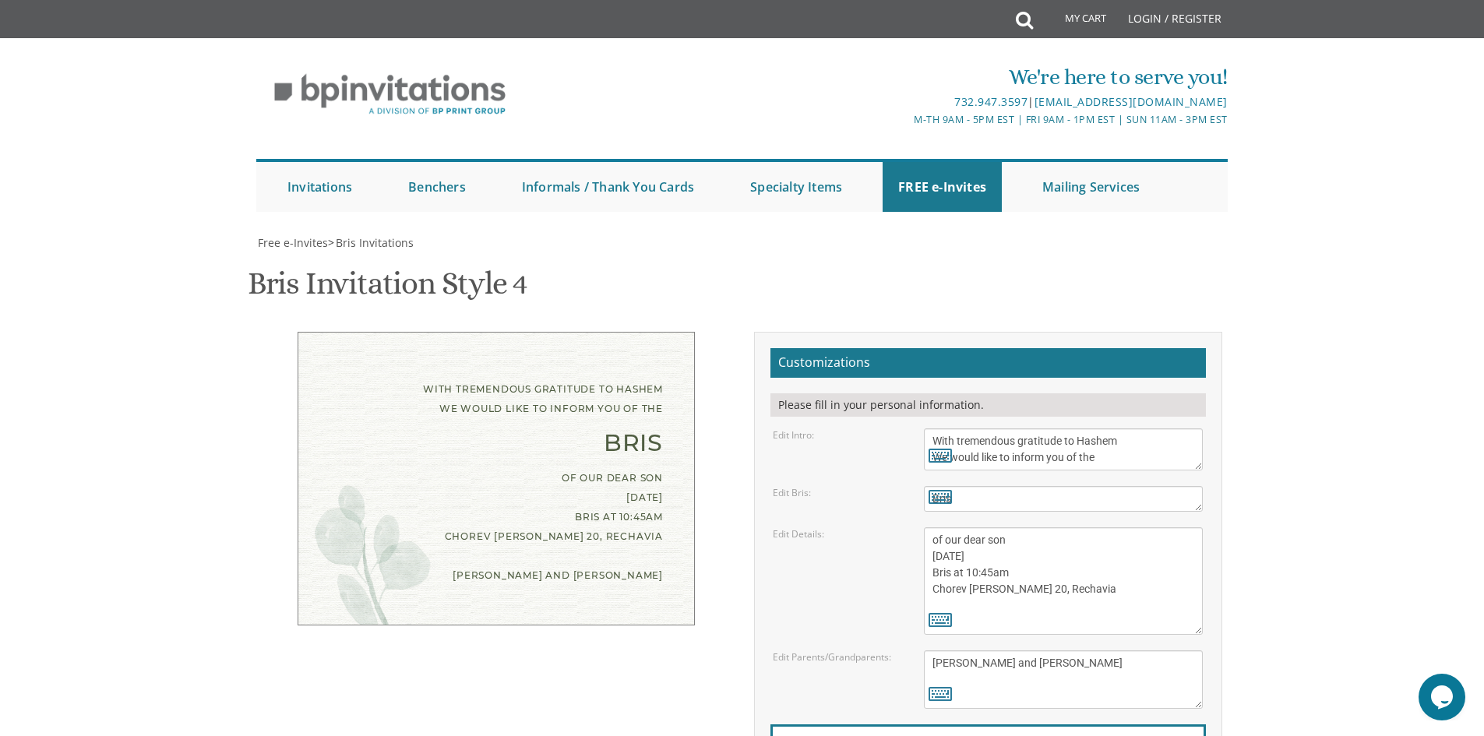
click at [1344, 558] on body "My Cart Total: View Cart Item(s) Submit My Cart Total: View Cart Item(s) Login …" at bounding box center [742, 644] width 1484 height 1288
click at [1033, 527] on textarea "of our dear son/grandson [DATE] Shacharis at 7:00 • Bris at 7:45 [GEOGRAPHIC_DA…" at bounding box center [1063, 581] width 279 height 108
click at [1024, 527] on textarea "of our dear son/grandson [DATE] Shacharis at 7:00 • Bris at 7:45 [GEOGRAPHIC_DA…" at bounding box center [1063, 581] width 279 height 108
click at [1087, 527] on textarea "of our dear son/grandson [DATE] Shacharis at 7:00 • Bris at 7:45 [GEOGRAPHIC_DA…" at bounding box center [1063, 581] width 279 height 108
click at [1034, 527] on textarea "of our dear son/grandson [DATE] Shacharis at 7:00 • Bris at 7:45 [GEOGRAPHIC_DA…" at bounding box center [1063, 581] width 279 height 108
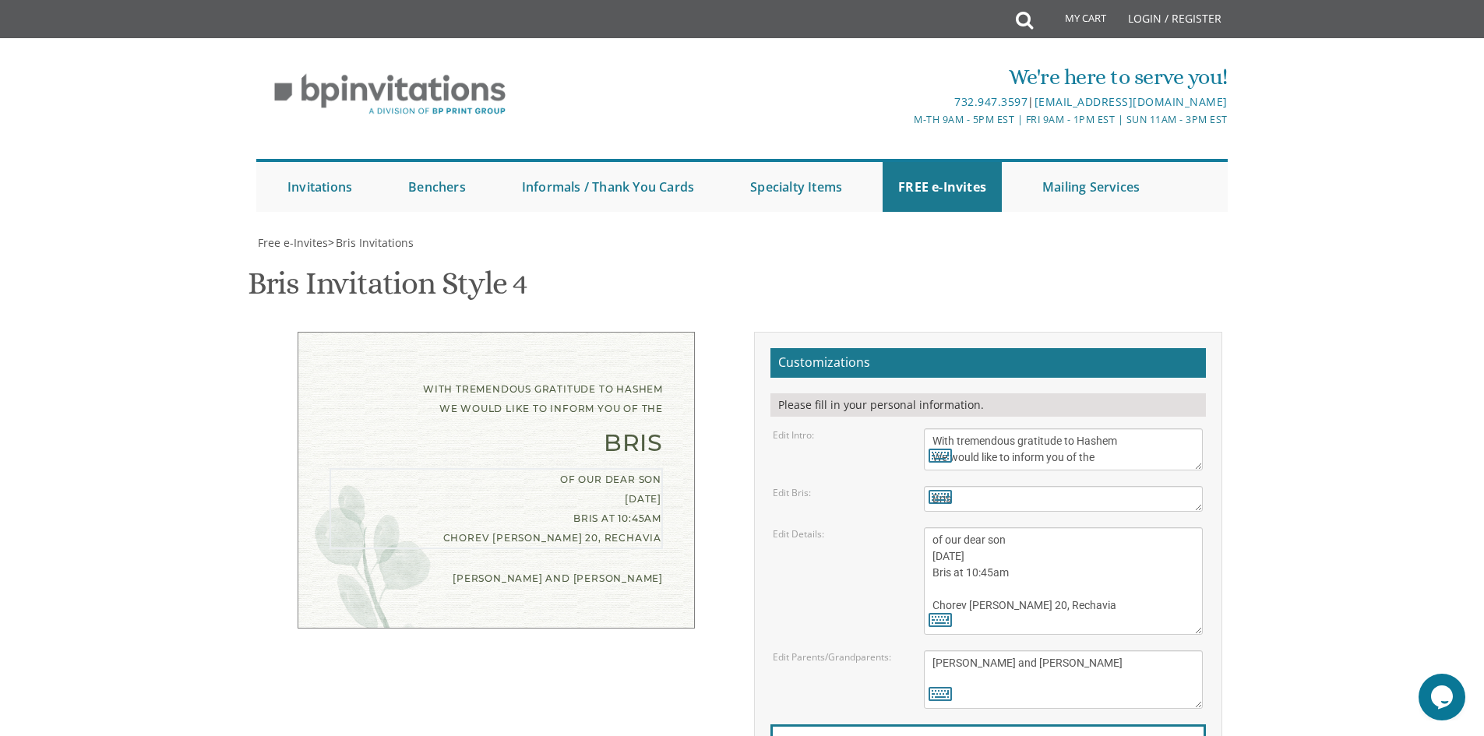
type textarea "of our dear son [DATE] Bris at 10:45am Chorev [PERSON_NAME] 20, Rechavia"
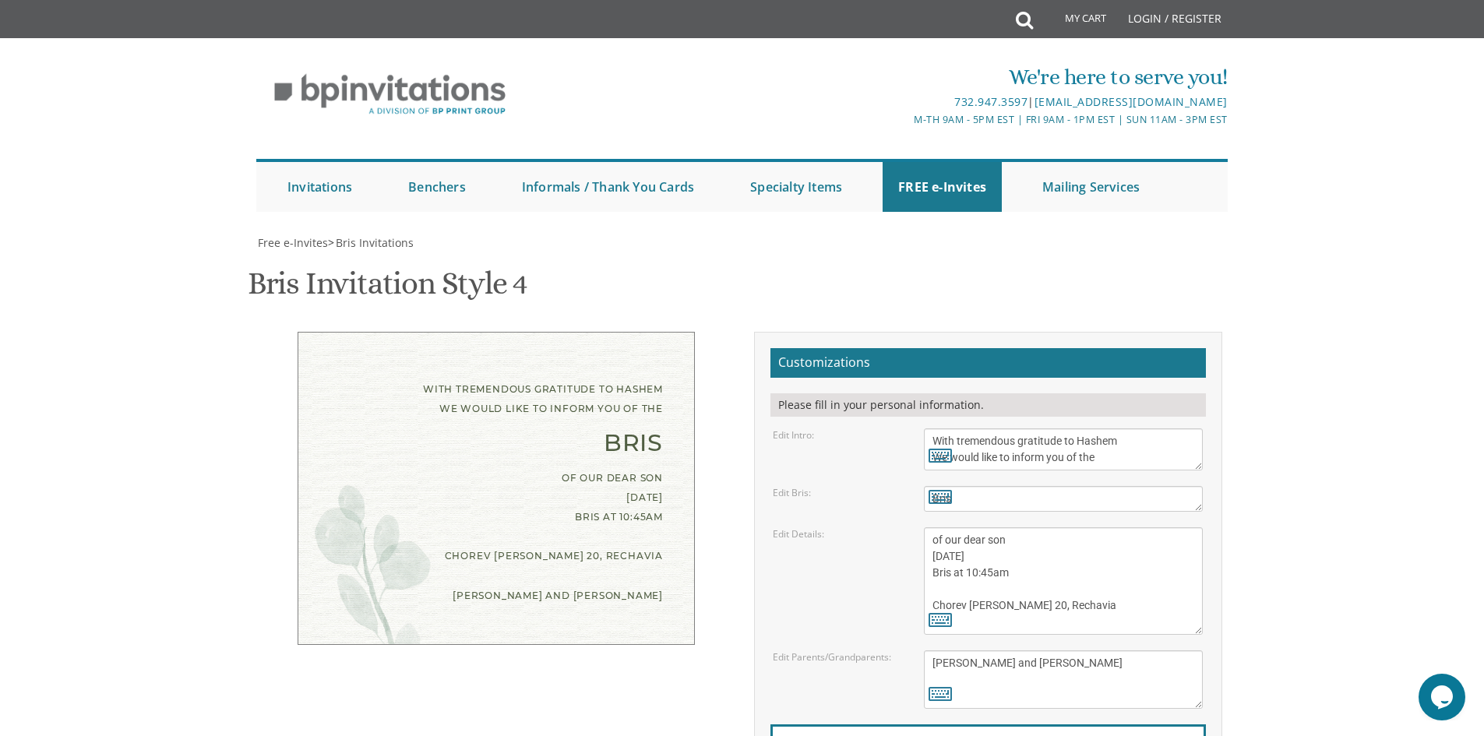
click at [1278, 472] on body "My Cart Total: View Cart Item(s) Submit My Cart Total: View Cart Item(s) Login …" at bounding box center [742, 644] width 1484 height 1288
click at [988, 651] on textarea "[PERSON_NAME] and [PERSON_NAME] [PERSON_NAME] and [PERSON_NAME] [PERSON_NAME] a…" at bounding box center [1063, 680] width 279 height 58
type textarea "[PERSON_NAME] and [PERSON_NAME]"
click at [1353, 491] on body "My Cart Total: View Cart Item(s) Submit My Cart Total: View Cart Item(s) Login …" at bounding box center [742, 644] width 1484 height 1288
click at [1036, 527] on textarea "of our dear son/grandson [DATE] Shacharis at 7:00 • Bris at 7:45 [GEOGRAPHIC_DA…" at bounding box center [1063, 581] width 279 height 108
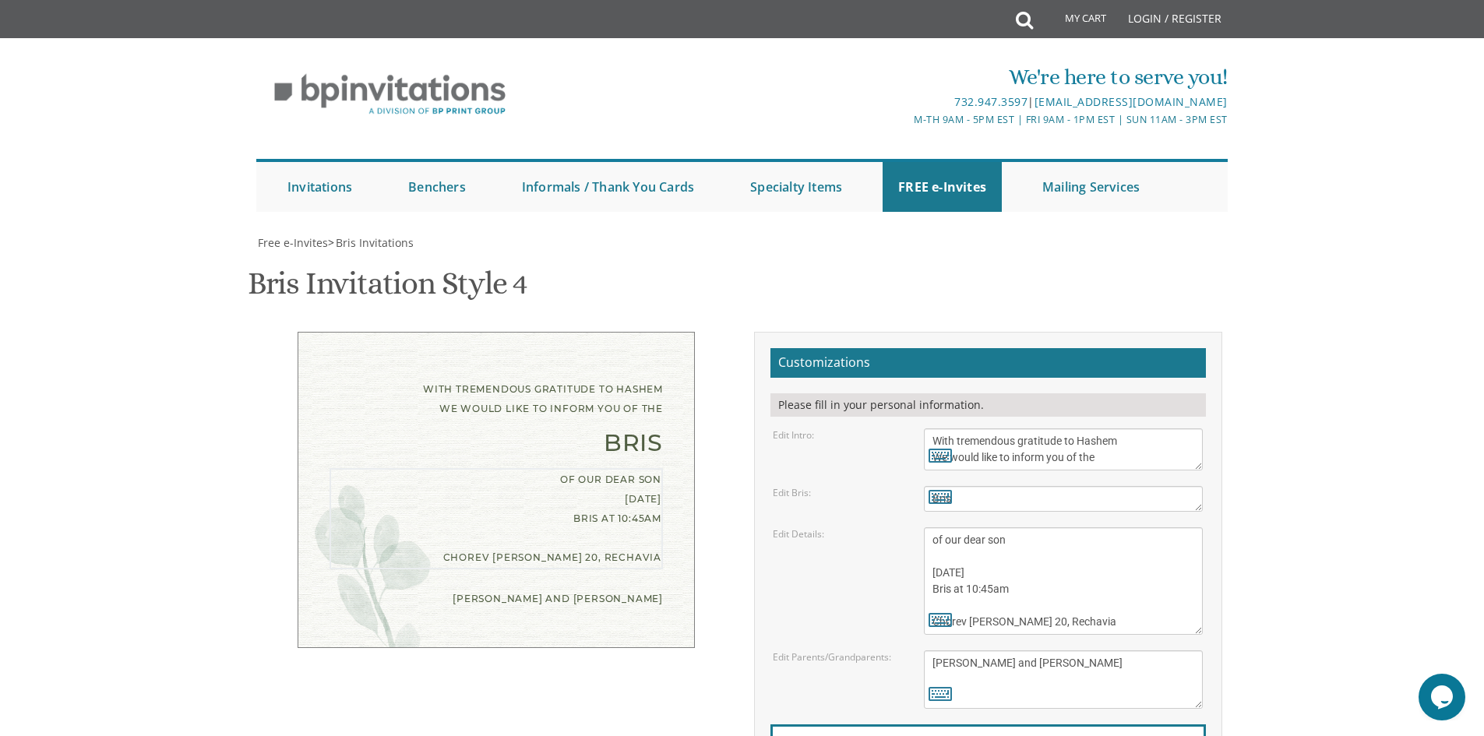
click at [1342, 461] on body "My Cart Total: View Cart Item(s) Submit My Cart Total: View Cart Item(s) Login …" at bounding box center [742, 644] width 1484 height 1288
click at [994, 527] on textarea "of our dear son/grandson [DATE] Shacharis at 7:00 • Bris at 7:45 [GEOGRAPHIC_DA…" at bounding box center [1063, 581] width 279 height 108
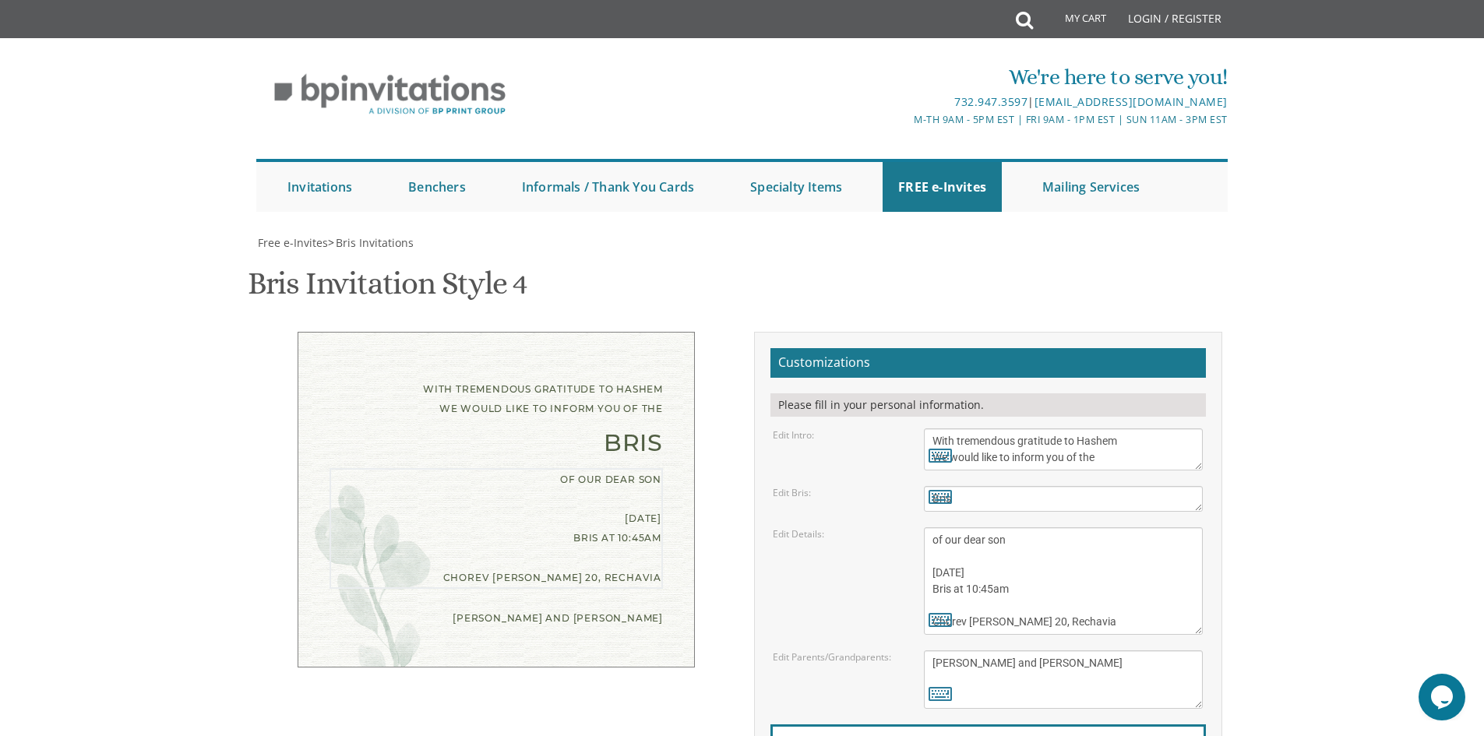
click at [1046, 527] on textarea "of our dear son/grandson [DATE] Shacharis at 7:00 • Bris at 7:45 [GEOGRAPHIC_DA…" at bounding box center [1063, 581] width 279 height 108
paste textarea "[DEMOGRAPHIC_DATA]"
click at [1381, 481] on body "My Cart Total: View Cart Item(s) Submit My Cart Total: View Cart Item(s) Login …" at bounding box center [742, 644] width 1484 height 1288
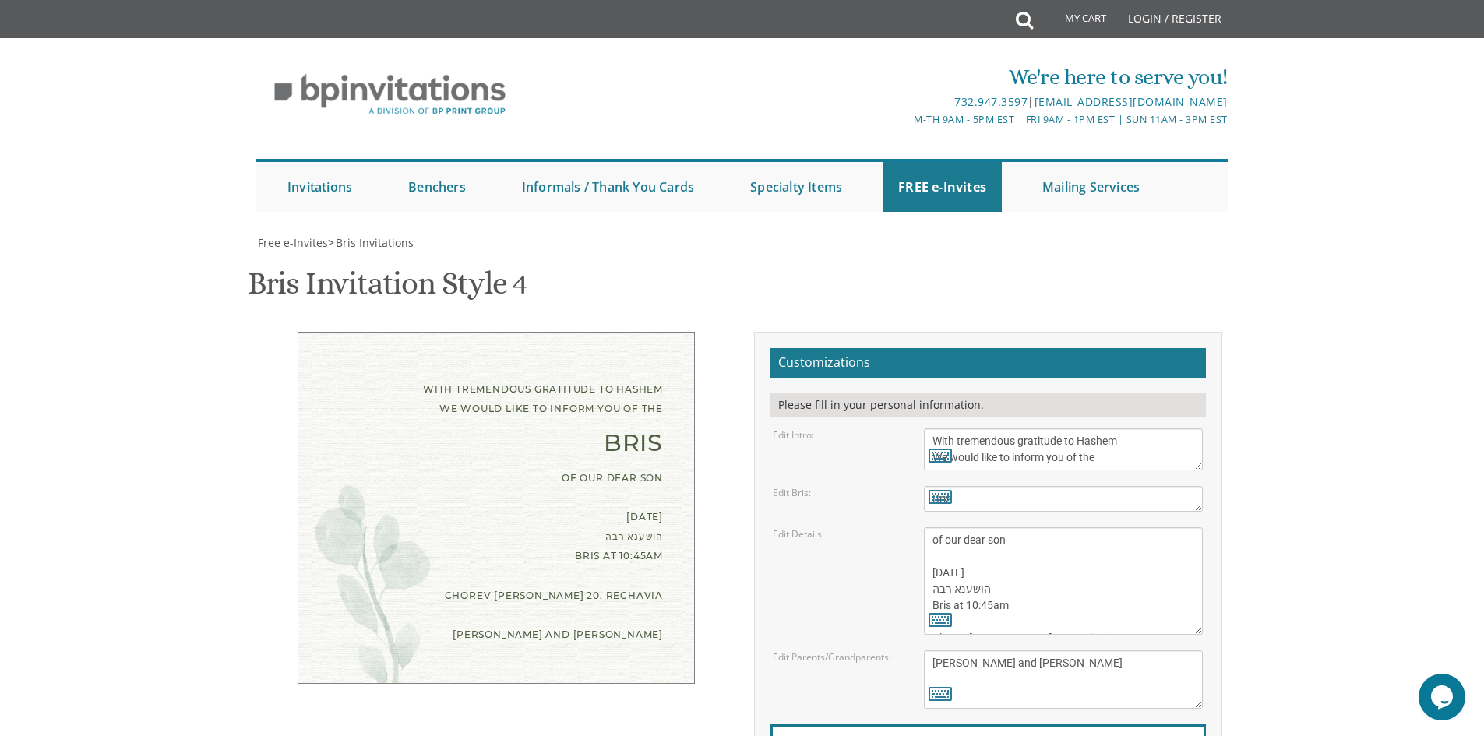
click at [959, 527] on textarea "of our dear son/grandson [DATE] Shacharis at 7:00 • Bris at 7:45 [GEOGRAPHIC_DA…" at bounding box center [1063, 581] width 279 height 108
type textarea "of our dear son הושענא רבה [DATE] Bris at 10:45am Chorev [PERSON_NAME] 20, Rech…"
click at [1332, 425] on body "My Cart Total: View Cart Item(s) Submit My Cart Total: View Cart Item(s) Login …" at bounding box center [742, 644] width 1484 height 1288
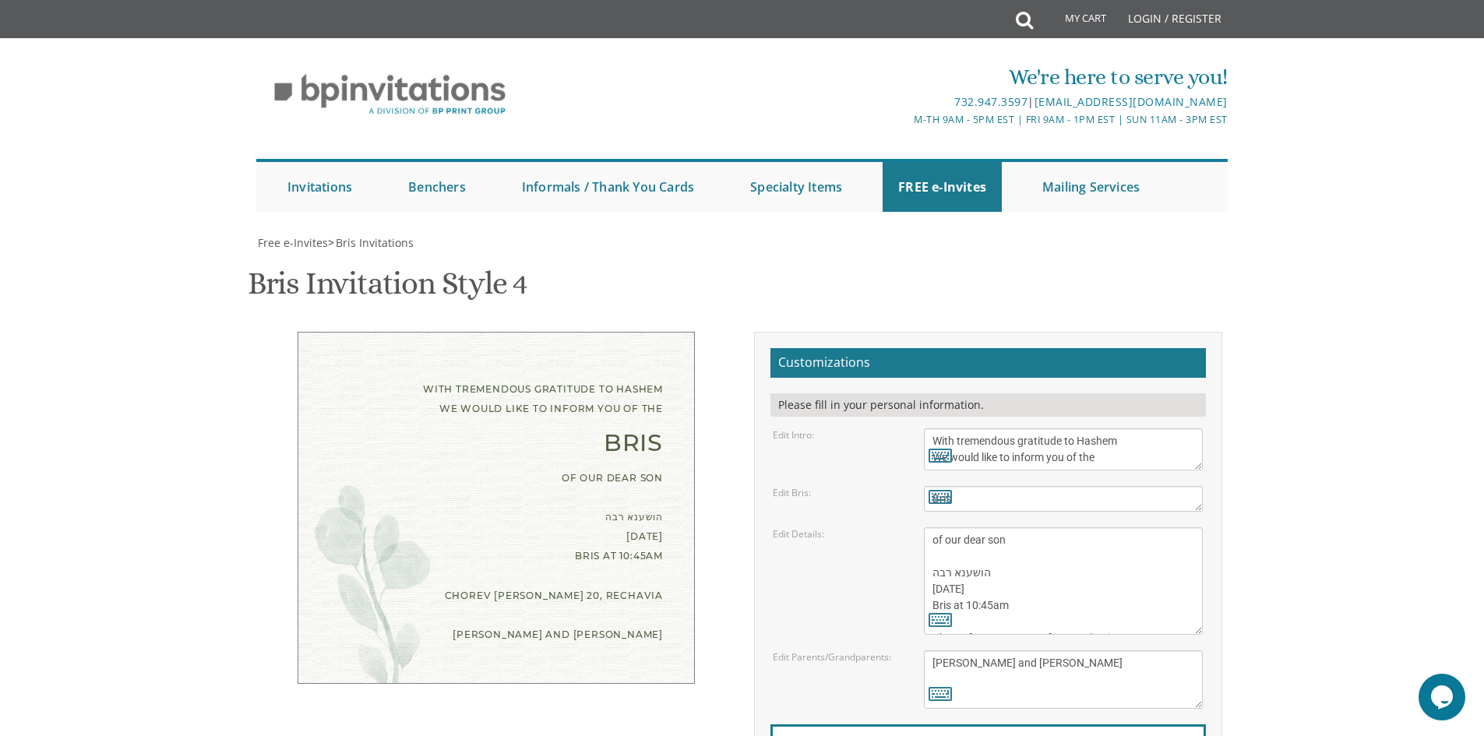
scroll to position [0, 0]
click at [1395, 421] on body "My Cart Total: View Cart Item(s) Submit My Cart Total: View Cart Item(s) Login …" at bounding box center [742, 644] width 1484 height 1288
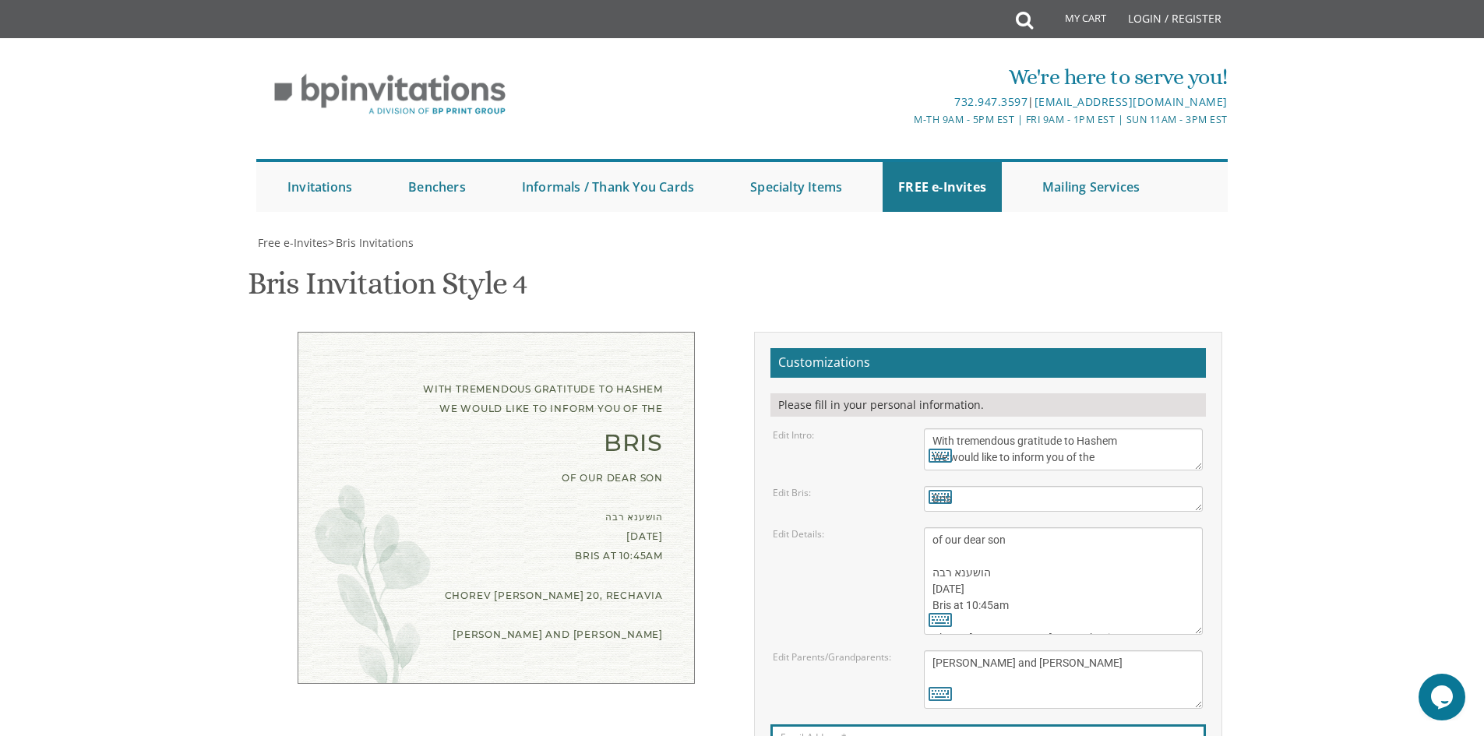
type input "[EMAIL_ADDRESS][DOMAIN_NAME]"
